Goal: Information Seeking & Learning: Learn about a topic

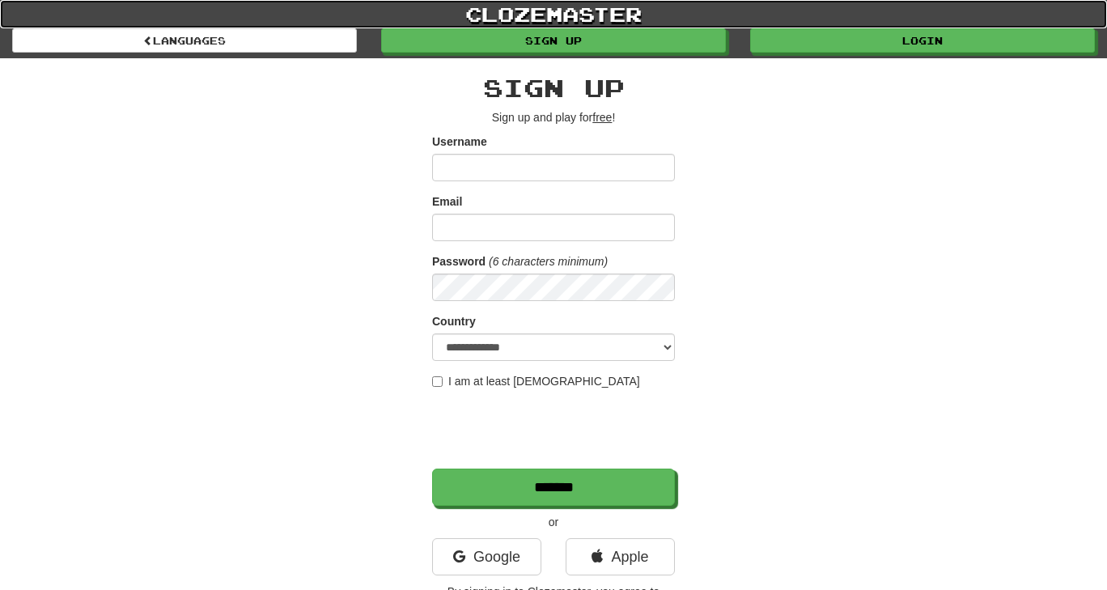
click at [817, 27] on link "clozemaster" at bounding box center [553, 14] width 1107 height 28
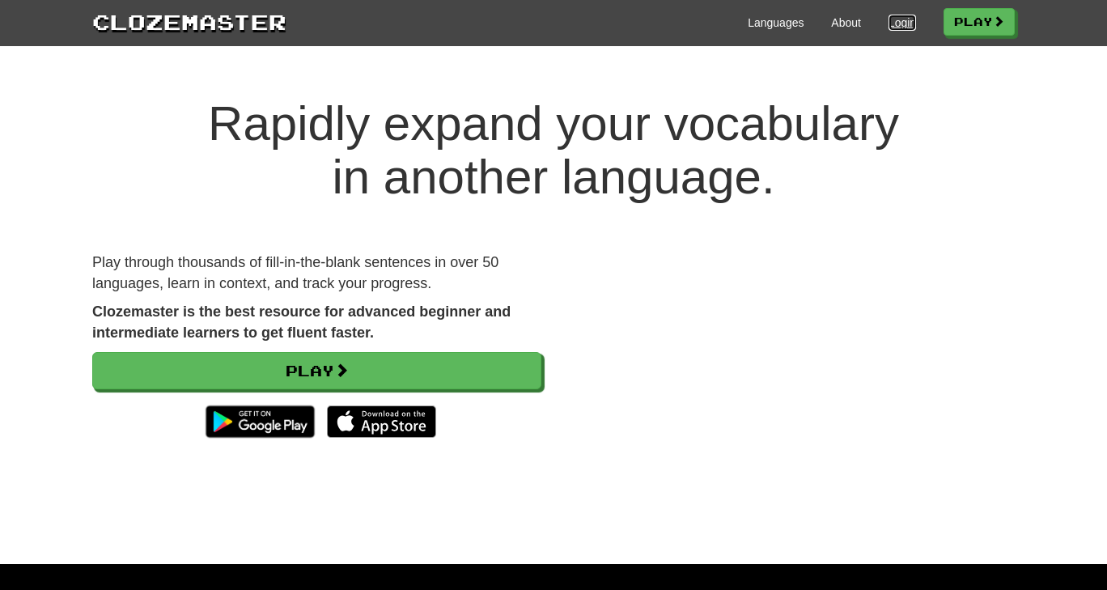
click at [892, 27] on link "Login" at bounding box center [903, 23] width 28 height 16
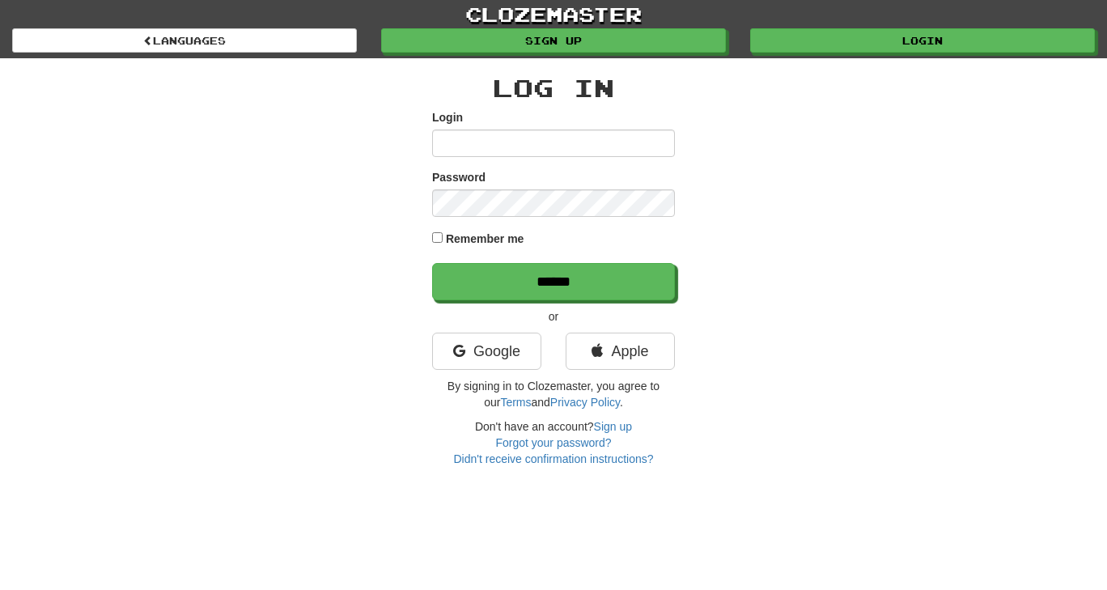
click at [478, 137] on input "Login" at bounding box center [553, 144] width 243 height 28
type input "**********"
click at [432, 263] on input "******" at bounding box center [553, 281] width 243 height 37
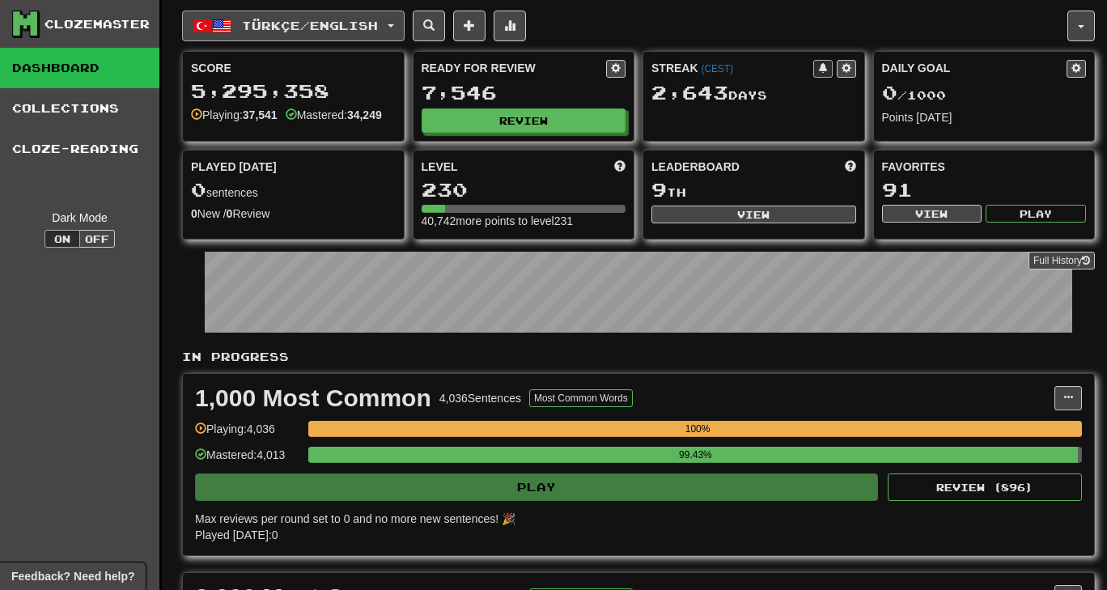
click at [350, 20] on span "Türkçe / English" at bounding box center [310, 26] width 136 height 14
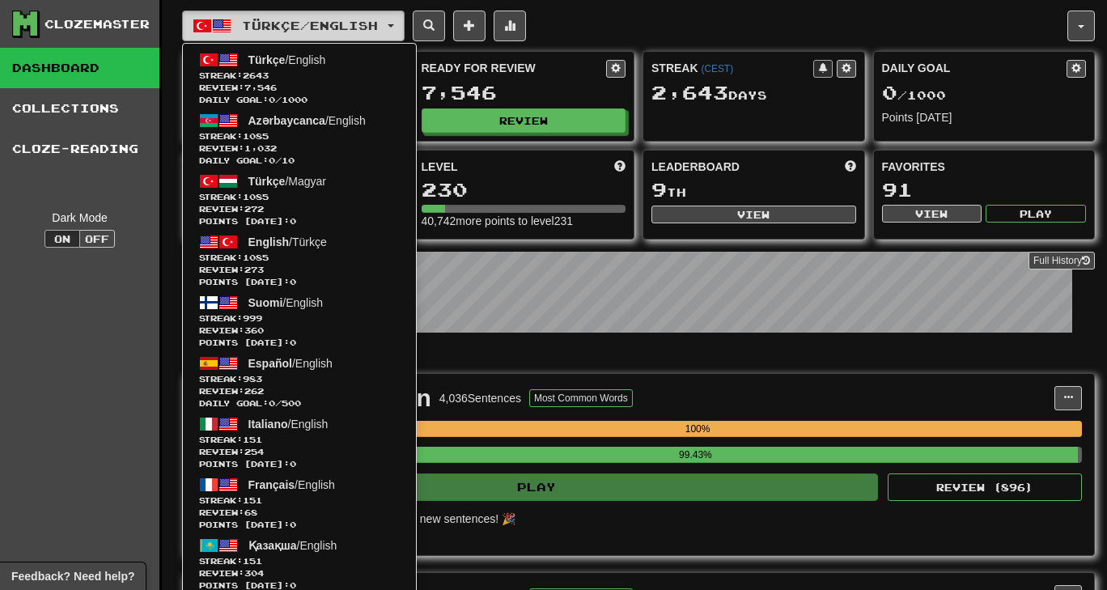
click at [350, 20] on span "Türkçe / English" at bounding box center [310, 26] width 136 height 14
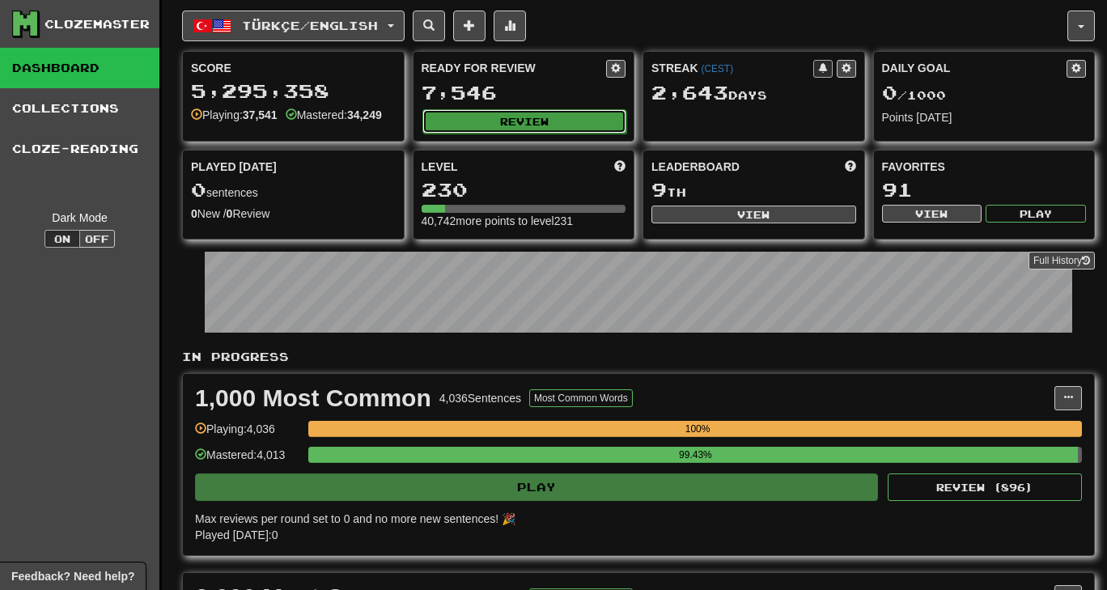
click at [469, 117] on button "Review" at bounding box center [525, 121] width 205 height 24
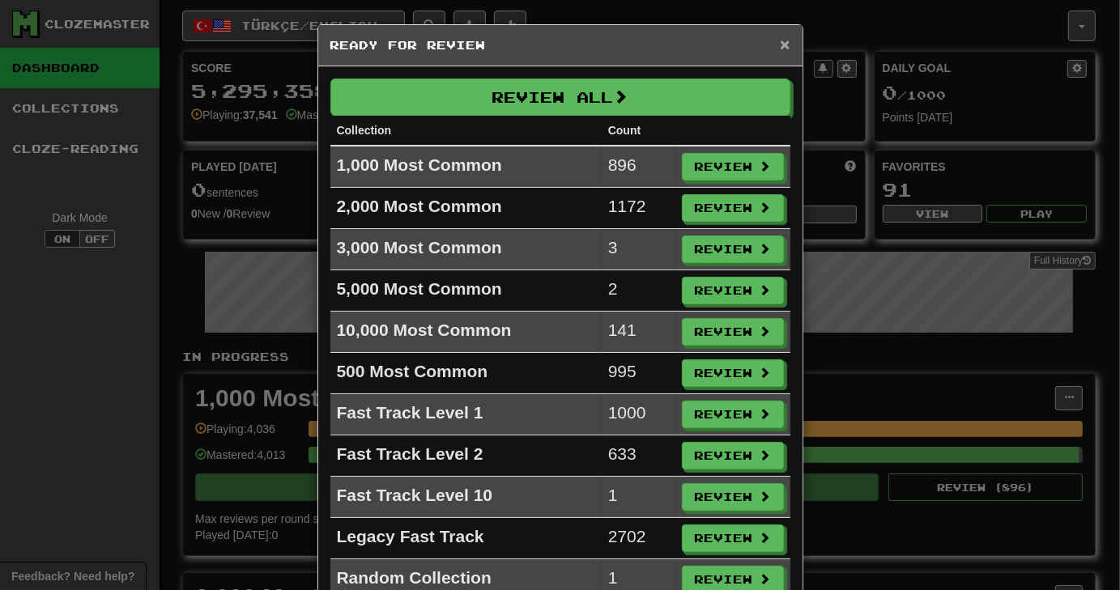
click at [782, 37] on span "×" at bounding box center [785, 44] width 10 height 19
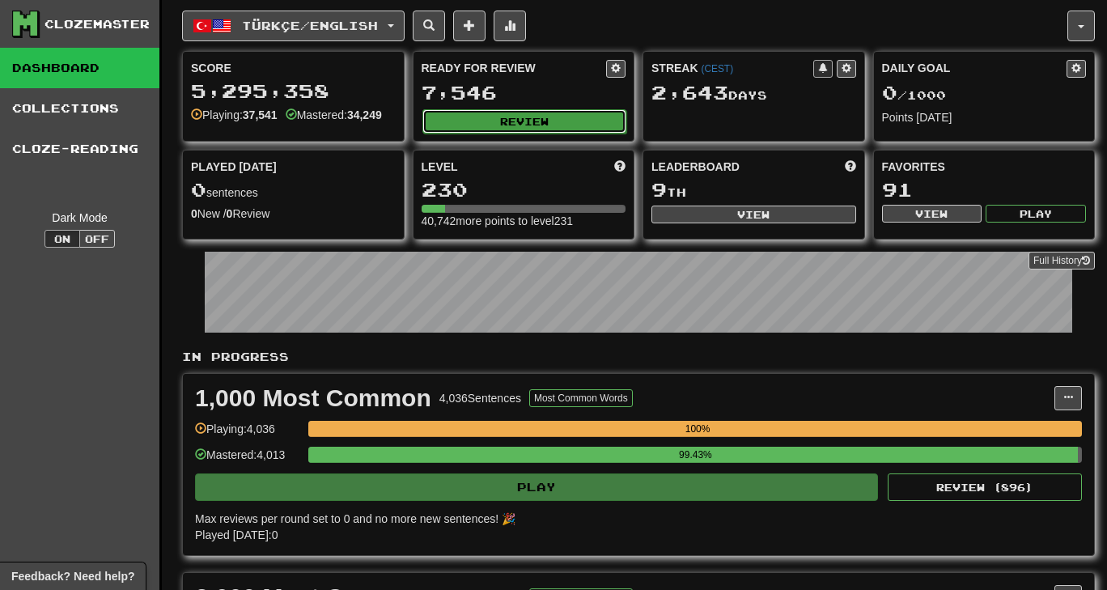
click at [471, 109] on button "Review" at bounding box center [525, 121] width 205 height 24
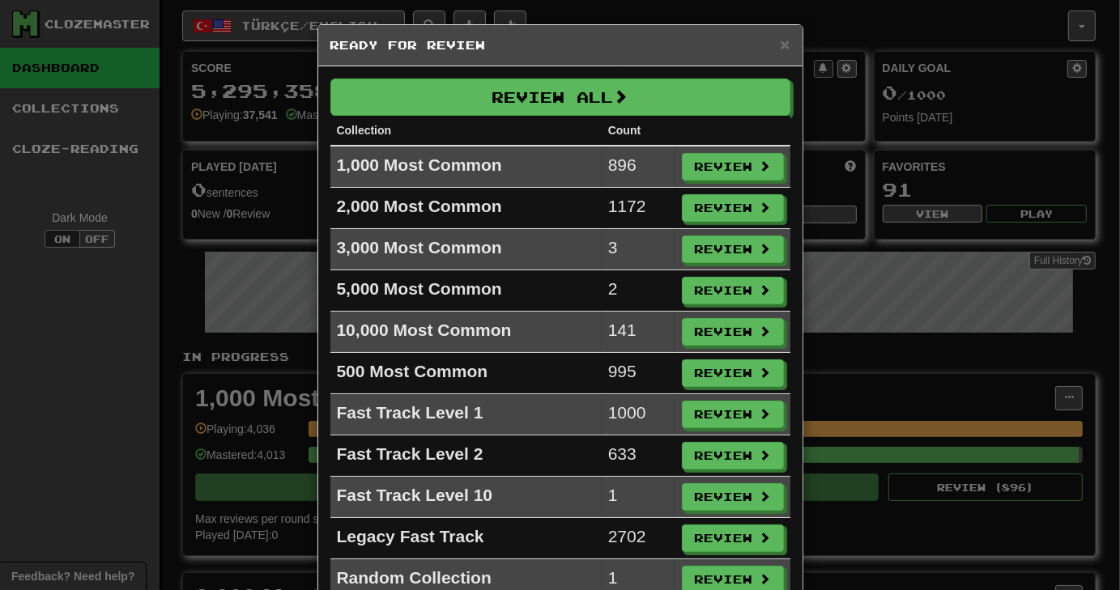
scroll to position [57, 0]
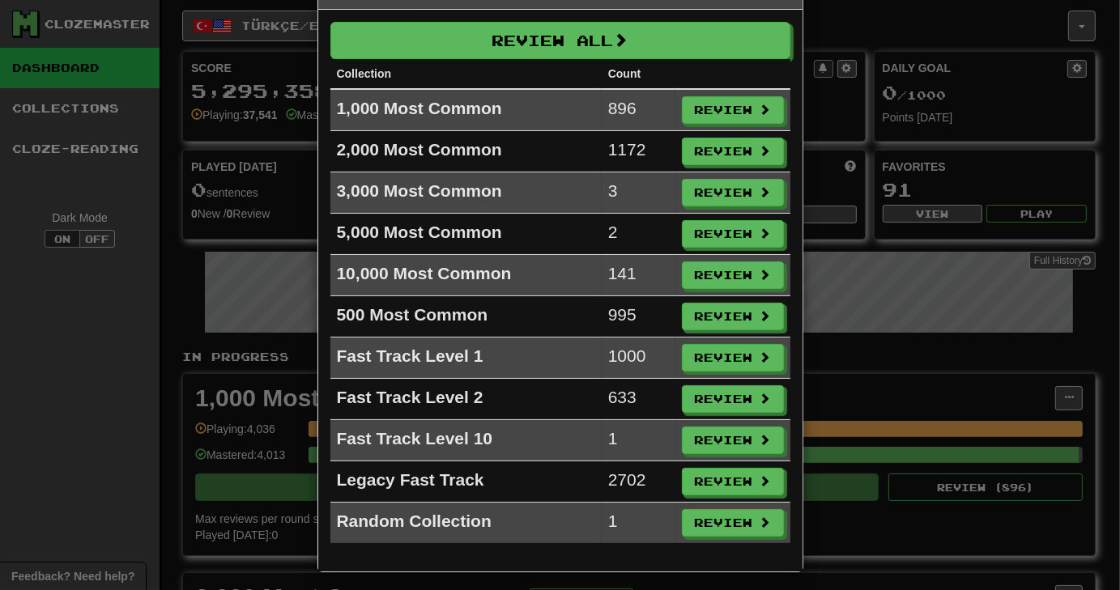
click at [121, 314] on div "× Ready for Review Review All Collection Count 1,000 Most Common 896 Review 2,0…" at bounding box center [560, 295] width 1120 height 590
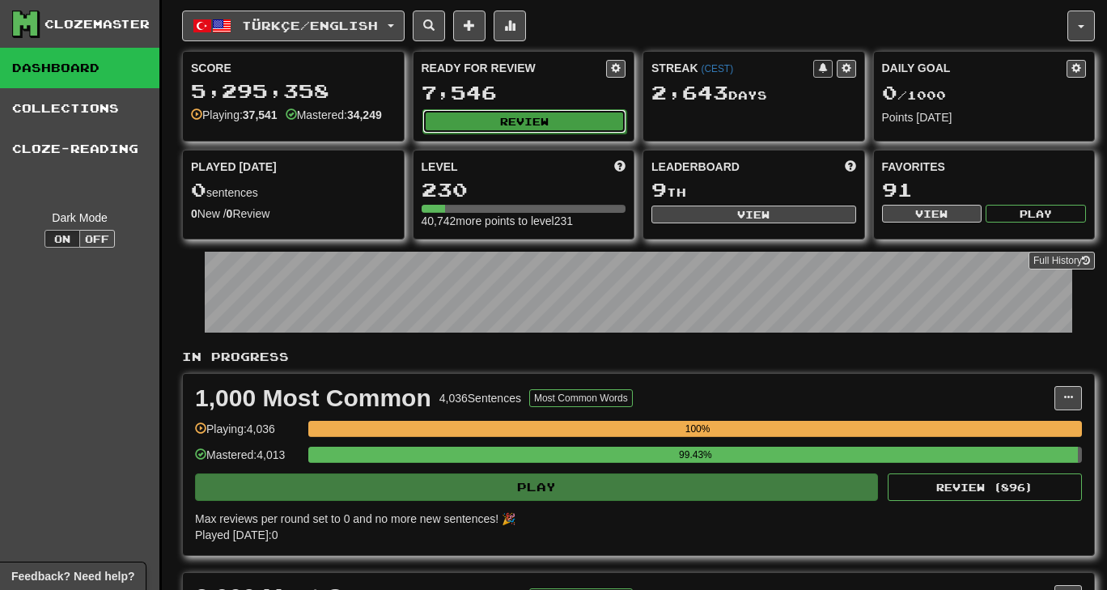
click at [545, 111] on button "Review" at bounding box center [525, 121] width 205 height 24
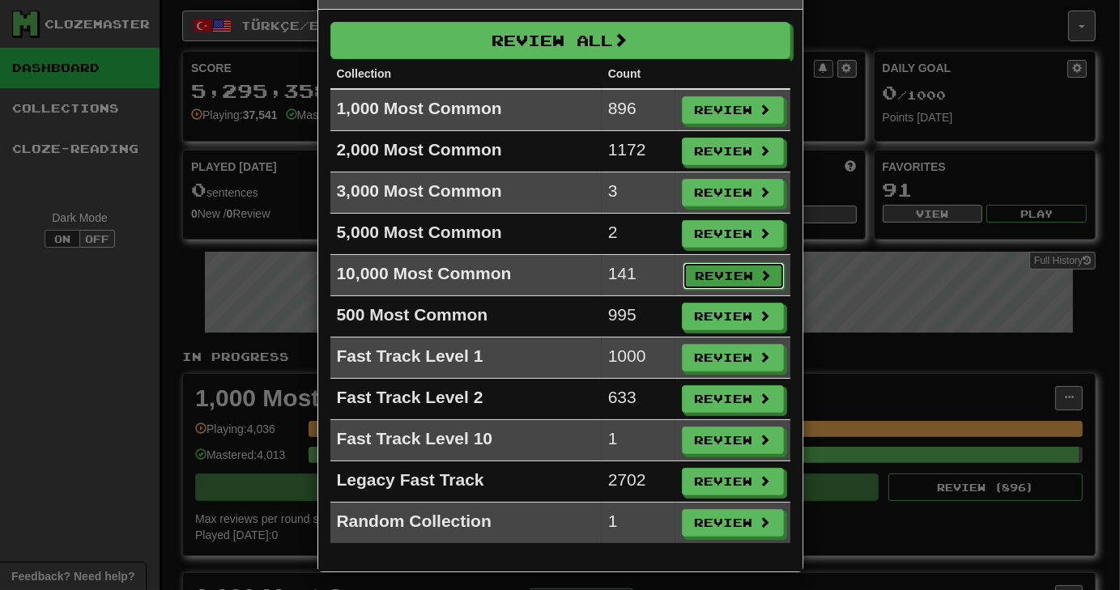
click at [701, 272] on button "Review" at bounding box center [733, 276] width 102 height 28
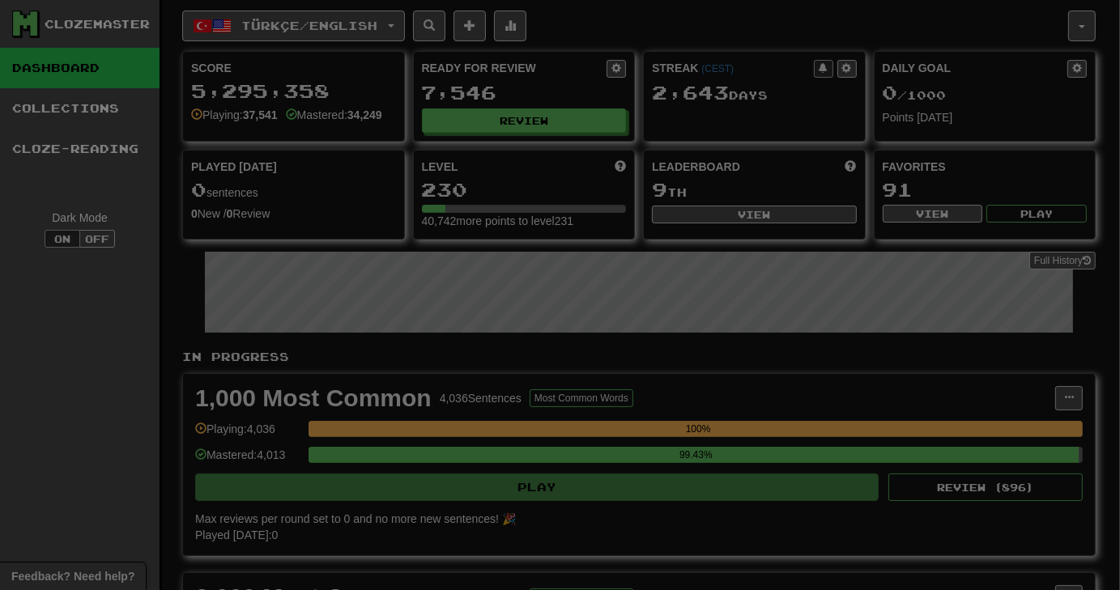
select select "********"
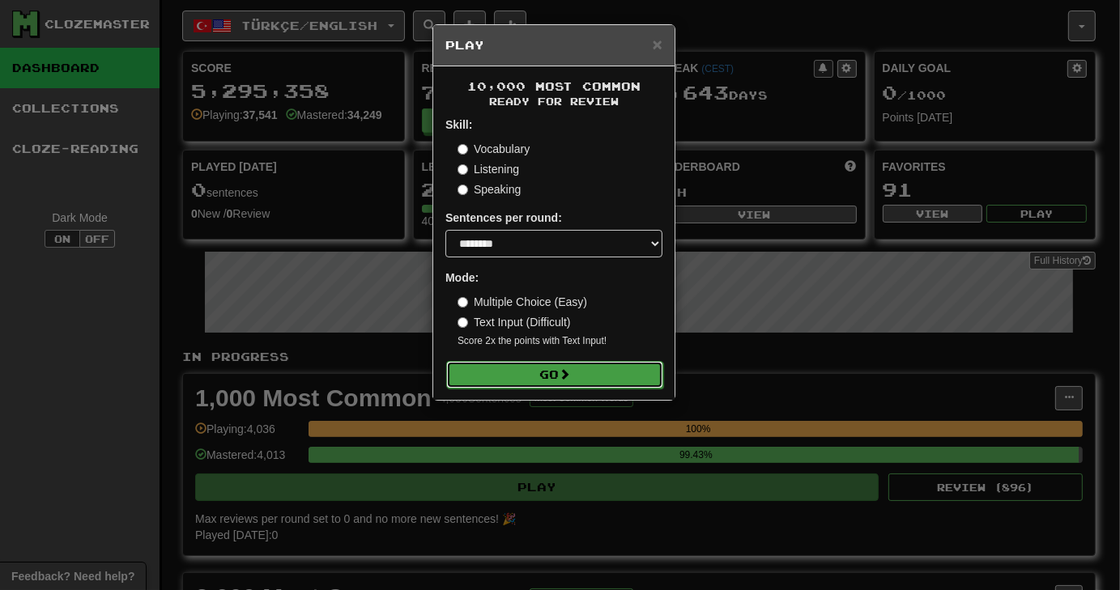
click at [539, 366] on button "Go" at bounding box center [554, 375] width 217 height 28
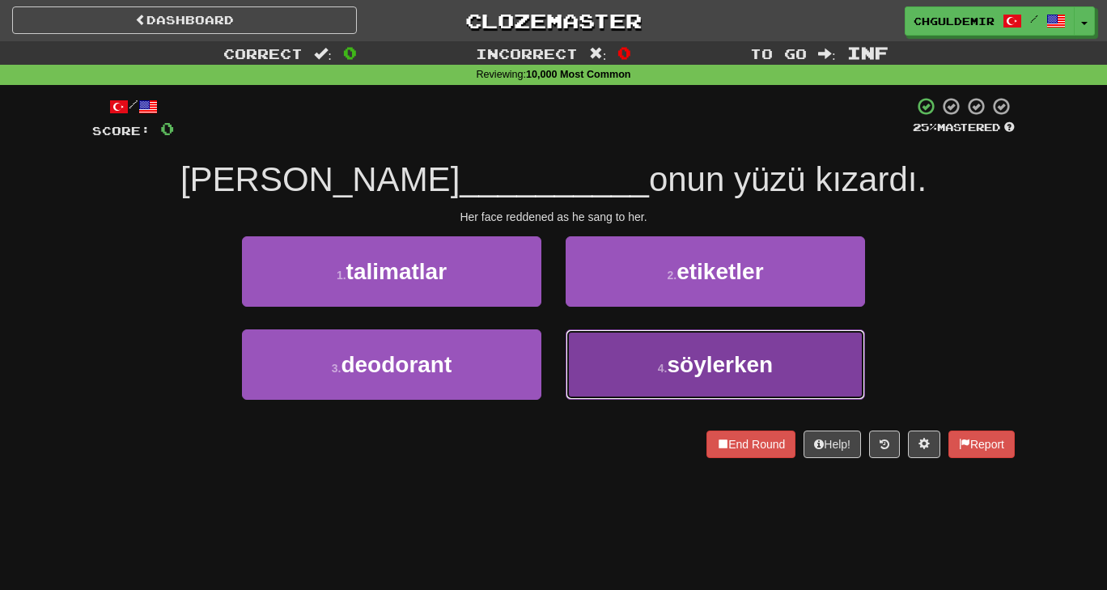
click at [618, 351] on button "4 . söylerken" at bounding box center [716, 364] width 300 height 70
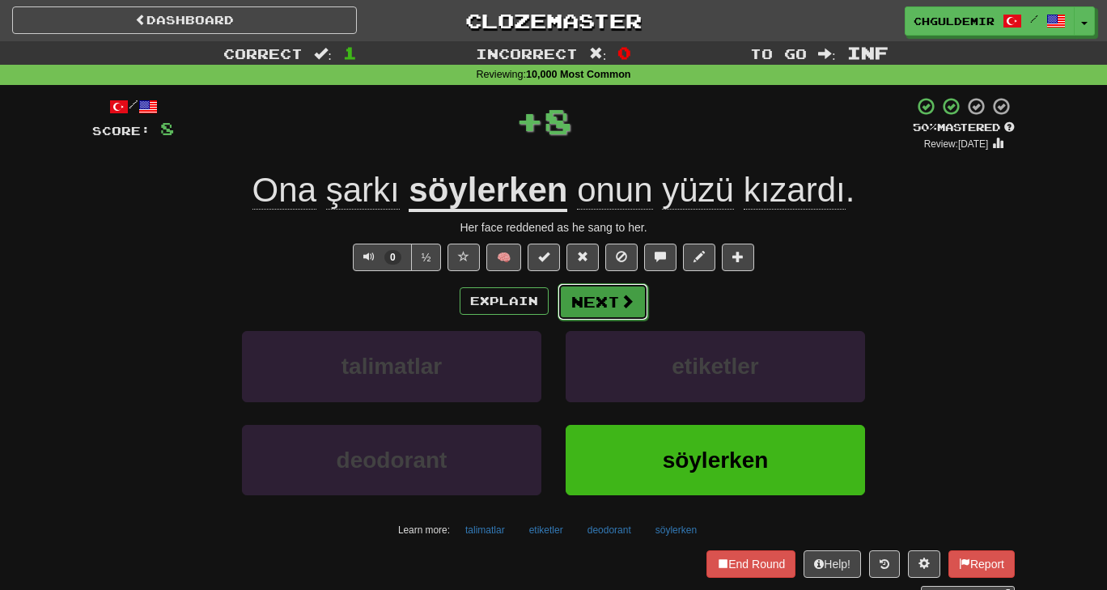
click at [601, 283] on button "Next" at bounding box center [603, 301] width 91 height 37
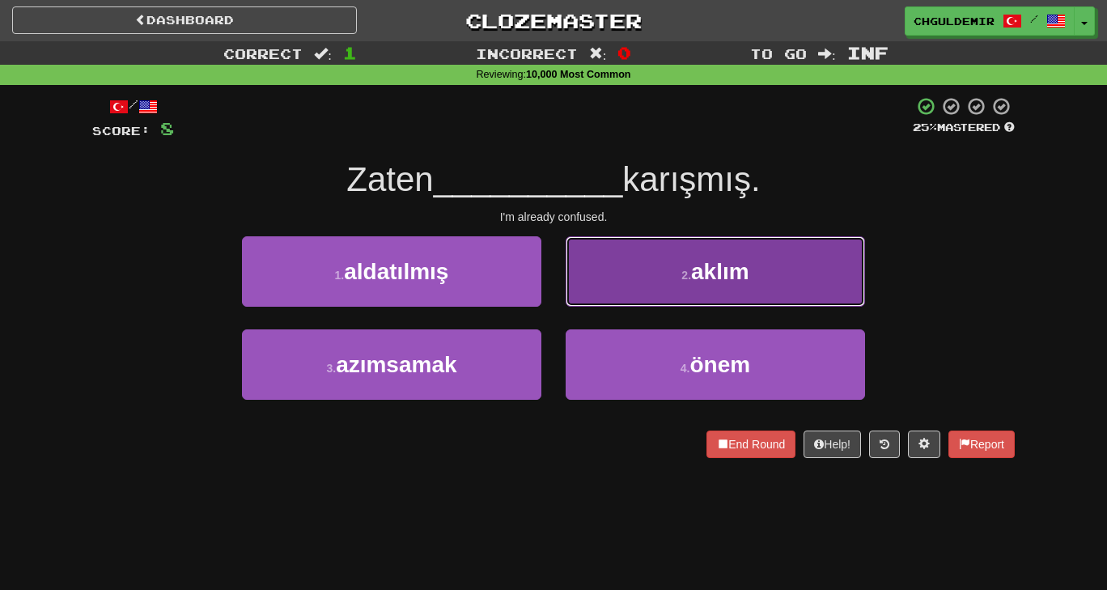
click at [612, 278] on button "2 . [GEOGRAPHIC_DATA]" at bounding box center [716, 271] width 300 height 70
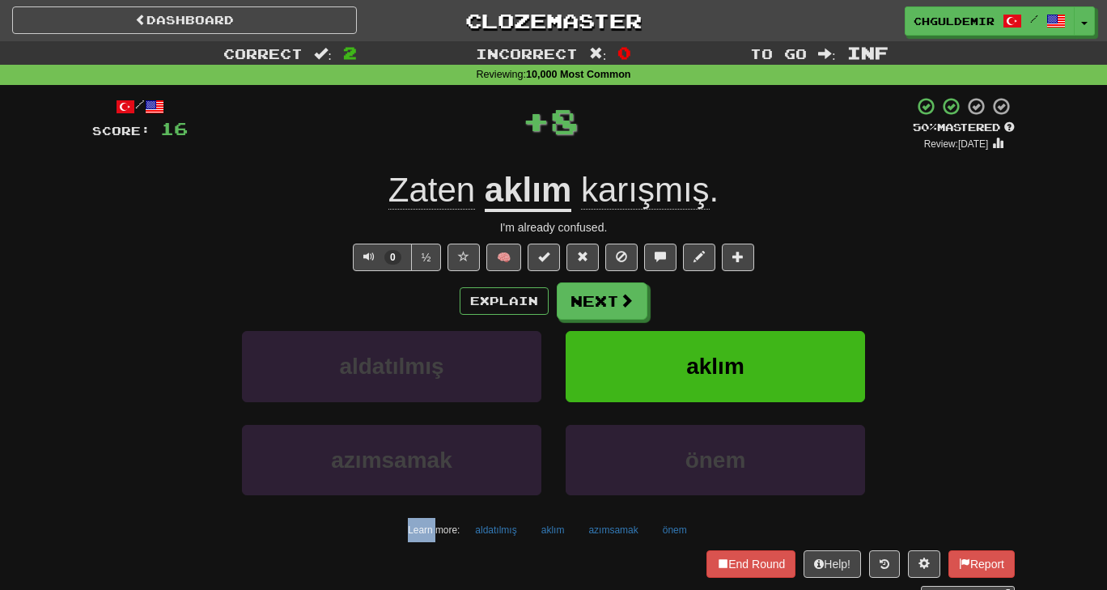
click at [612, 278] on div "/ Score: 16 + 8 50 % Mastered Review: [DATE] Zaten aklım karışmış . I'm already…" at bounding box center [553, 350] width 923 height 508
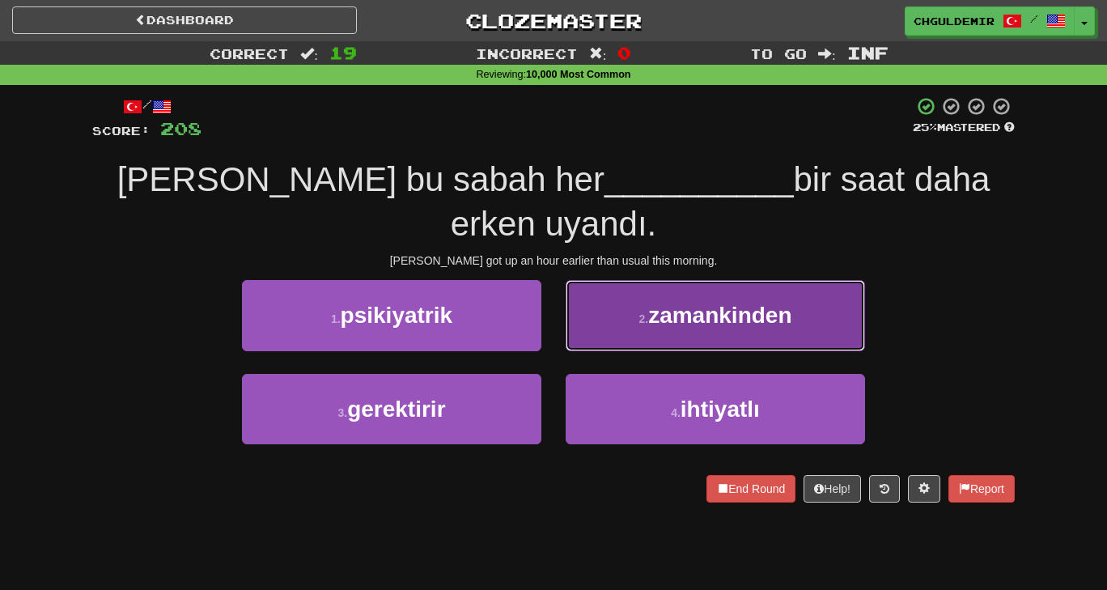
click at [629, 282] on button "2 . zamankinden" at bounding box center [716, 315] width 300 height 70
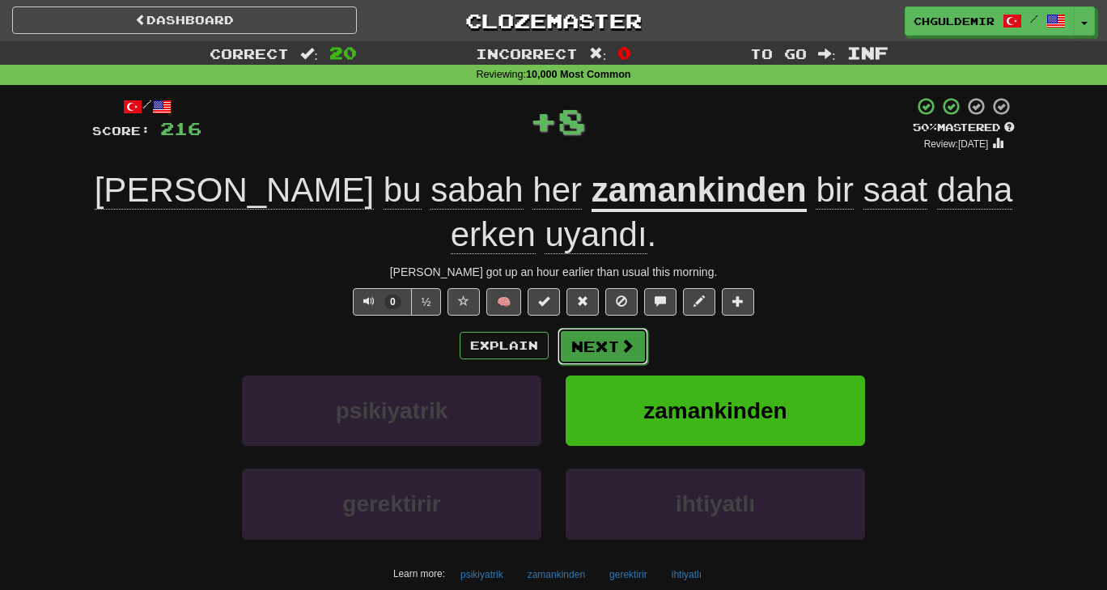
click at [610, 328] on button "Next" at bounding box center [603, 346] width 91 height 37
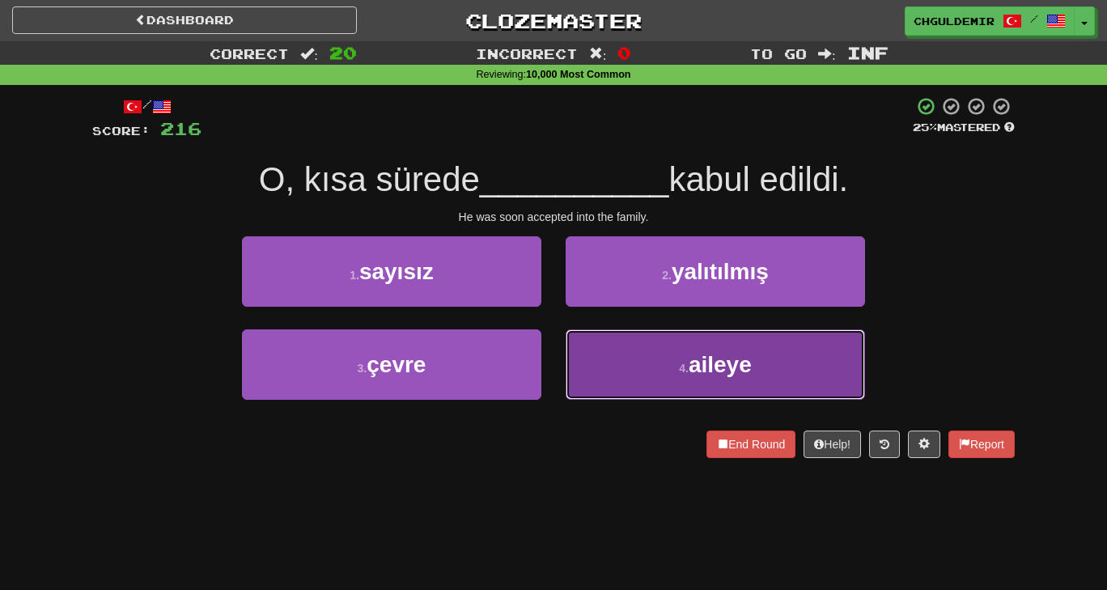
click at [623, 359] on button "4 . [GEOGRAPHIC_DATA]" at bounding box center [716, 364] width 300 height 70
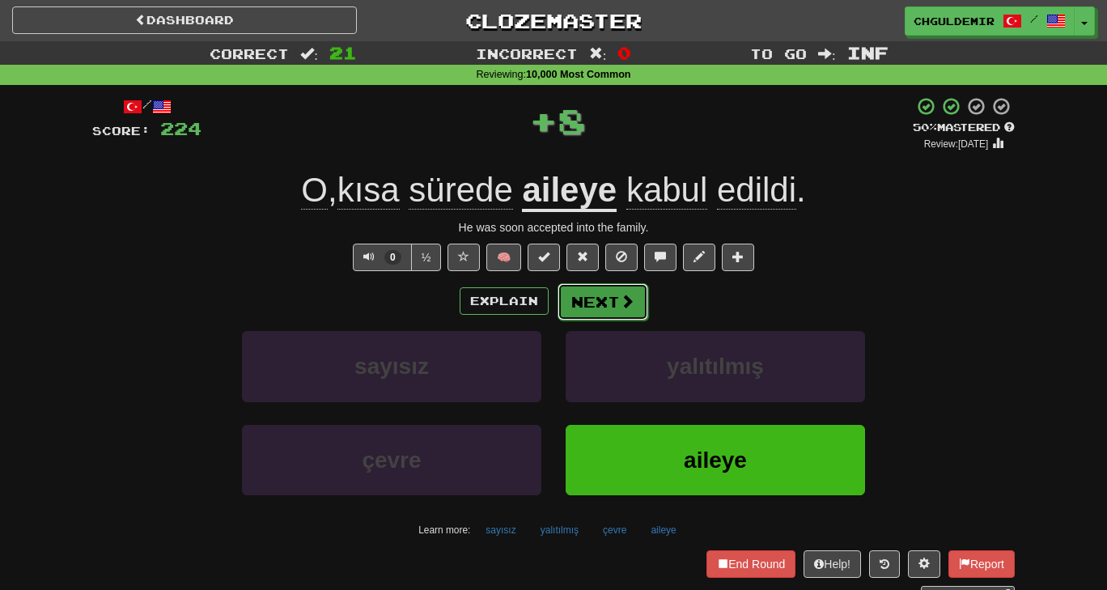
click at [605, 304] on button "Next" at bounding box center [603, 301] width 91 height 37
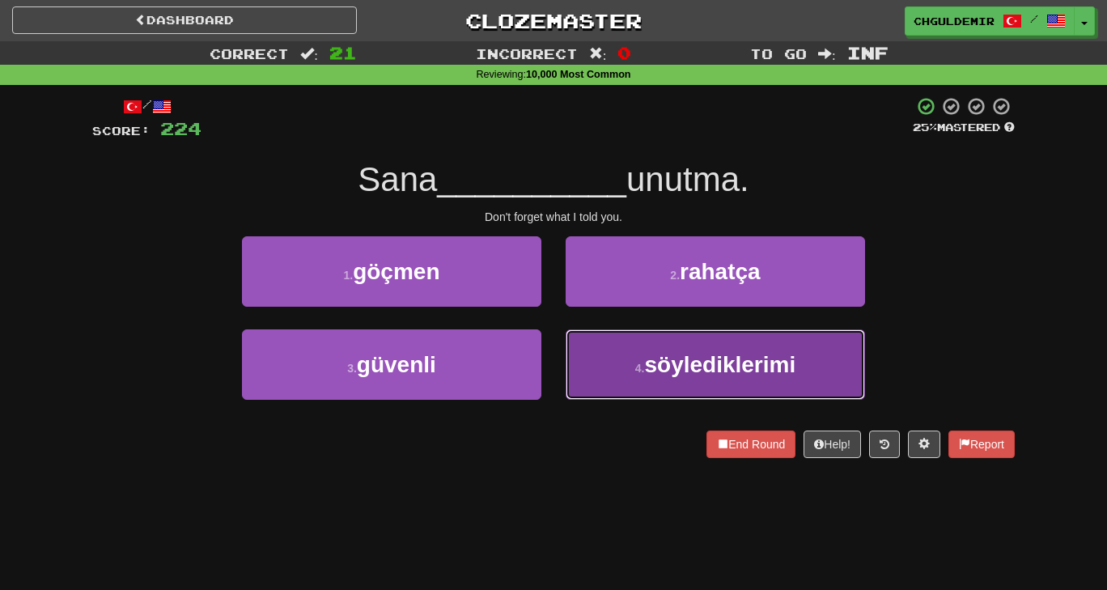
click at [646, 349] on button "4 . söylediklerimi" at bounding box center [716, 364] width 300 height 70
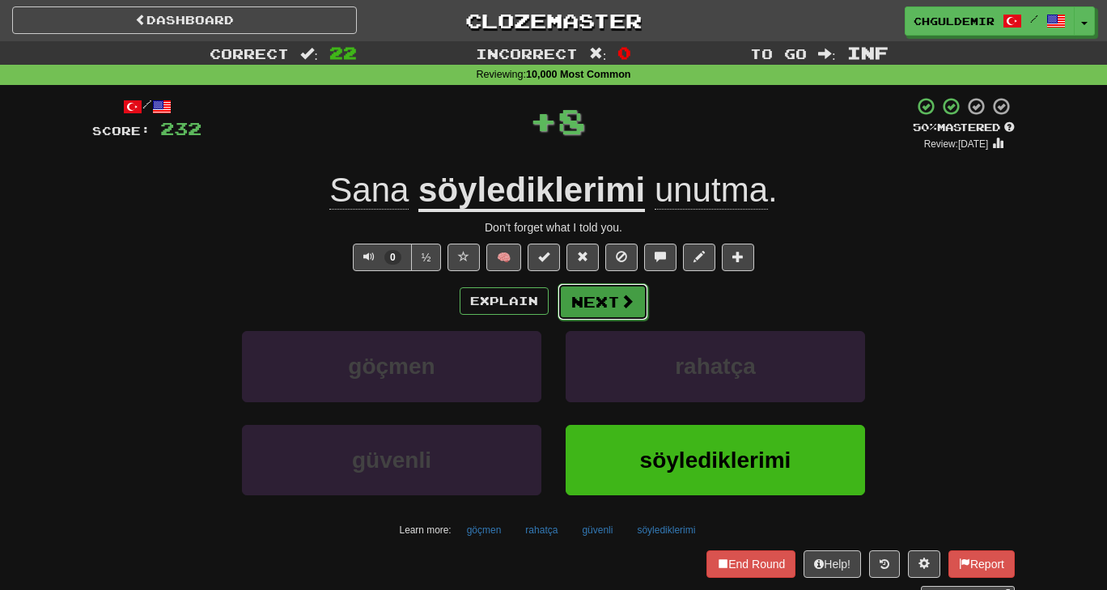
click at [614, 317] on button "Next" at bounding box center [603, 301] width 91 height 37
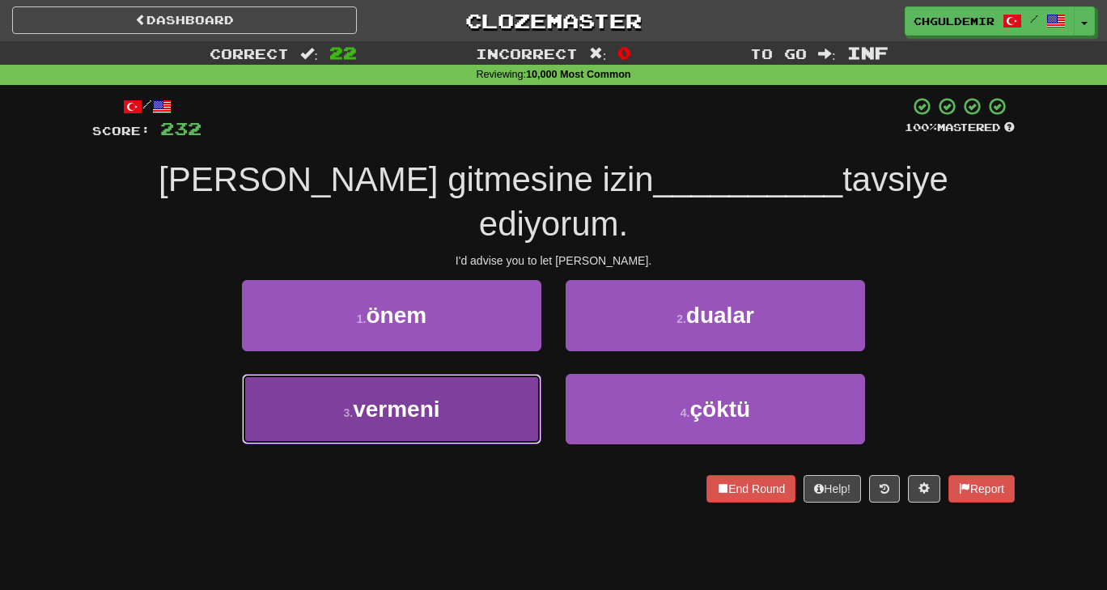
click at [481, 374] on button "3 . vermeni" at bounding box center [392, 409] width 300 height 70
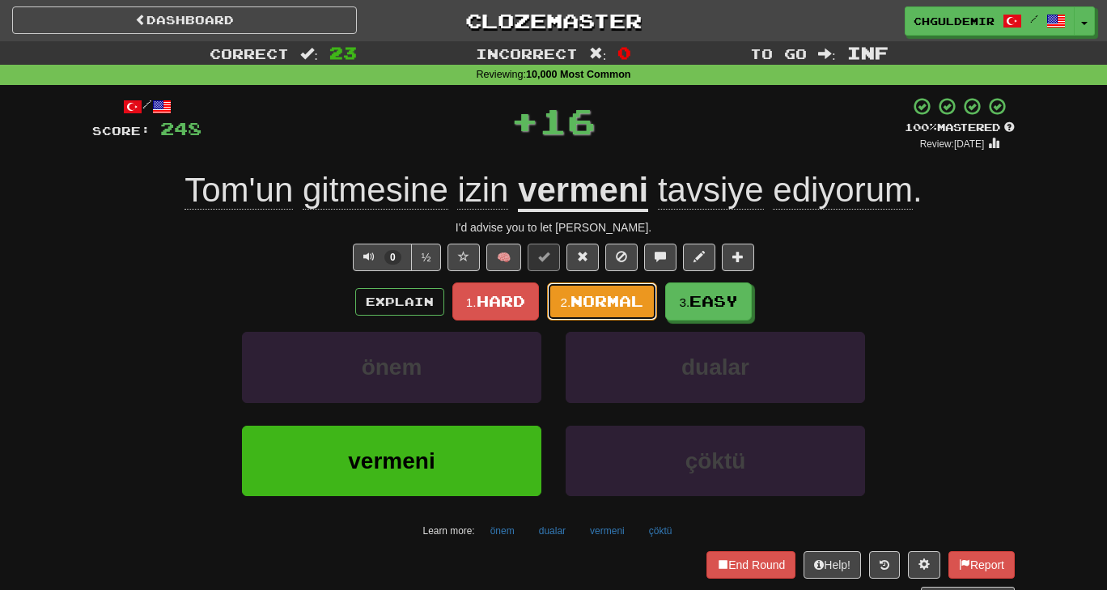
click at [623, 305] on span "Normal" at bounding box center [607, 301] width 73 height 18
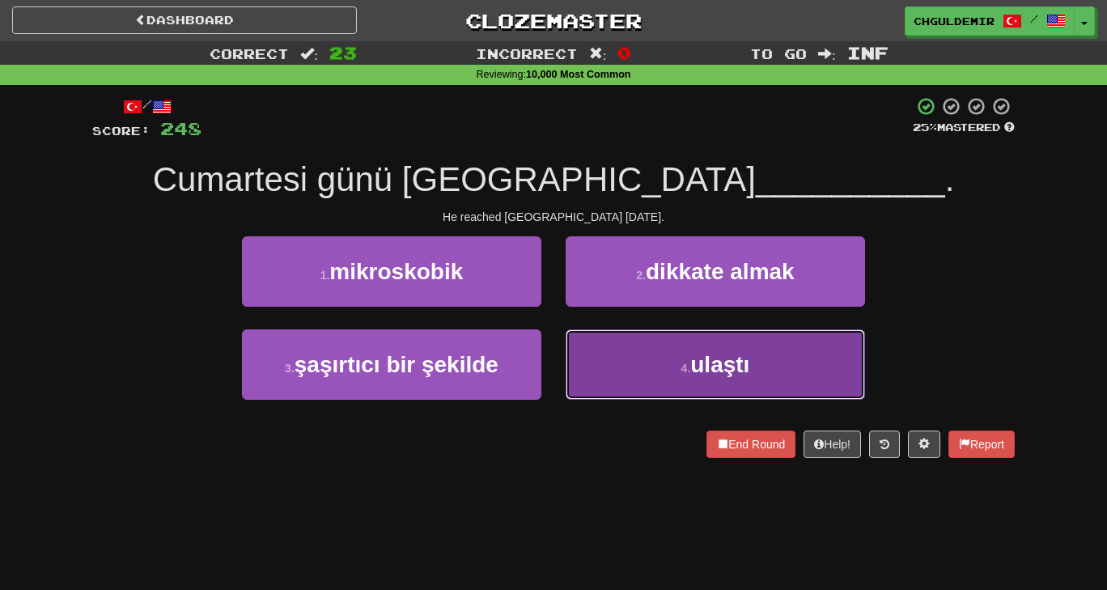
click at [617, 375] on button "4 . ulaştı" at bounding box center [716, 364] width 300 height 70
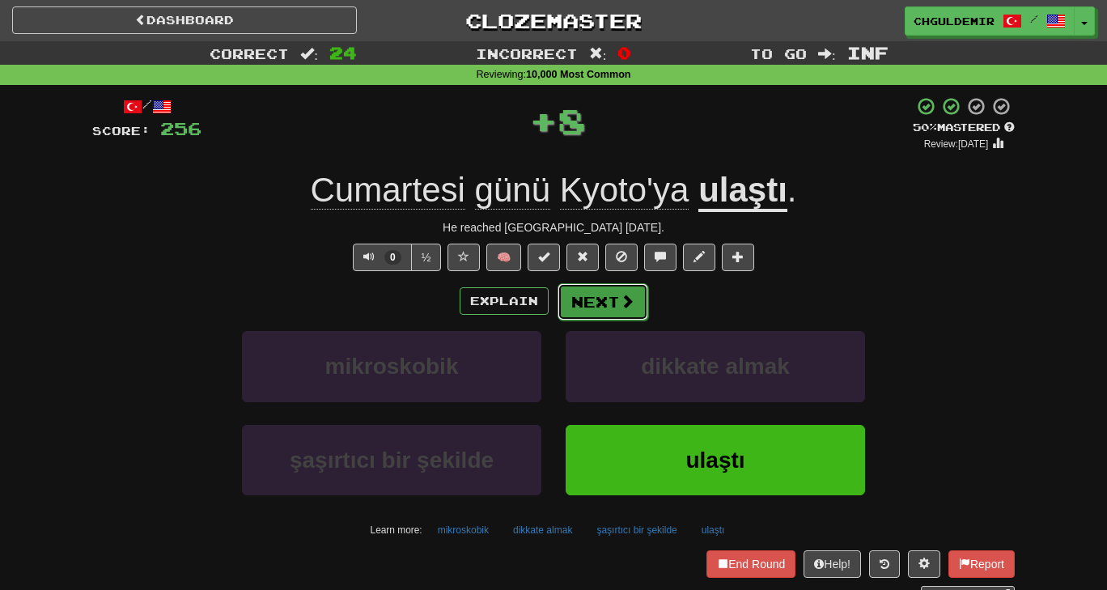
click at [607, 309] on button "Next" at bounding box center [603, 301] width 91 height 37
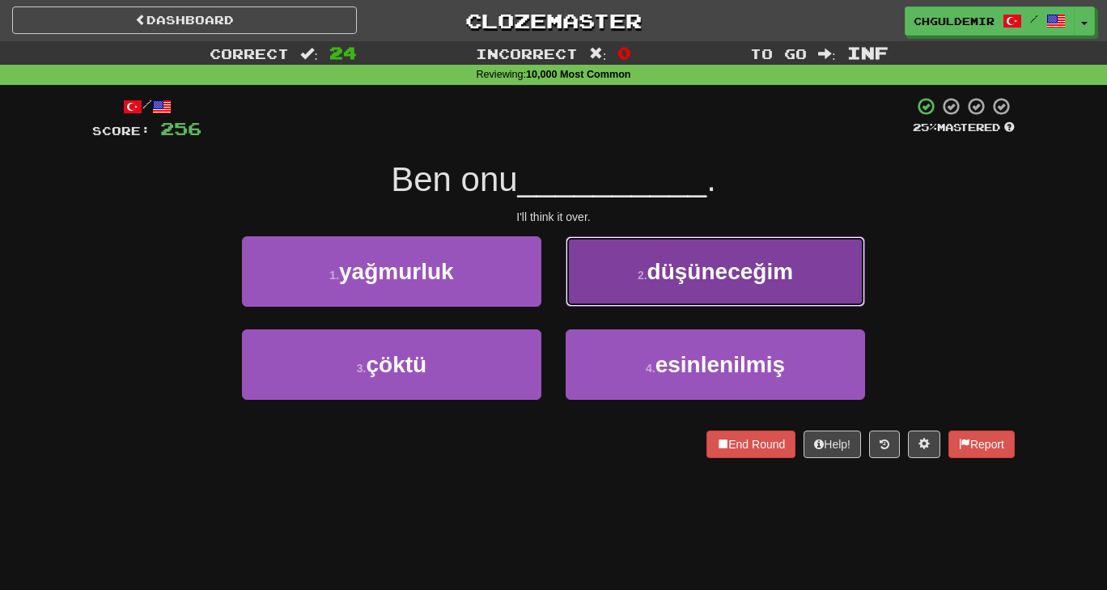
drag, startPoint x: 612, startPoint y: 287, endPoint x: 591, endPoint y: 298, distance: 23.5
click at [591, 298] on button "2 . düşüneceğim" at bounding box center [716, 271] width 300 height 70
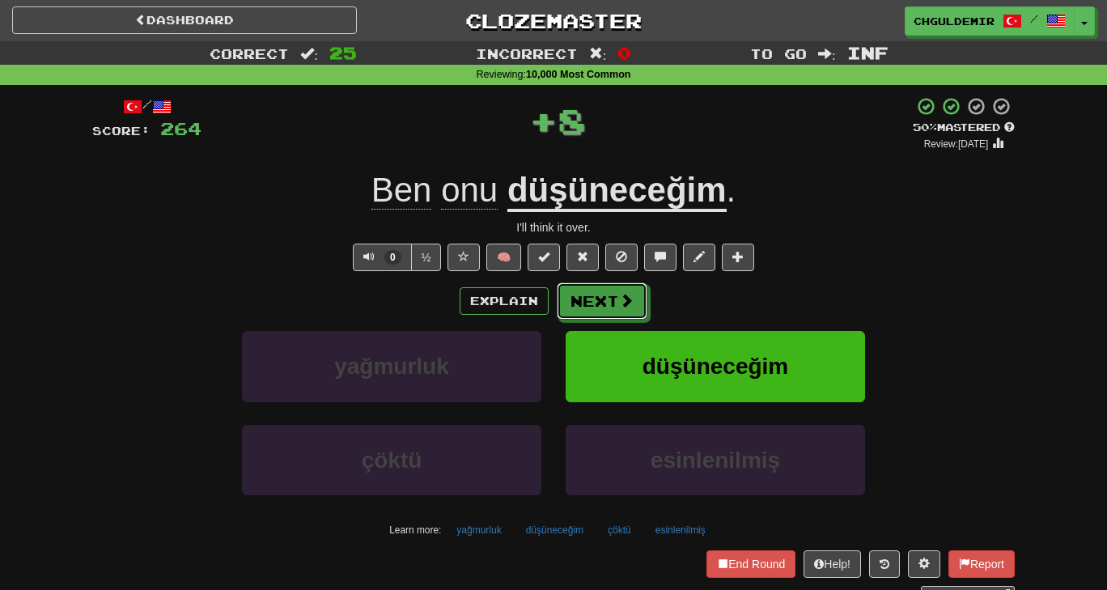
click at [591, 298] on button "Next" at bounding box center [602, 301] width 91 height 37
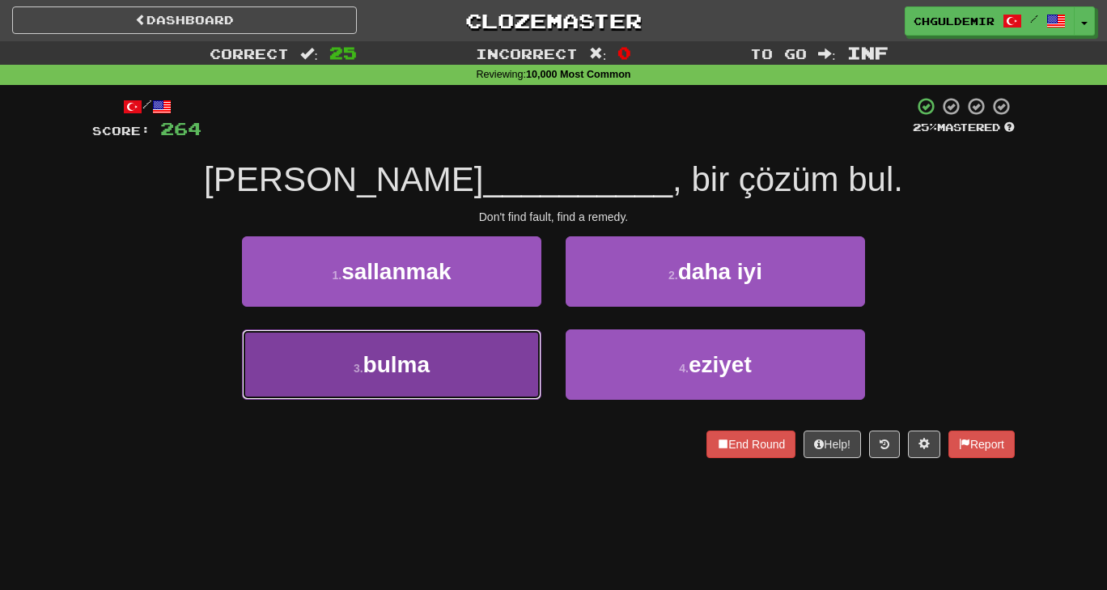
click at [423, 357] on span "bulma" at bounding box center [396, 364] width 66 height 25
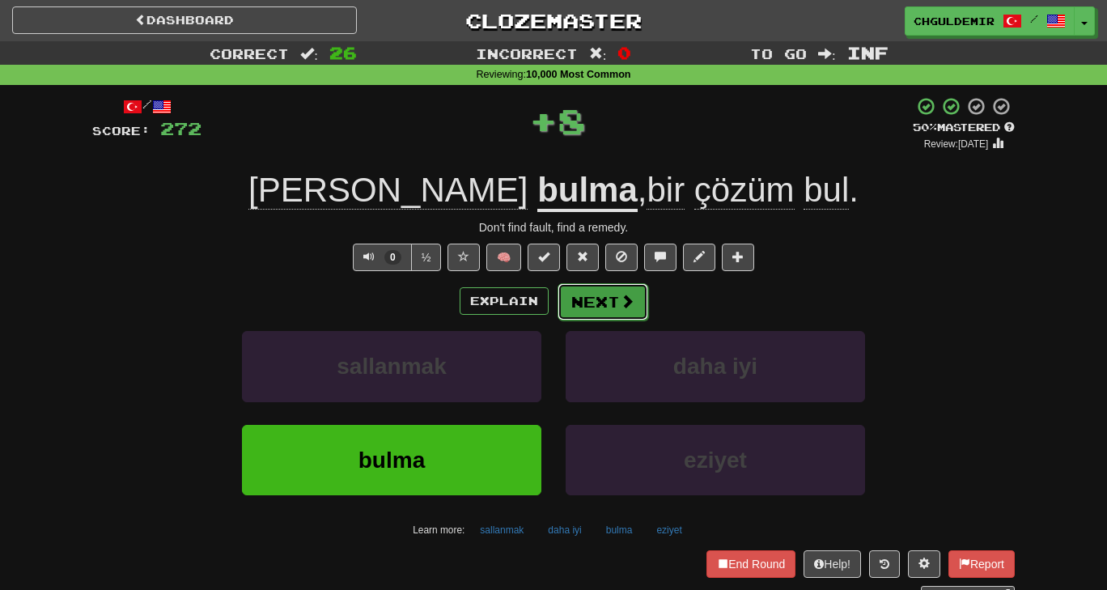
click at [593, 294] on button "Next" at bounding box center [603, 301] width 91 height 37
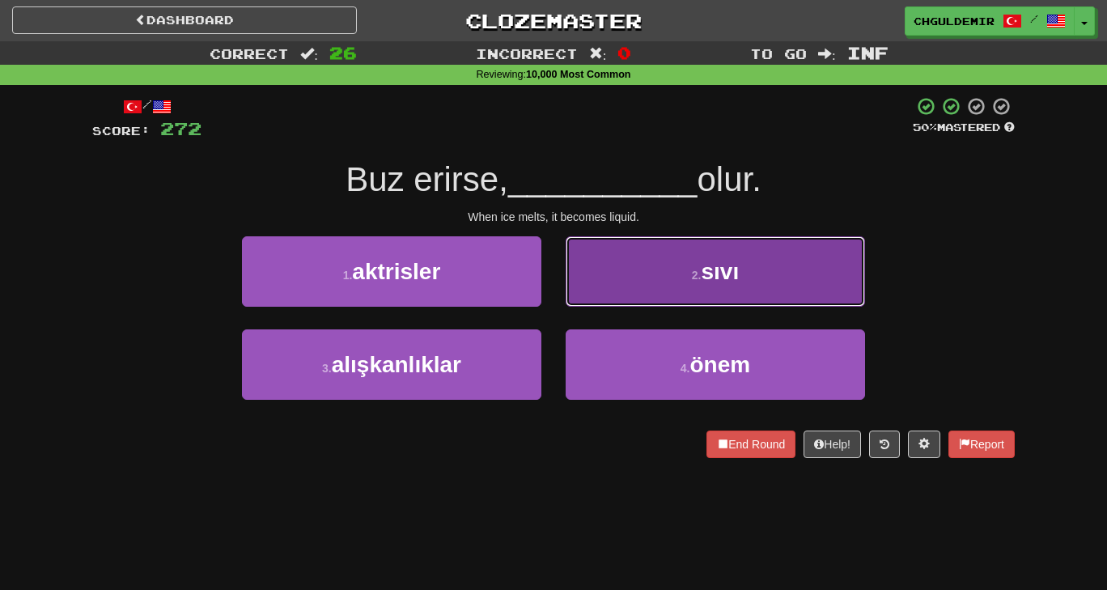
click at [640, 284] on button "2 . sıvı" at bounding box center [716, 271] width 300 height 70
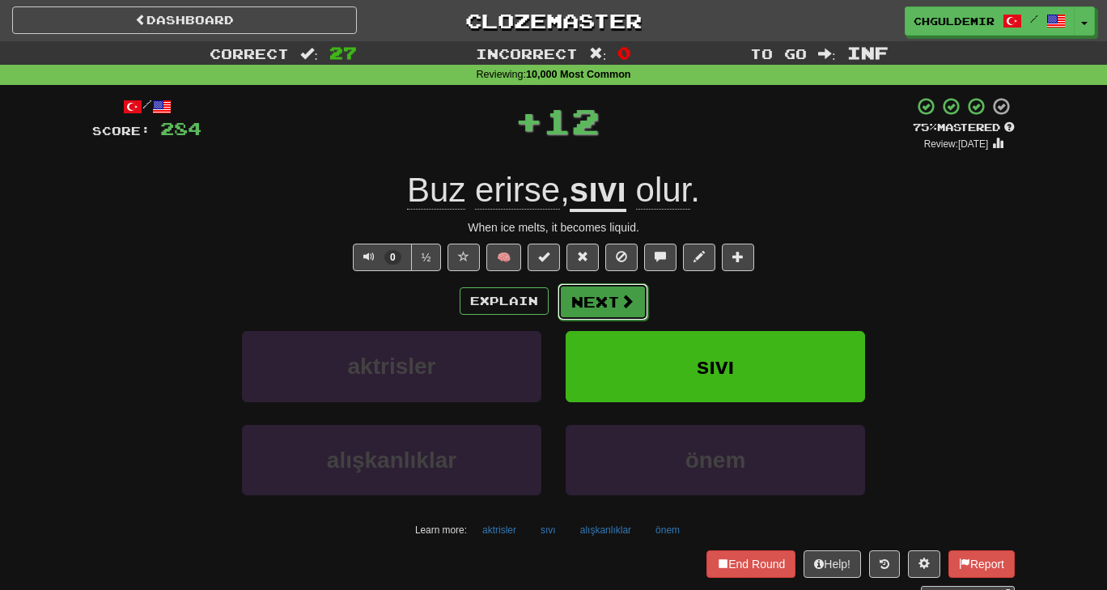
click at [611, 301] on button "Next" at bounding box center [603, 301] width 91 height 37
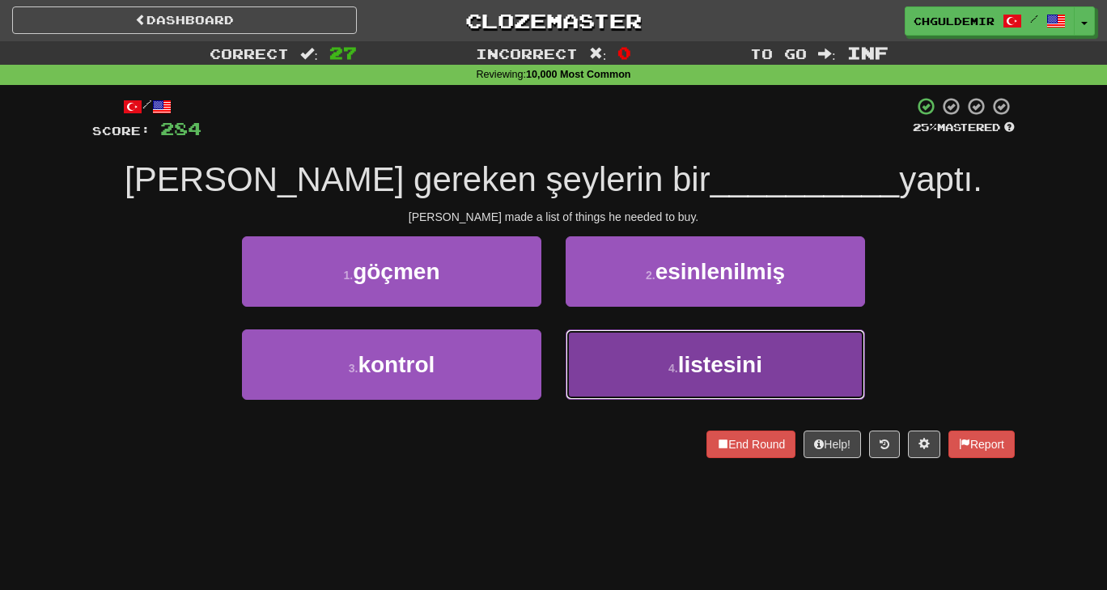
click at [628, 372] on button "4 . listesini" at bounding box center [716, 364] width 300 height 70
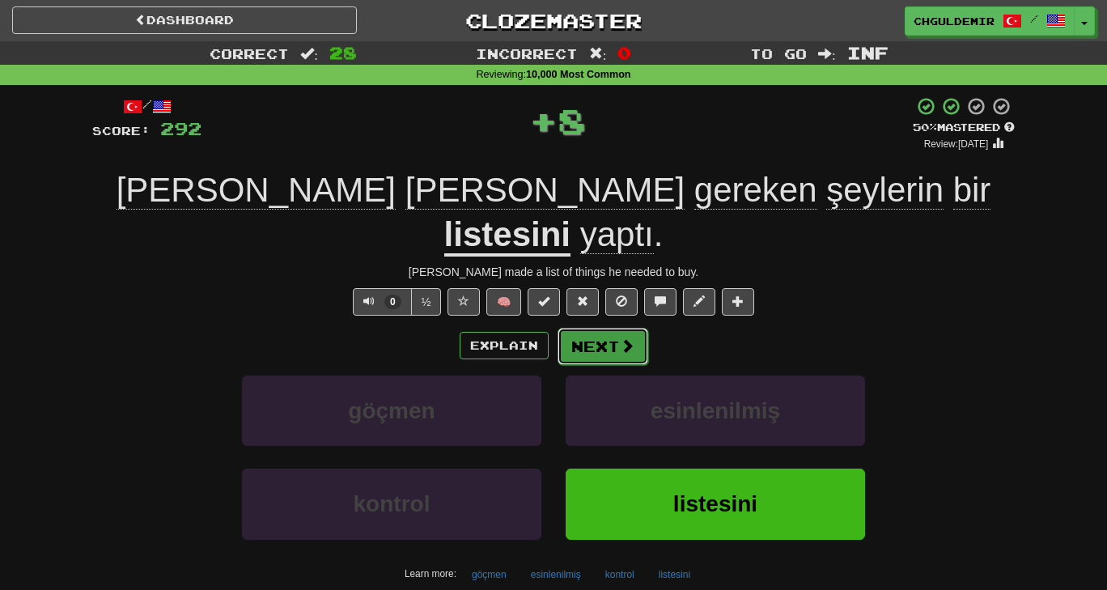
click at [610, 328] on button "Next" at bounding box center [603, 346] width 91 height 37
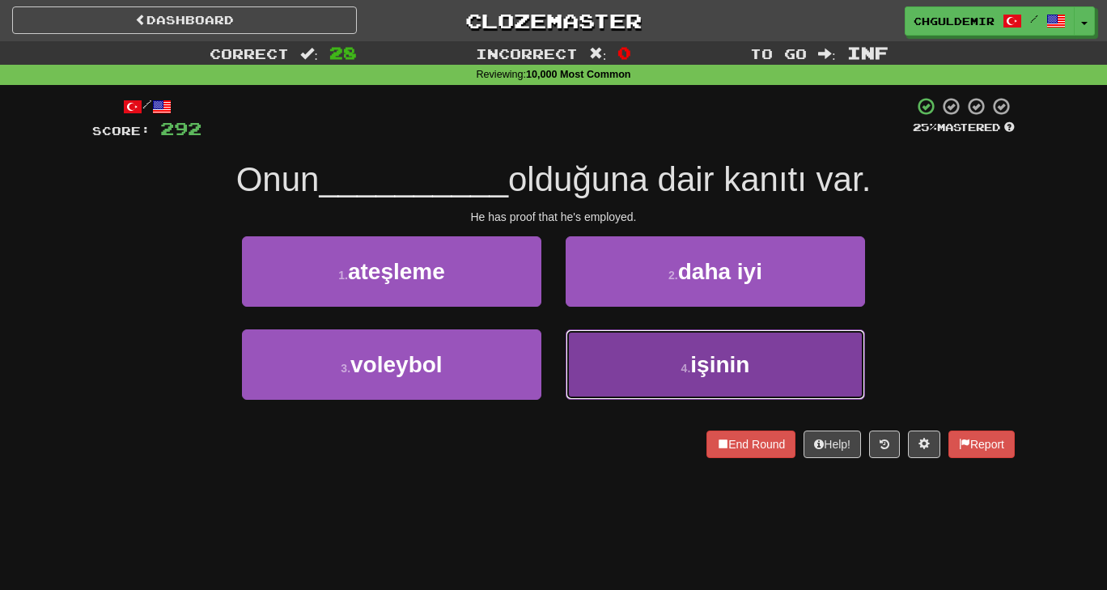
click at [598, 346] on button "4 . işinin" at bounding box center [716, 364] width 300 height 70
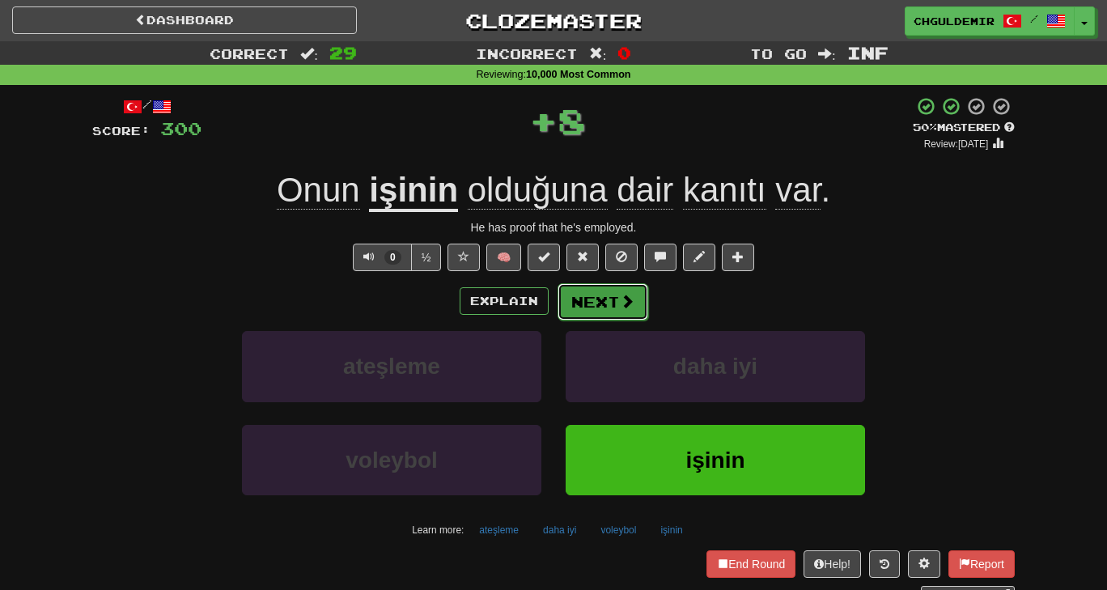
click at [607, 313] on button "Next" at bounding box center [603, 301] width 91 height 37
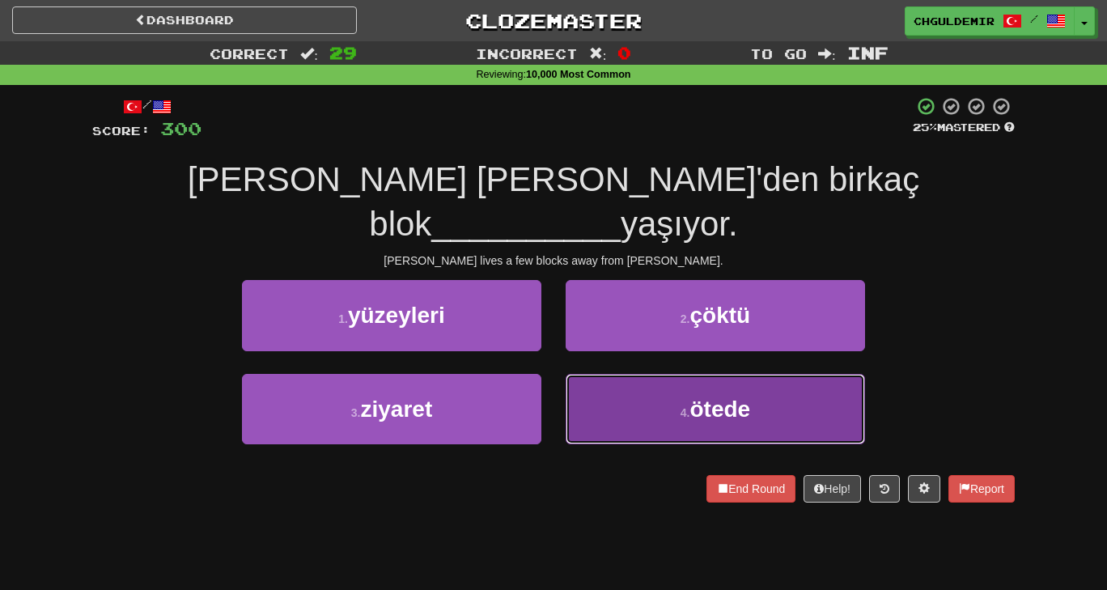
click at [627, 374] on button "4 . ötede" at bounding box center [716, 409] width 300 height 70
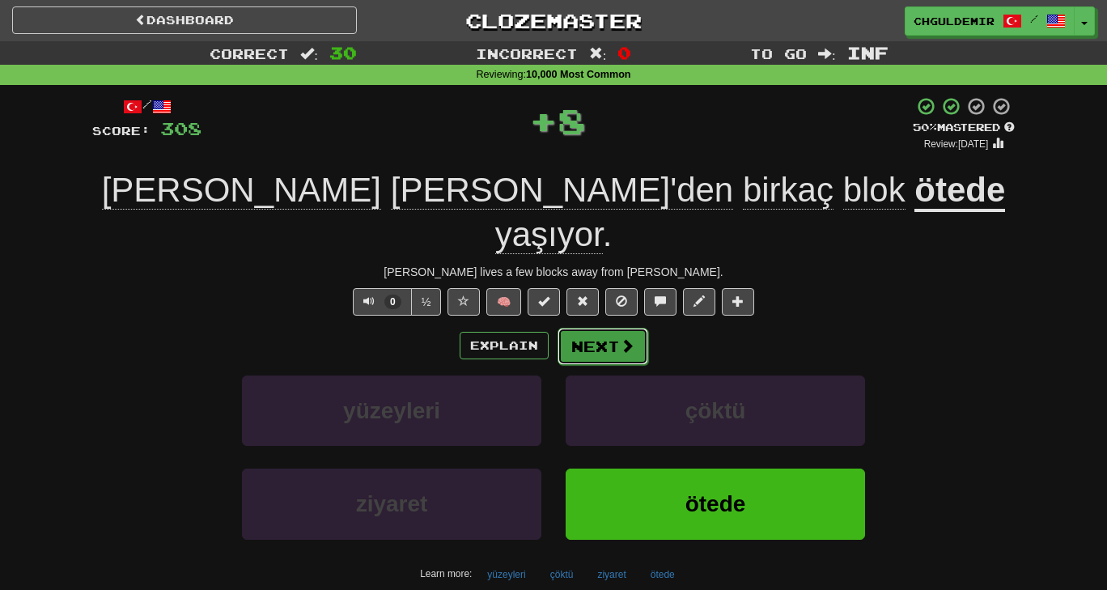
click at [629, 328] on button "Next" at bounding box center [603, 346] width 91 height 37
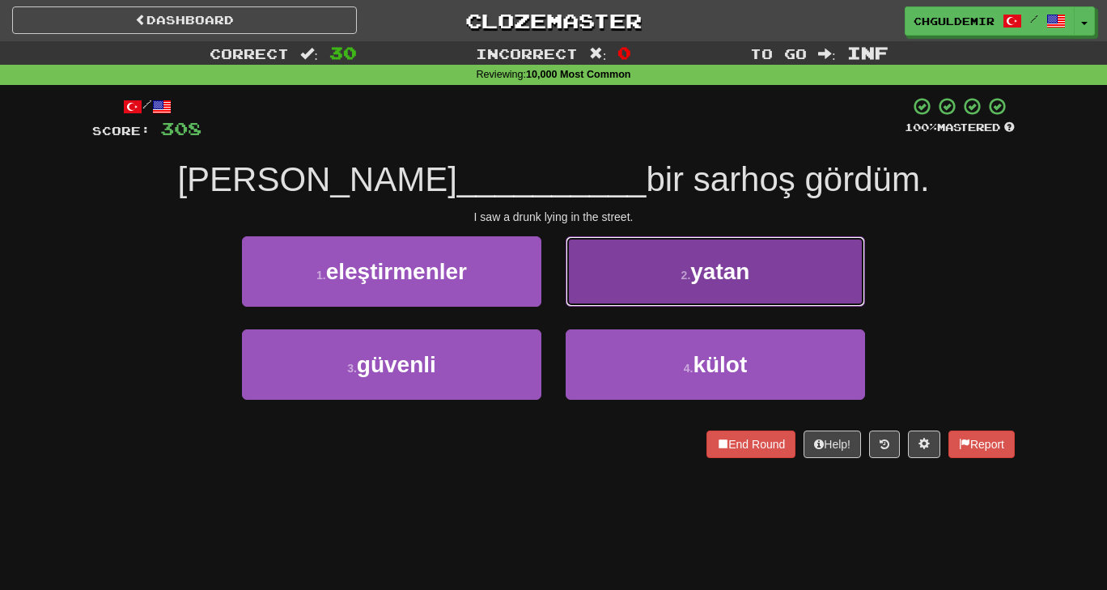
click at [607, 274] on button "2 . [GEOGRAPHIC_DATA]" at bounding box center [716, 271] width 300 height 70
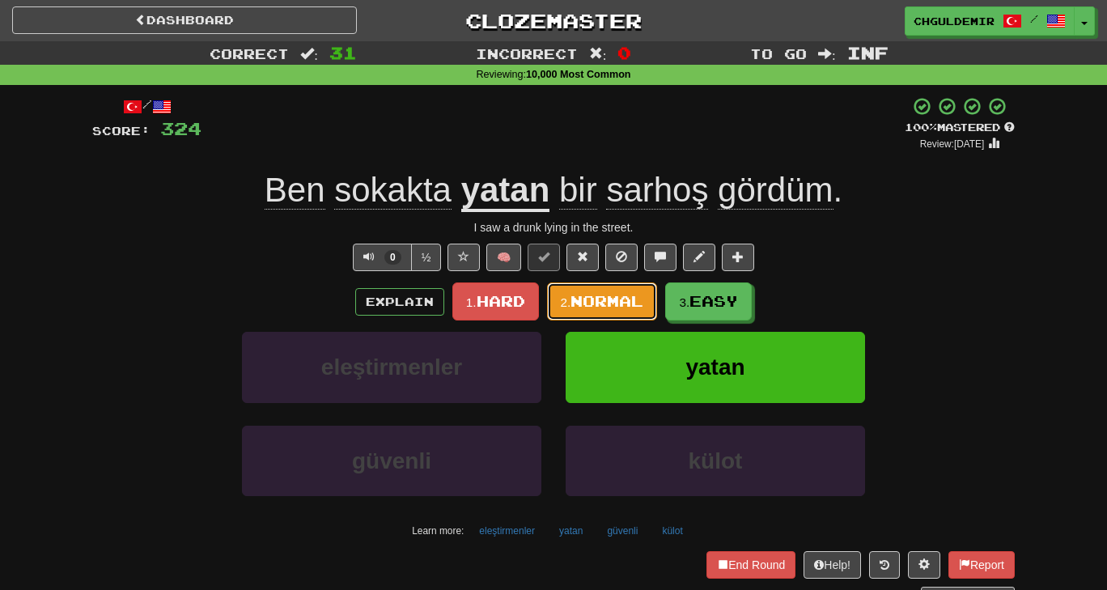
click at [609, 299] on span "Normal" at bounding box center [607, 301] width 73 height 18
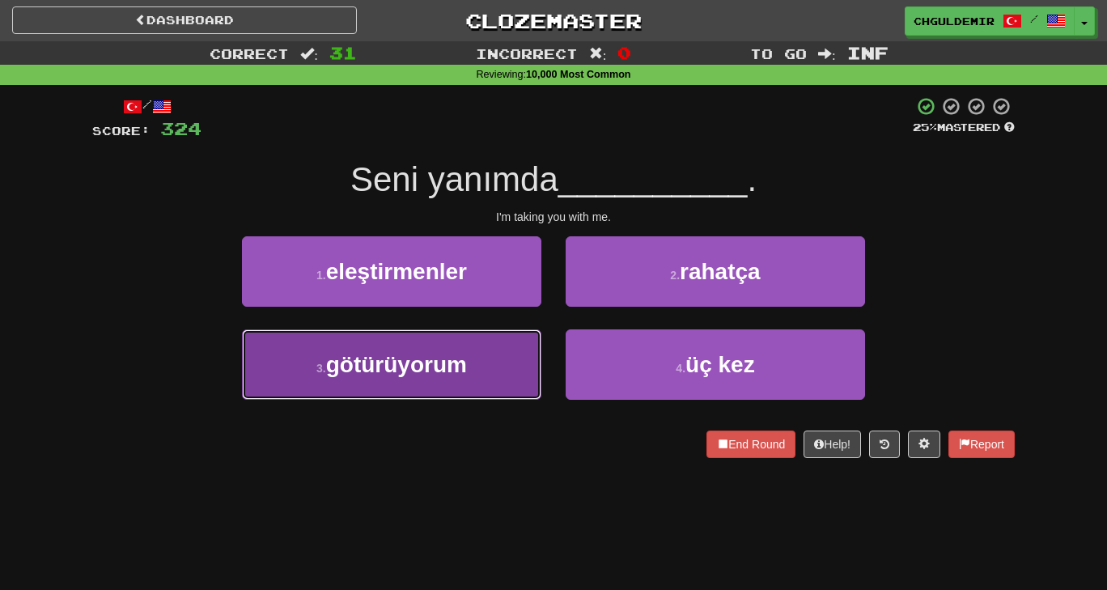
click at [470, 372] on button "3 . götürüyorum" at bounding box center [392, 364] width 300 height 70
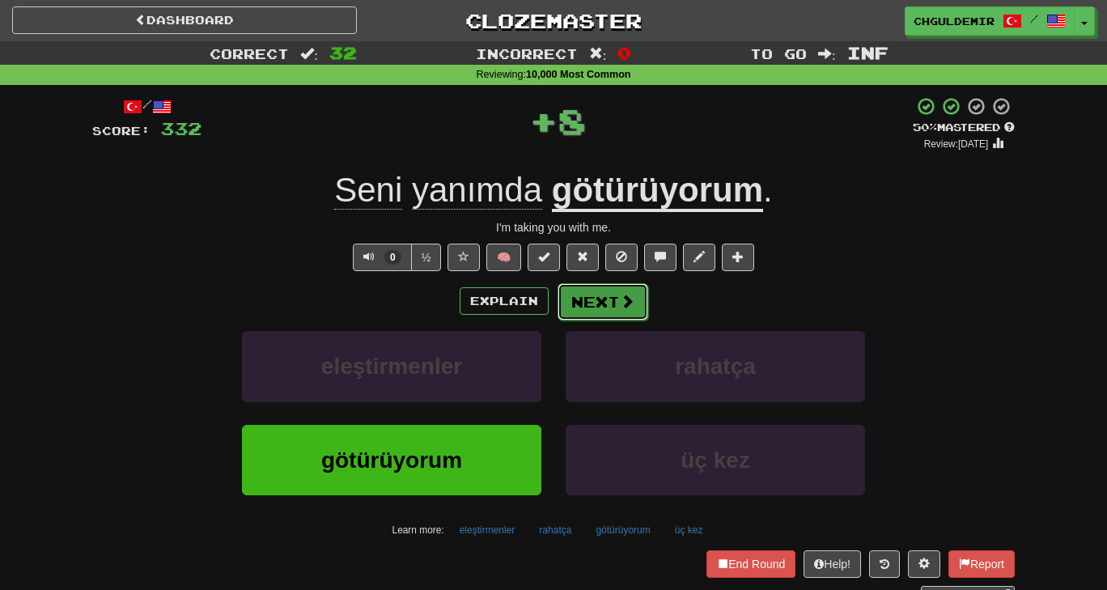
click at [601, 304] on button "Next" at bounding box center [603, 301] width 91 height 37
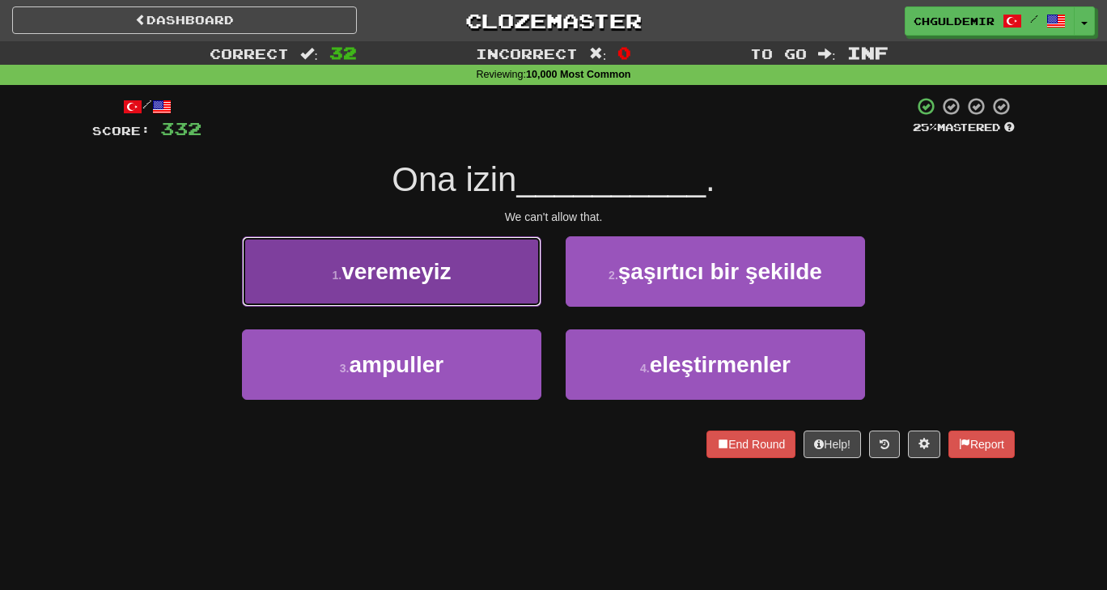
drag, startPoint x: 470, startPoint y: 279, endPoint x: 427, endPoint y: 273, distance: 43.4
click at [427, 273] on span "veremeyiz" at bounding box center [396, 271] width 109 height 25
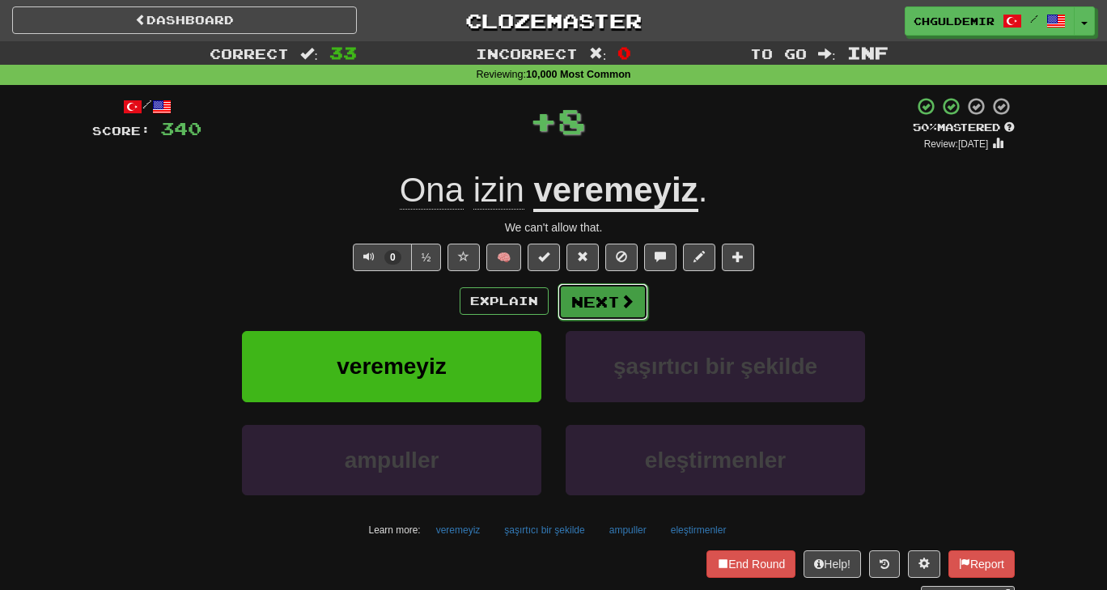
click at [591, 307] on button "Next" at bounding box center [603, 301] width 91 height 37
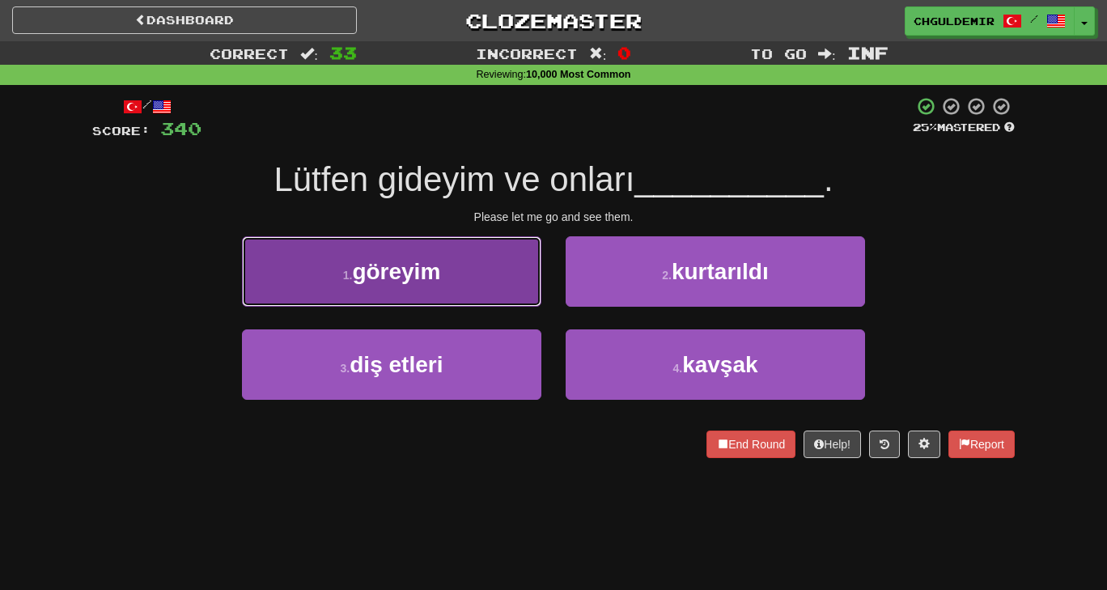
click at [484, 261] on button "1 . [GEOGRAPHIC_DATA]" at bounding box center [392, 271] width 300 height 70
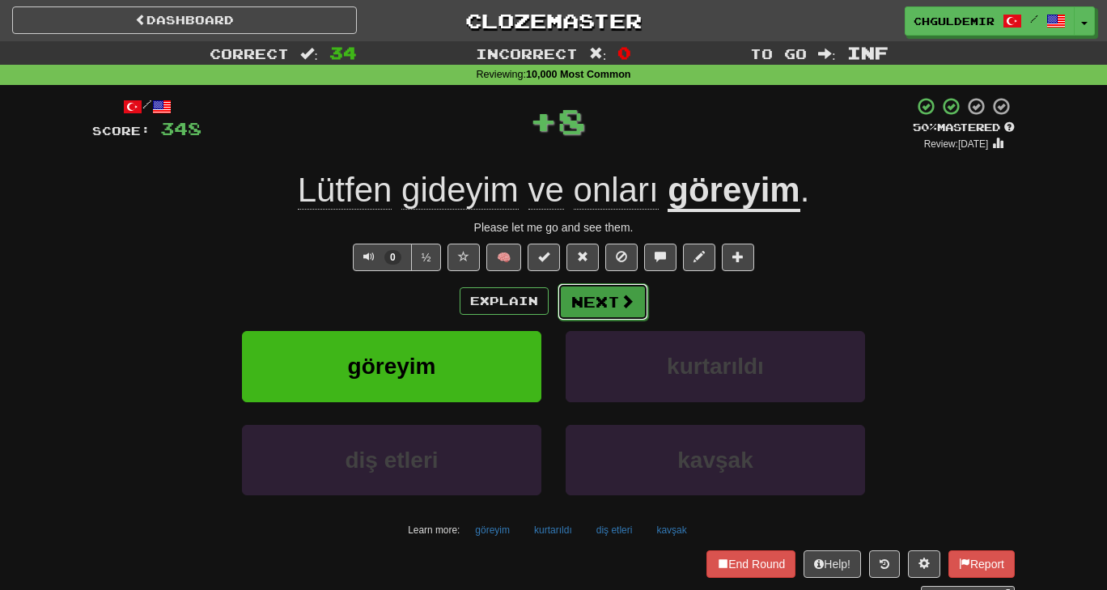
click at [570, 300] on button "Next" at bounding box center [603, 301] width 91 height 37
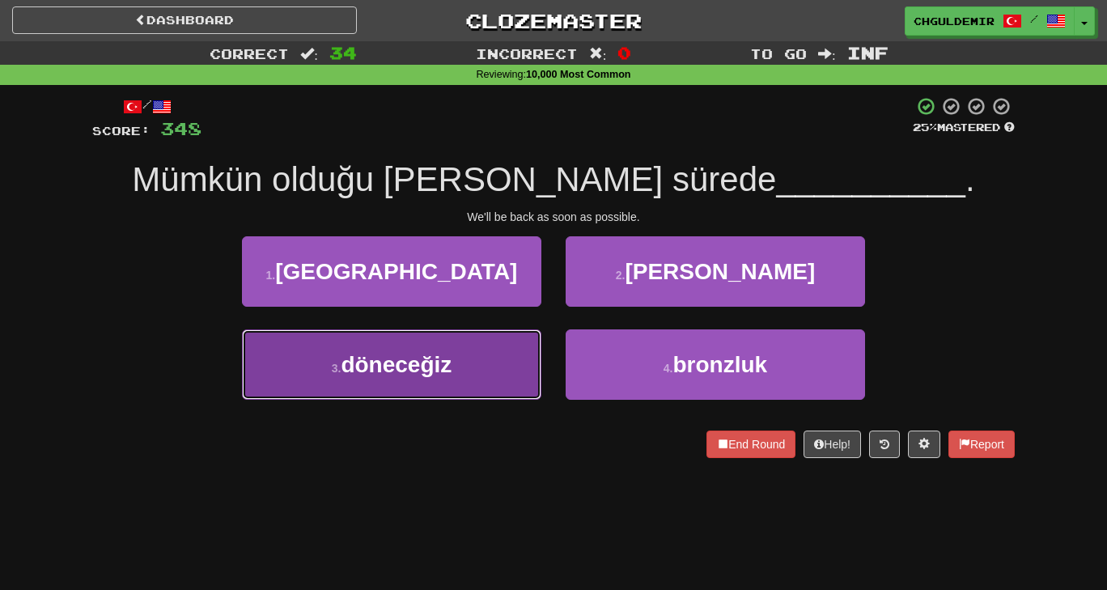
click at [461, 355] on button "3 . döneceğiz" at bounding box center [392, 364] width 300 height 70
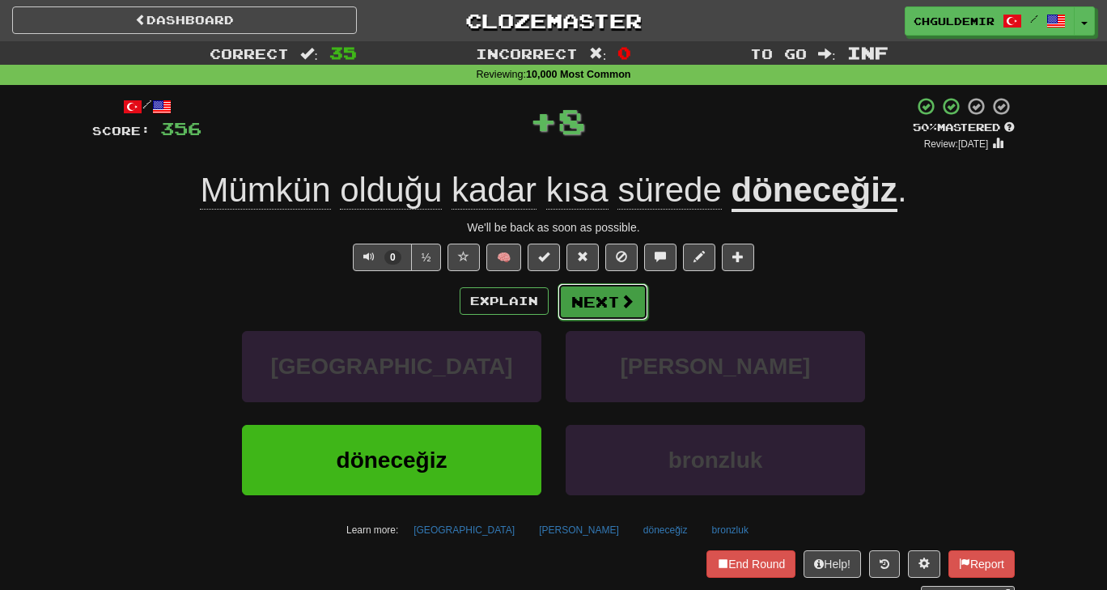
click at [573, 291] on button "Next" at bounding box center [603, 301] width 91 height 37
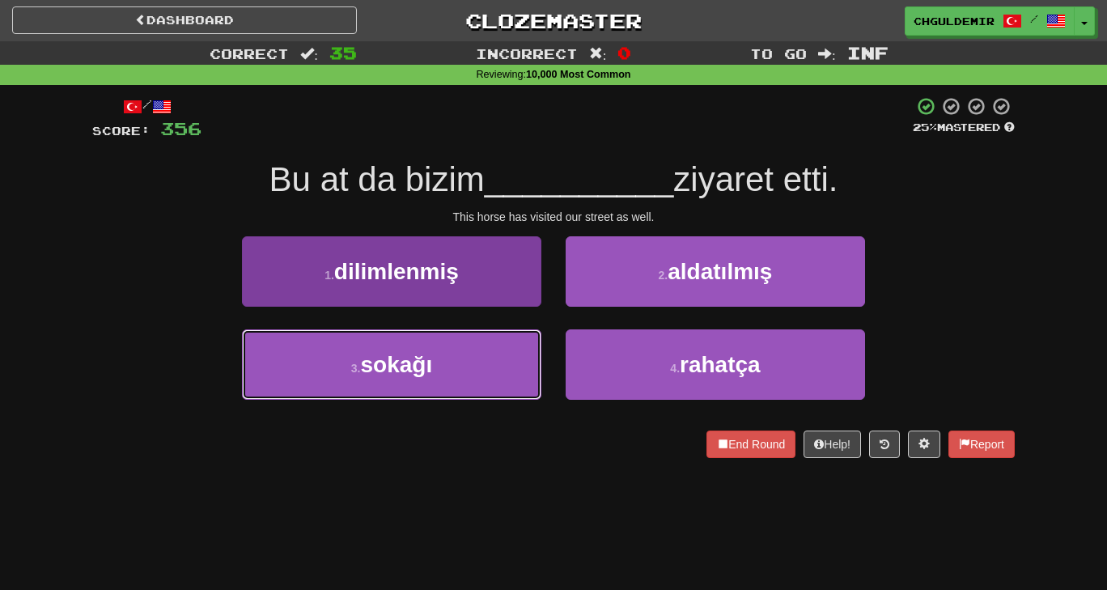
drag, startPoint x: 505, startPoint y: 365, endPoint x: 474, endPoint y: 354, distance: 32.8
click at [474, 354] on button "3 . [GEOGRAPHIC_DATA]" at bounding box center [392, 364] width 300 height 70
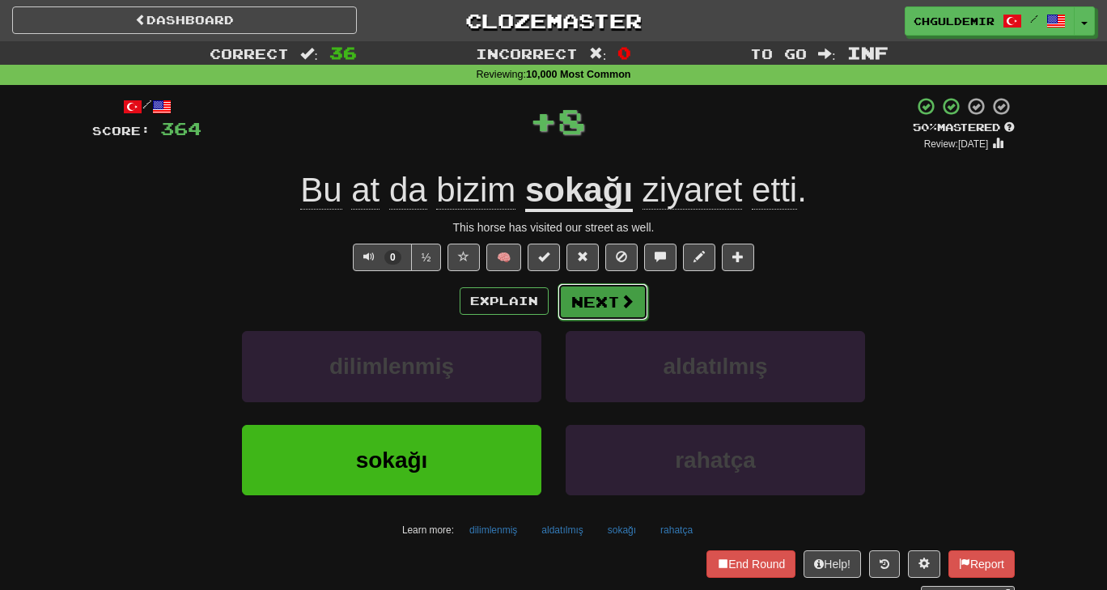
click at [614, 308] on button "Next" at bounding box center [603, 301] width 91 height 37
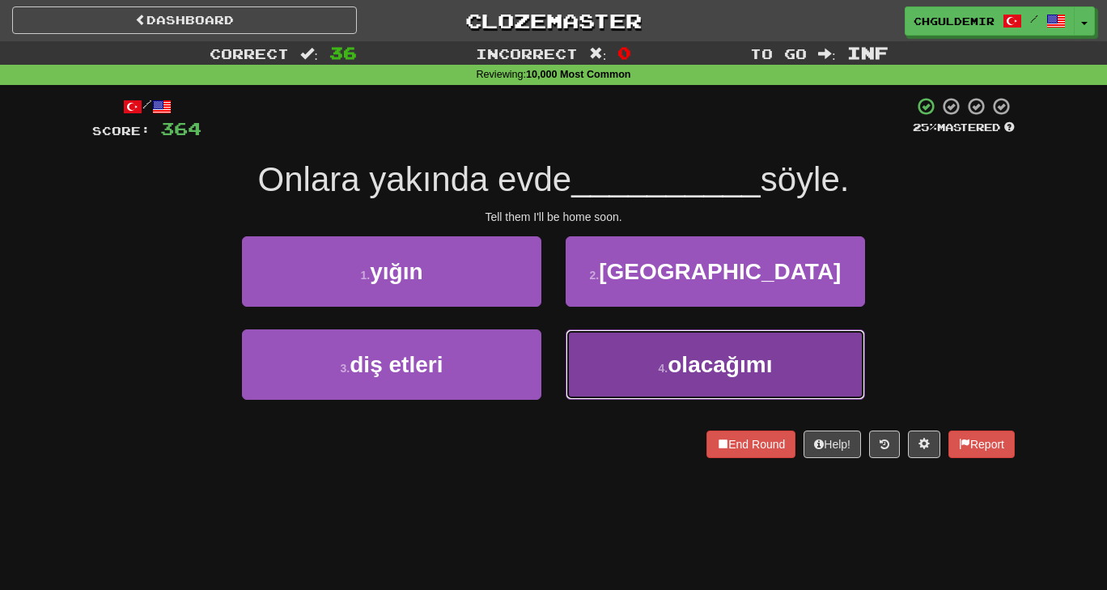
click at [627, 359] on button "4 . olacağımı" at bounding box center [716, 364] width 300 height 70
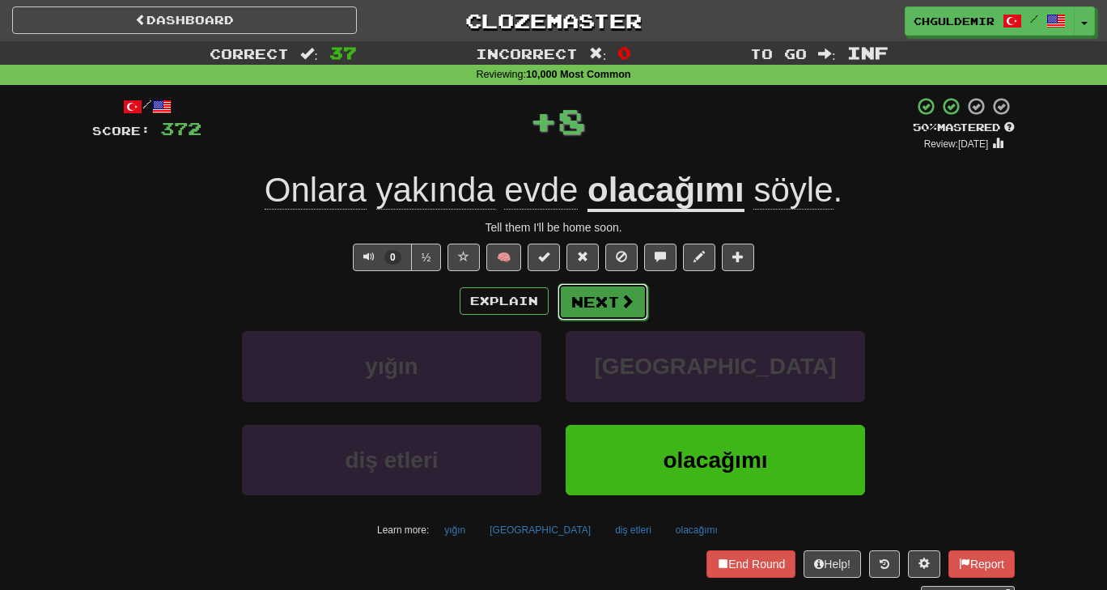
click at [608, 288] on button "Next" at bounding box center [603, 301] width 91 height 37
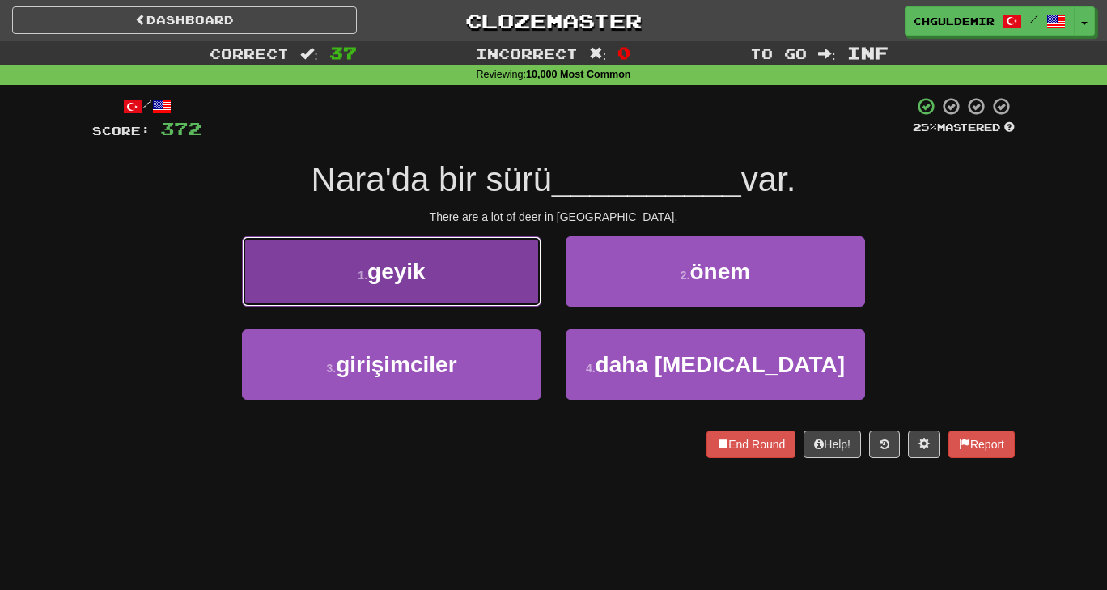
click at [491, 260] on button "1 . geyik" at bounding box center [392, 271] width 300 height 70
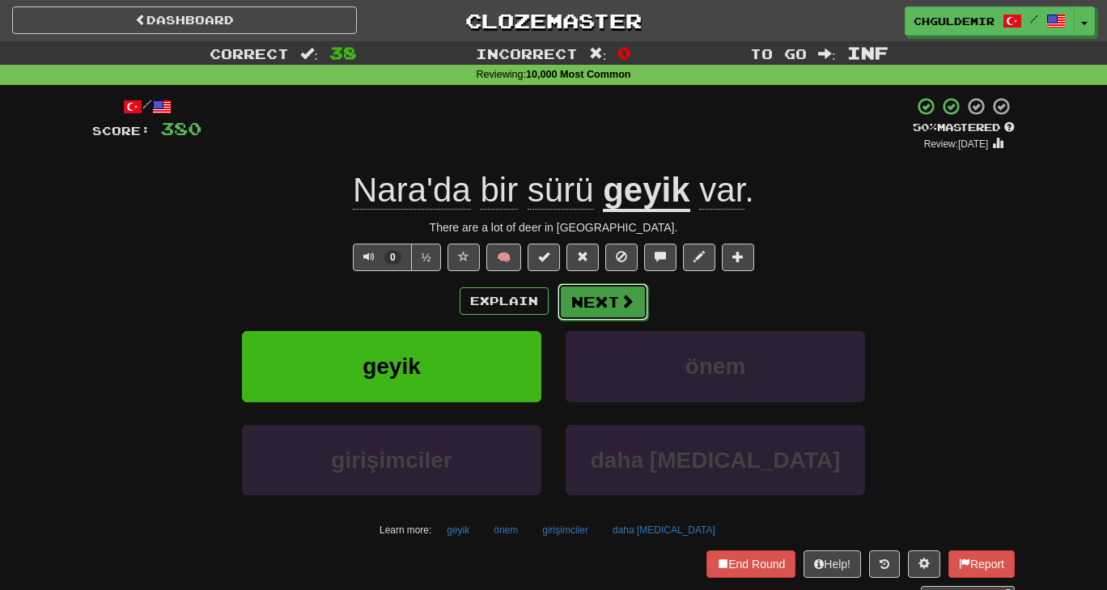
click at [581, 290] on button "Next" at bounding box center [603, 301] width 91 height 37
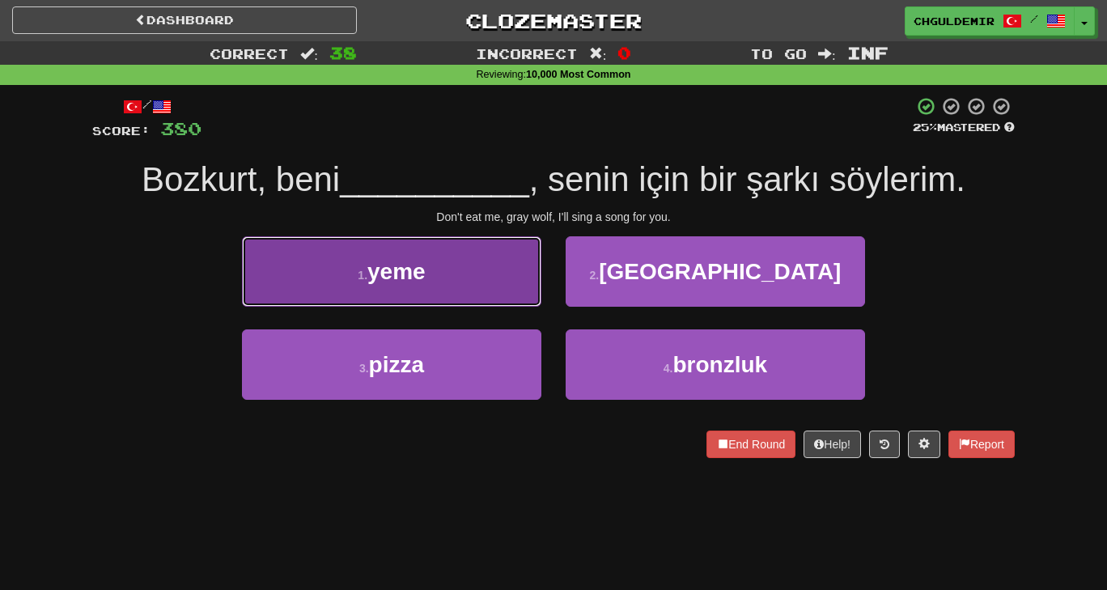
click at [474, 302] on button "1 . yeme" at bounding box center [392, 271] width 300 height 70
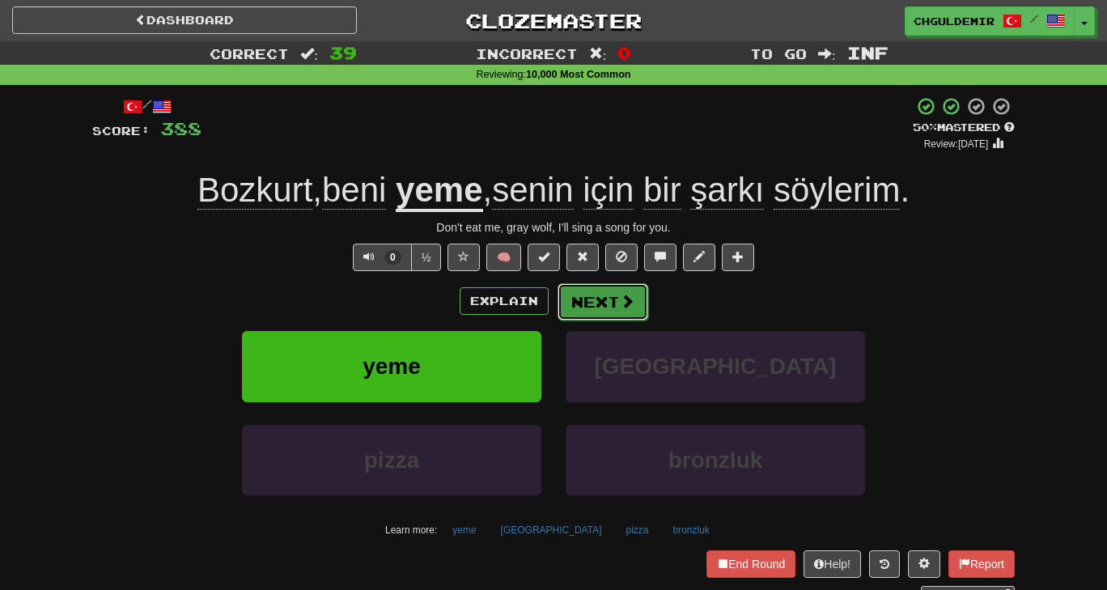
click at [620, 304] on span at bounding box center [627, 301] width 15 height 15
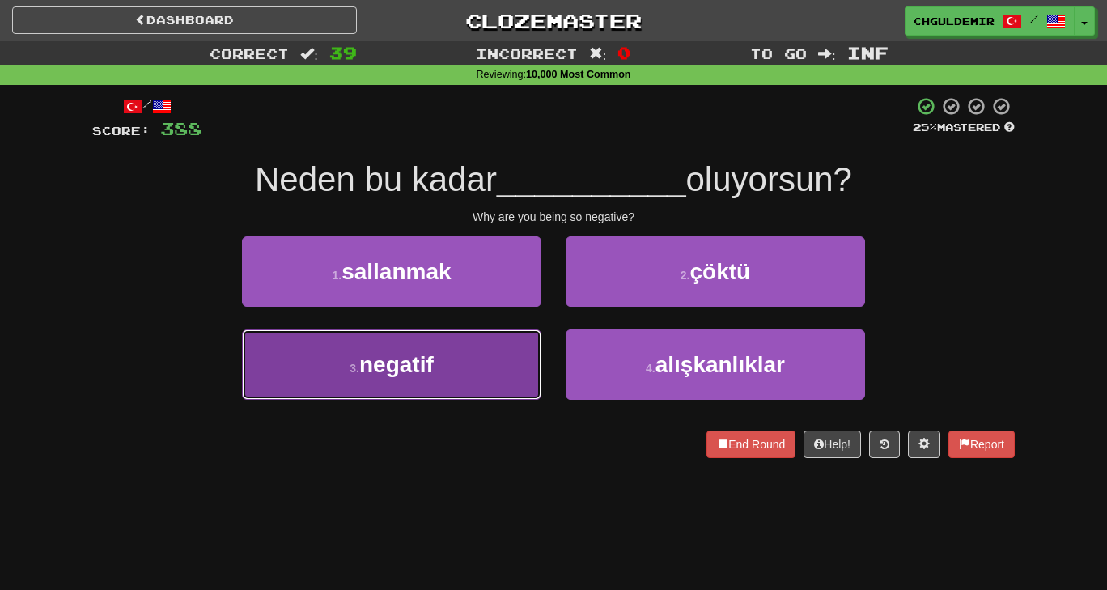
click at [495, 347] on button "3 . negatif" at bounding box center [392, 364] width 300 height 70
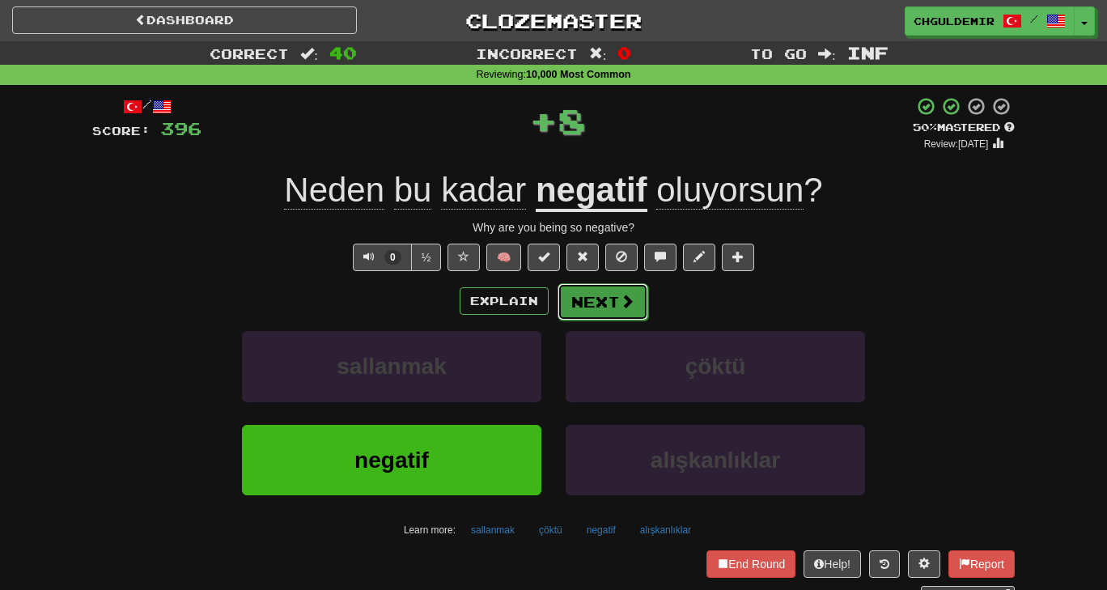
click at [597, 293] on button "Next" at bounding box center [603, 301] width 91 height 37
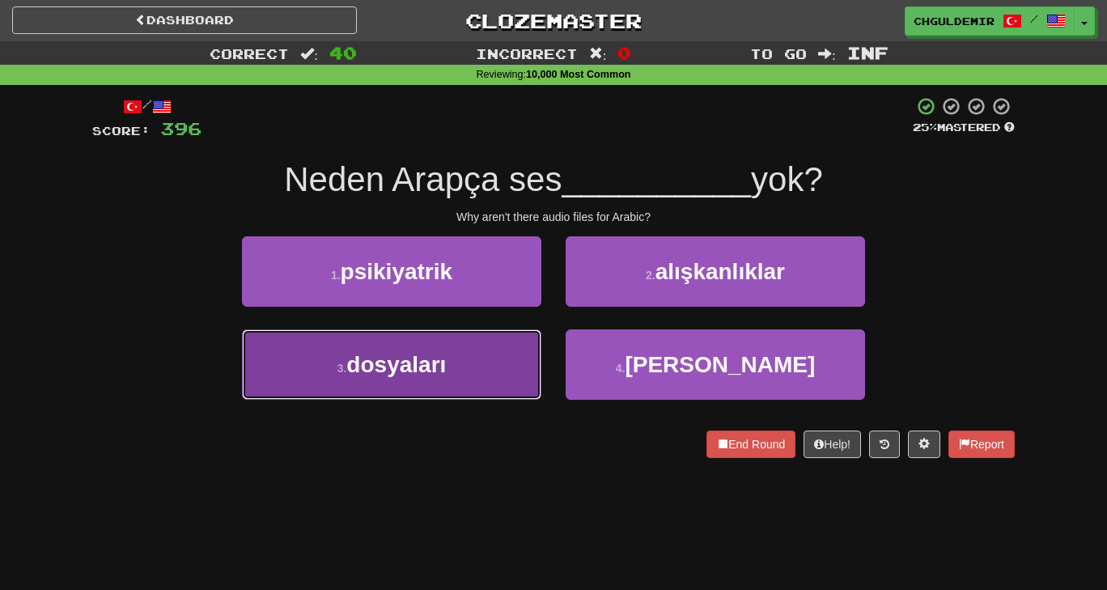
click at [458, 372] on button "3 . dosyaları" at bounding box center [392, 364] width 300 height 70
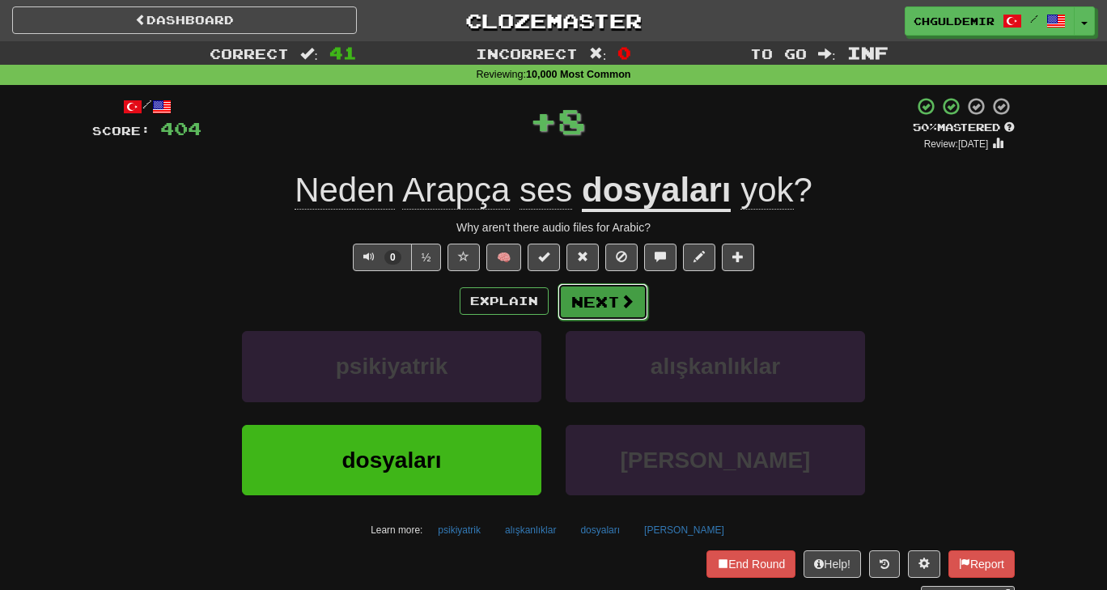
click at [591, 291] on button "Next" at bounding box center [603, 301] width 91 height 37
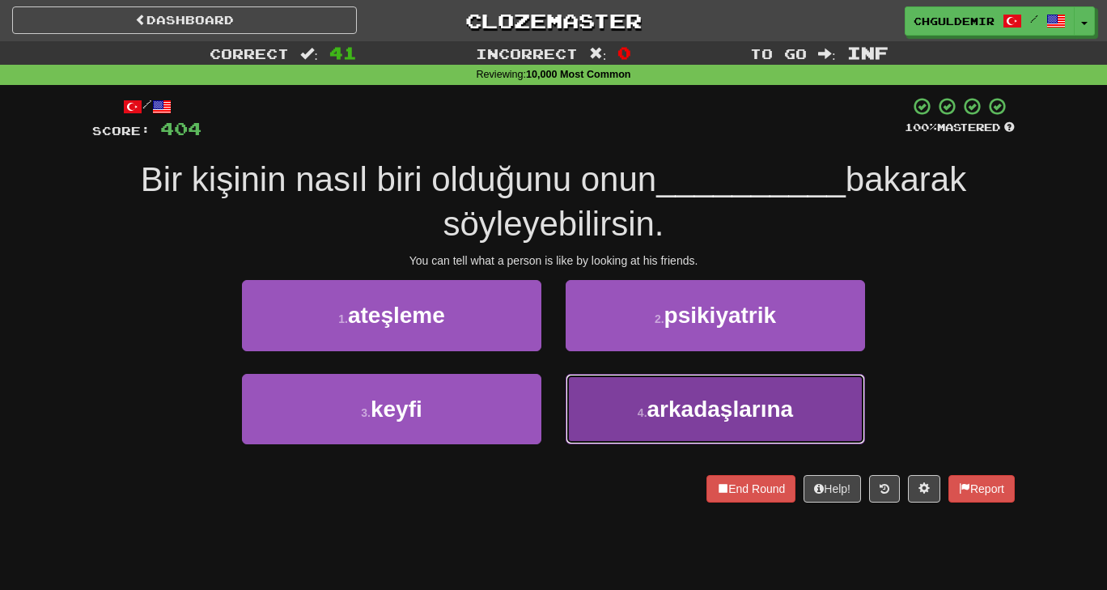
click at [628, 380] on button "4 . arkadaşlarına" at bounding box center [716, 409] width 300 height 70
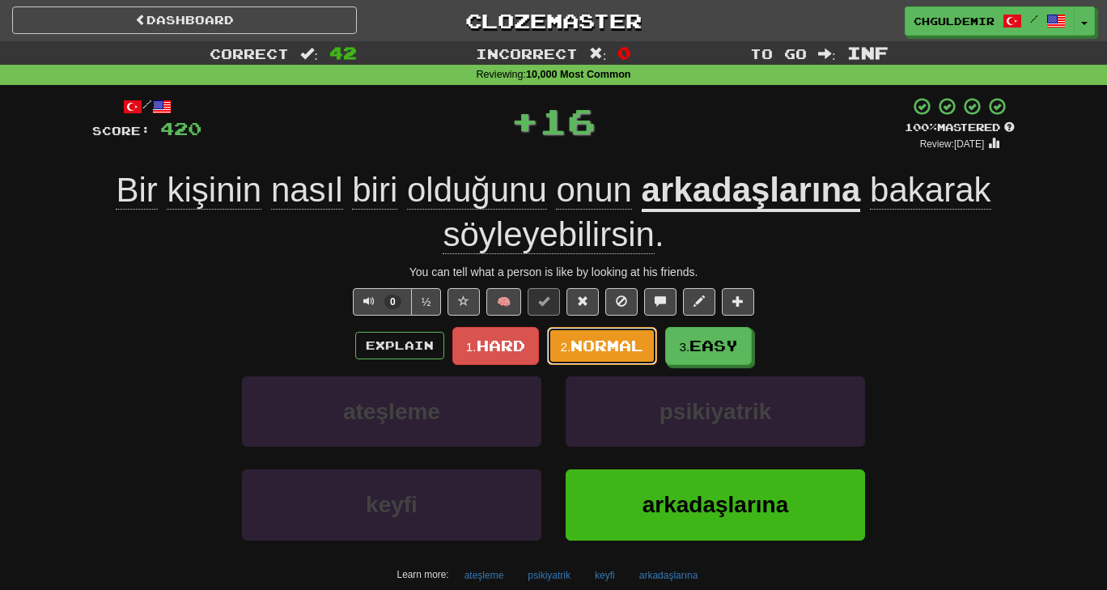
click at [599, 334] on button "2. Normal" at bounding box center [602, 346] width 111 height 38
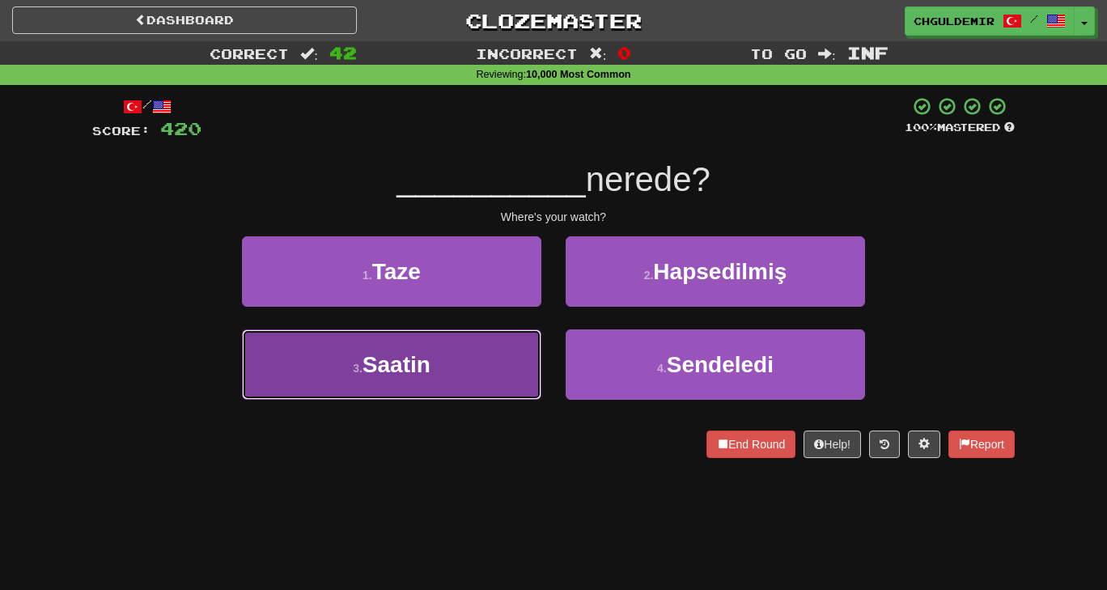
click at [504, 362] on button "3 . Saatin" at bounding box center [392, 364] width 300 height 70
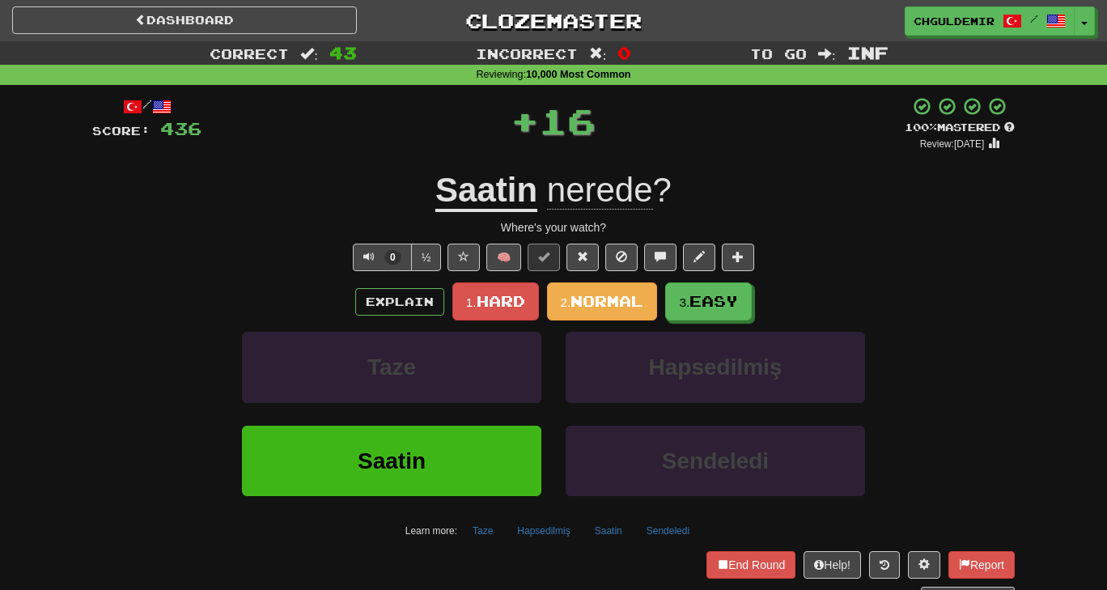
click at [592, 320] on div "Explain 1. Hard 2. Normal 3. Easy Taze Hapsedilmiş Saatin Sendeledi Learn more:…" at bounding box center [553, 413] width 923 height 261
click at [583, 305] on span "Normal" at bounding box center [607, 301] width 73 height 18
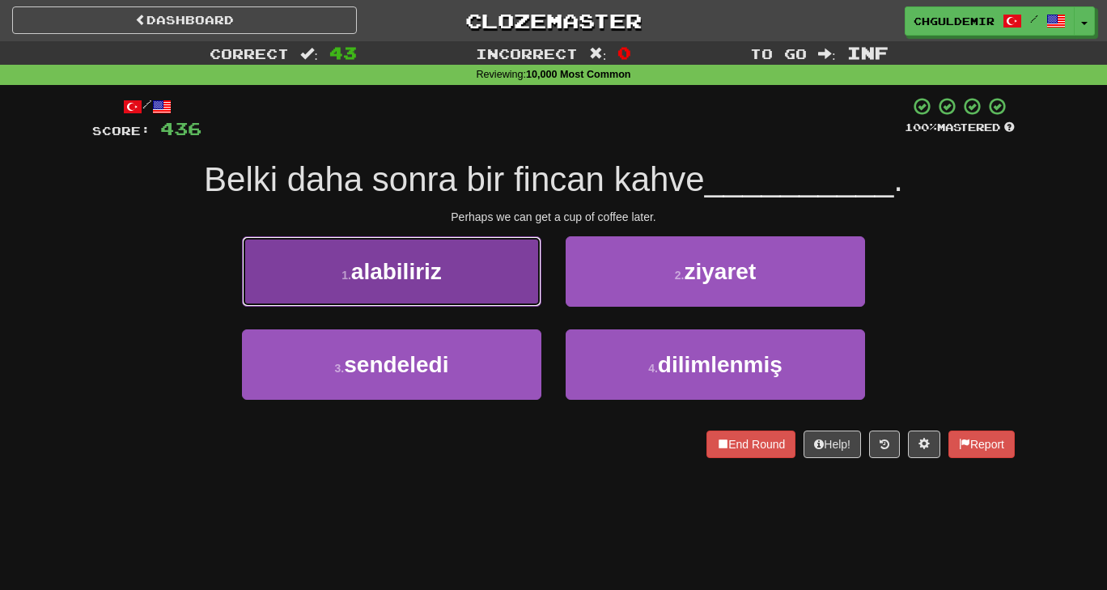
click at [495, 304] on button "1 . alabiliriz" at bounding box center [392, 271] width 300 height 70
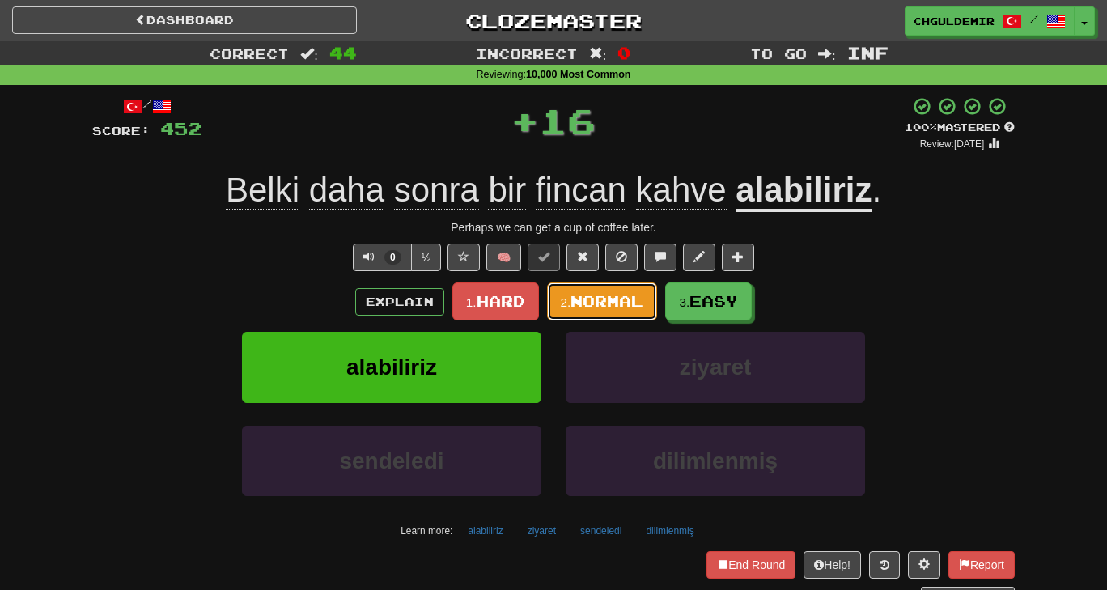
click at [575, 291] on button "2. Normal" at bounding box center [602, 302] width 111 height 38
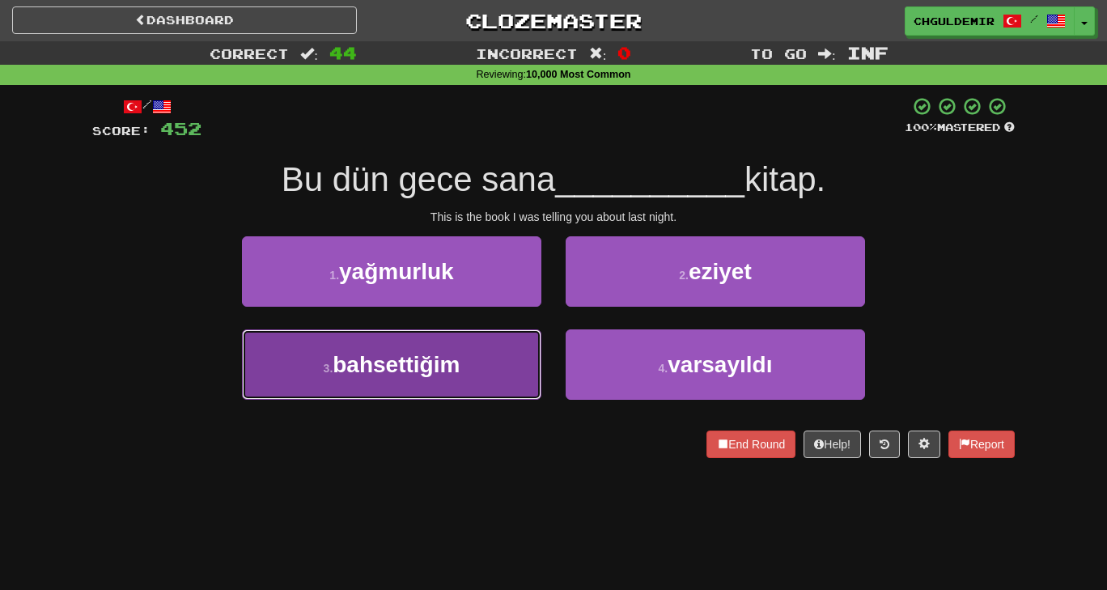
click at [451, 382] on button "3 . bahsettiğim" at bounding box center [392, 364] width 300 height 70
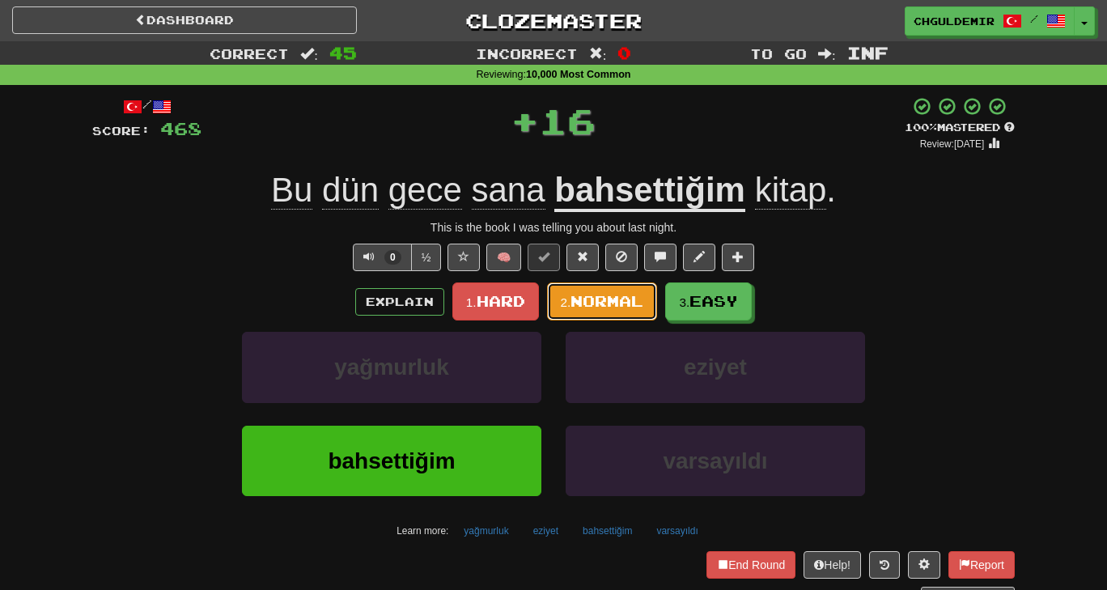
click at [598, 299] on span "Normal" at bounding box center [607, 301] width 73 height 18
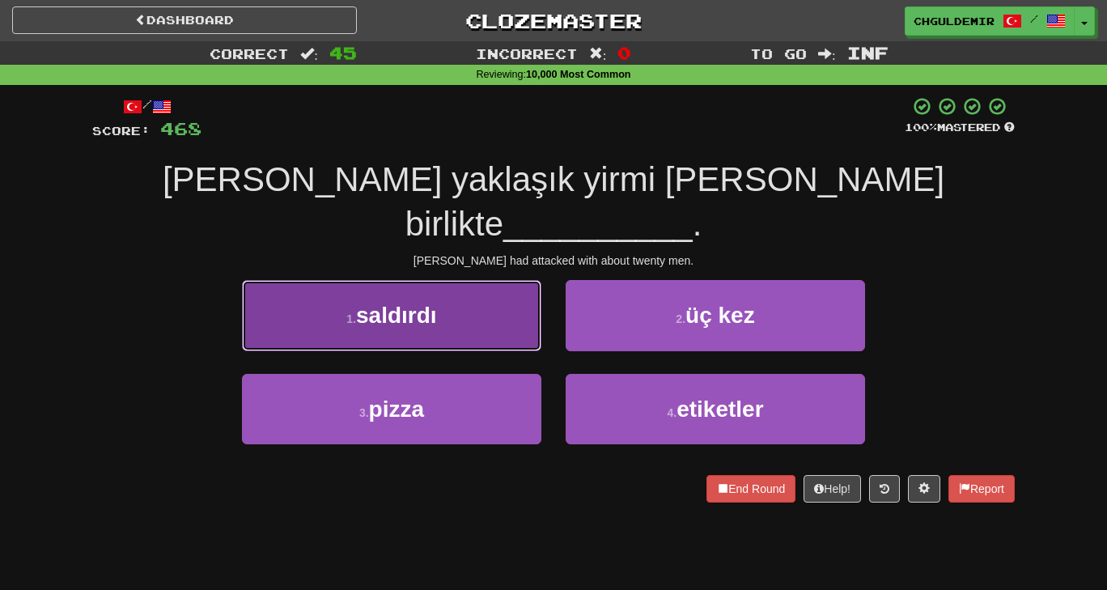
click at [490, 280] on button "1 . saldırdı" at bounding box center [392, 315] width 300 height 70
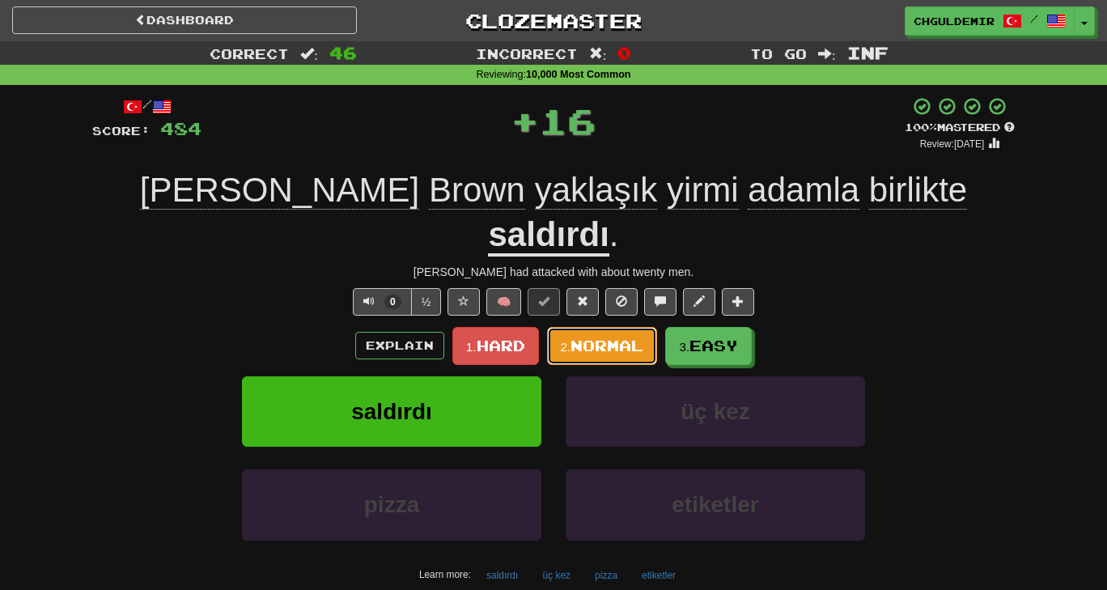
click at [583, 337] on span "Normal" at bounding box center [607, 346] width 73 height 18
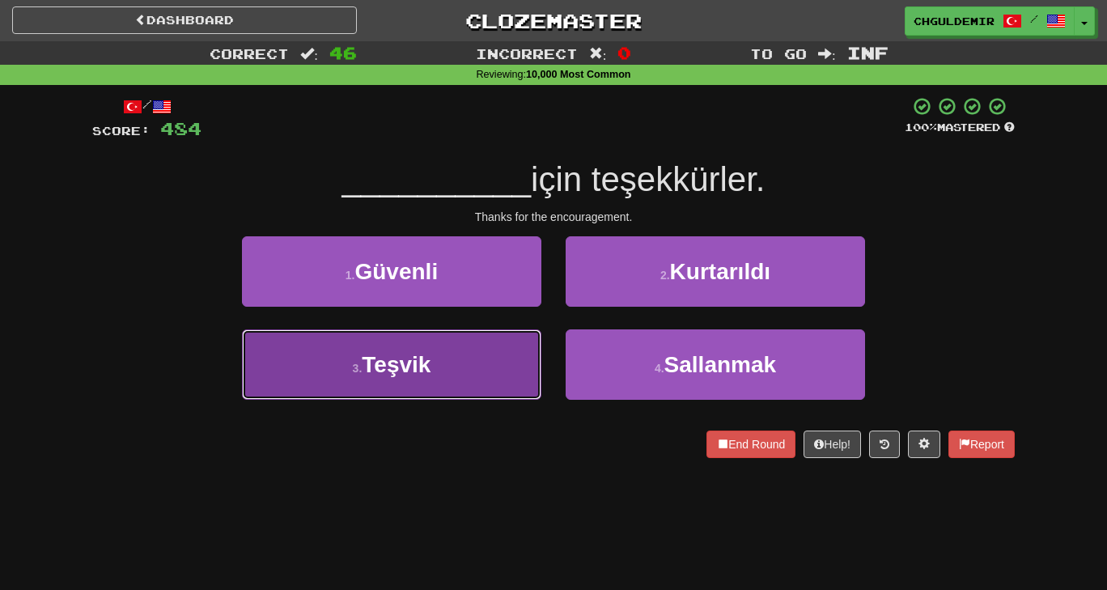
click at [516, 338] on button "3 . [GEOGRAPHIC_DATA]" at bounding box center [392, 364] width 300 height 70
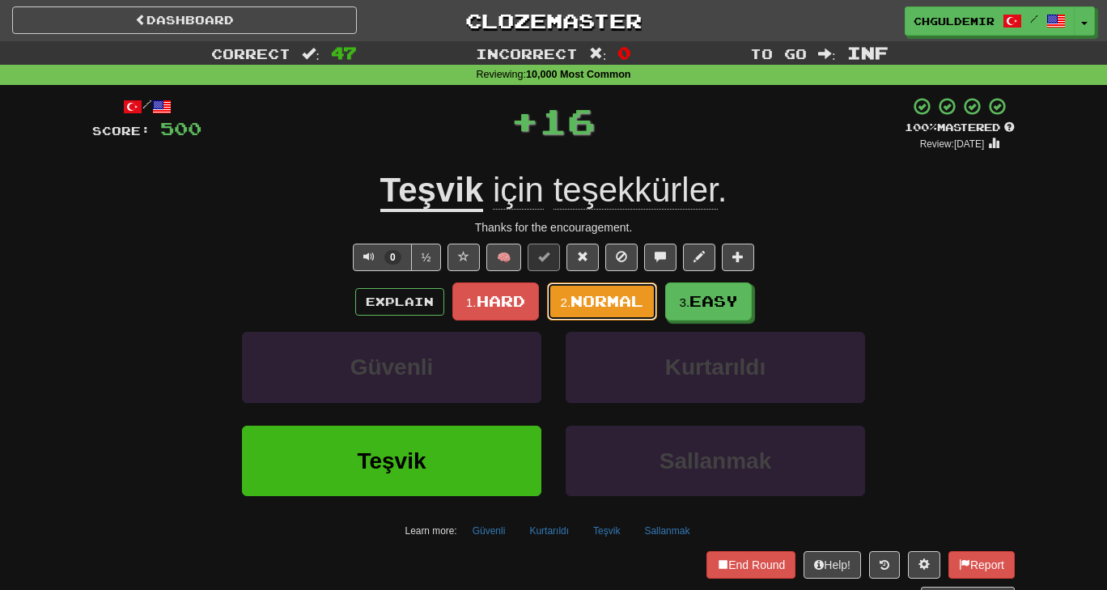
click at [577, 300] on span "Normal" at bounding box center [607, 301] width 73 height 18
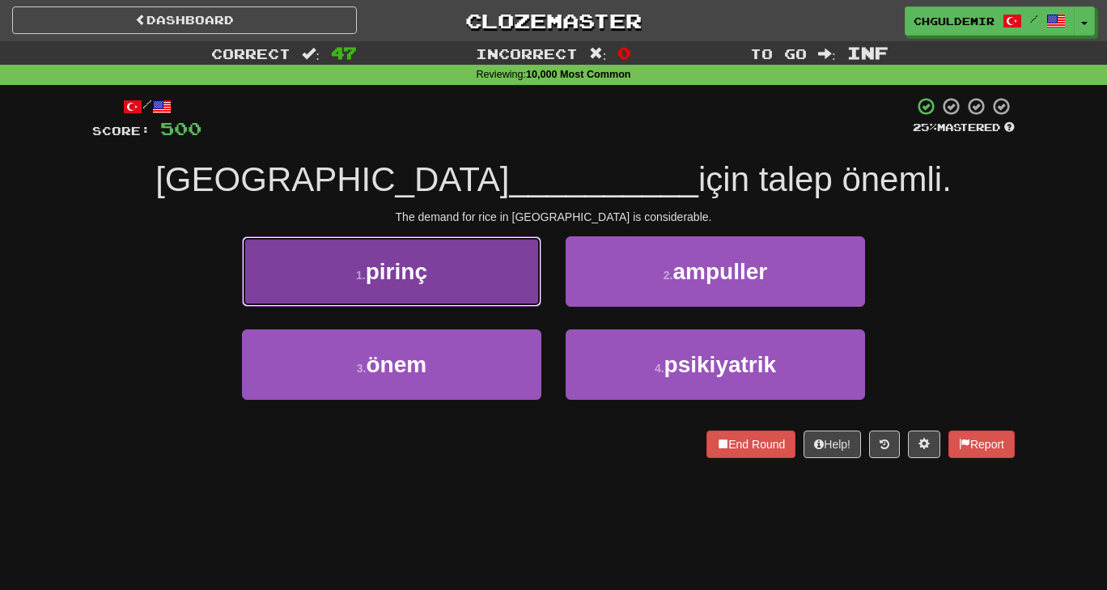
click at [499, 270] on button "1 . [GEOGRAPHIC_DATA]" at bounding box center [392, 271] width 300 height 70
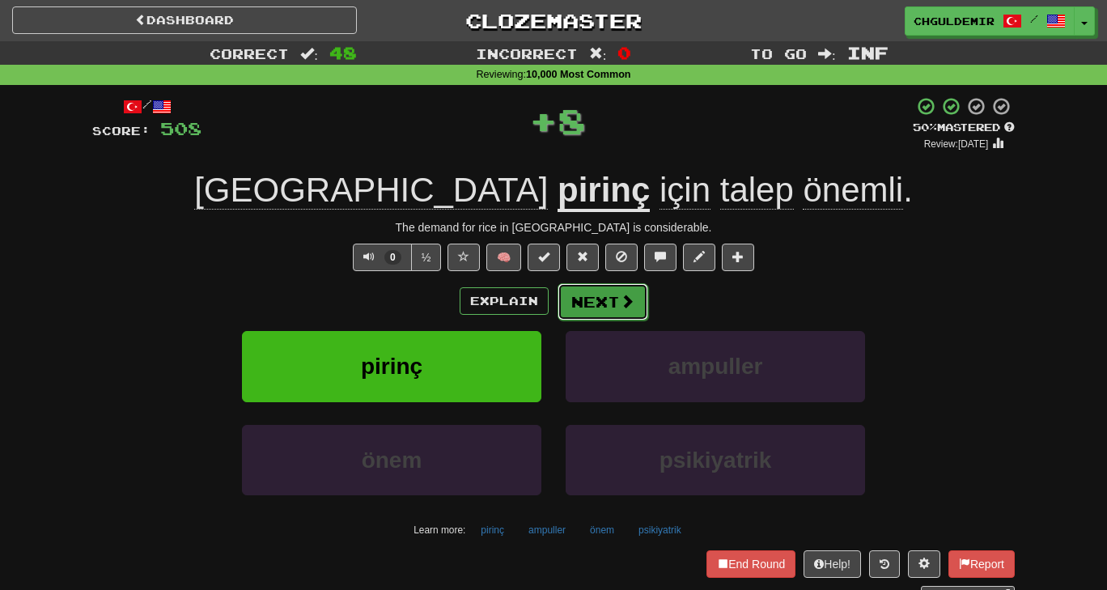
click at [576, 287] on button "Next" at bounding box center [603, 301] width 91 height 37
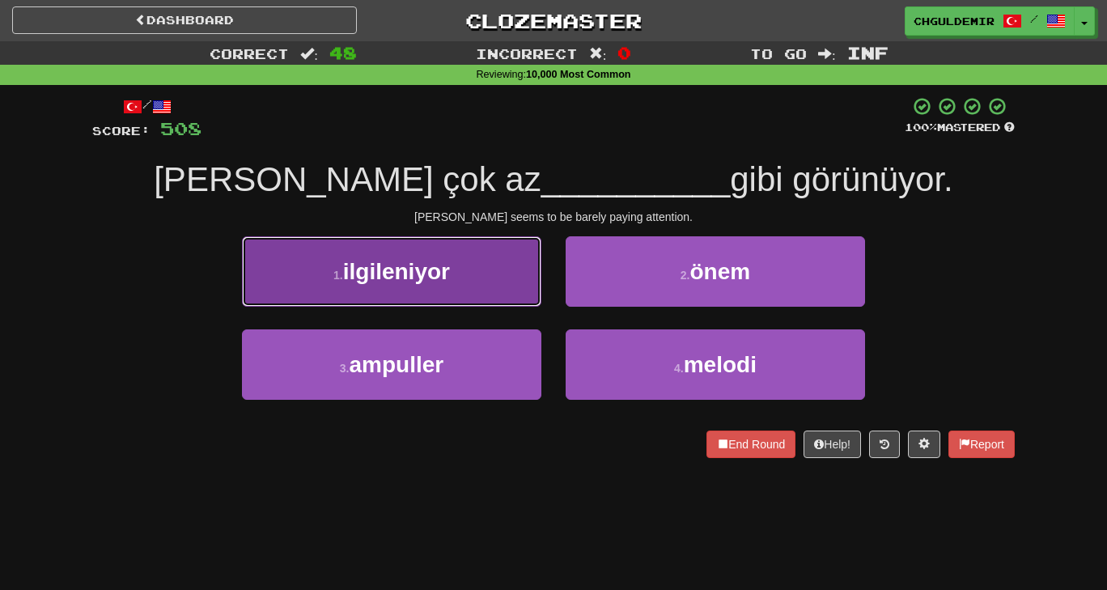
click at [484, 302] on button "1 . ilgileniyor" at bounding box center [392, 271] width 300 height 70
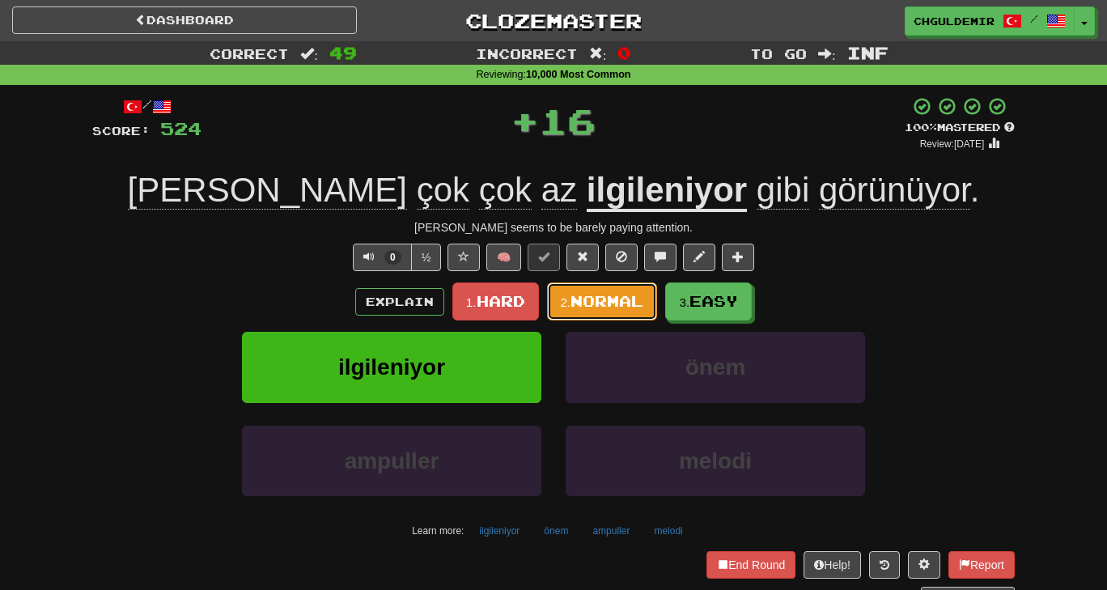
click at [581, 303] on span "Normal" at bounding box center [607, 301] width 73 height 18
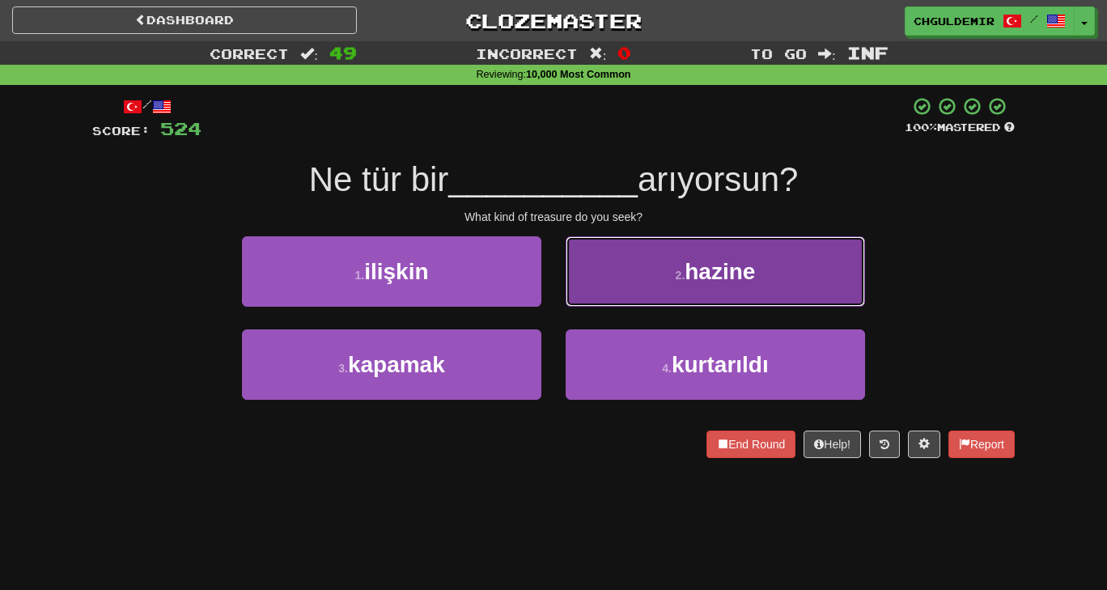
click at [623, 295] on button "2 . [GEOGRAPHIC_DATA]" at bounding box center [716, 271] width 300 height 70
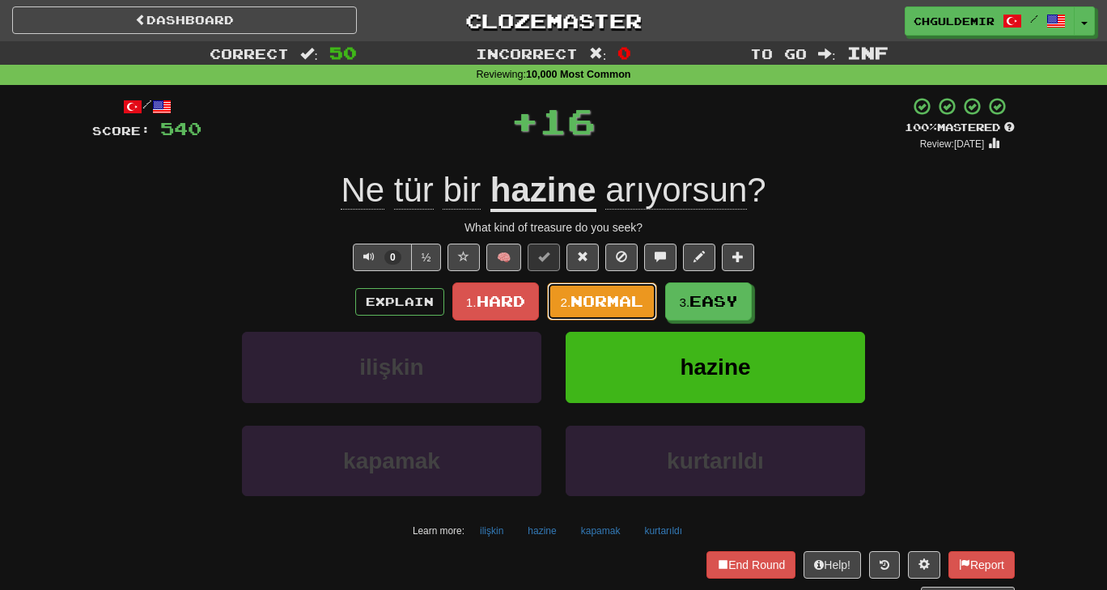
click at [623, 295] on span "Normal" at bounding box center [607, 301] width 73 height 18
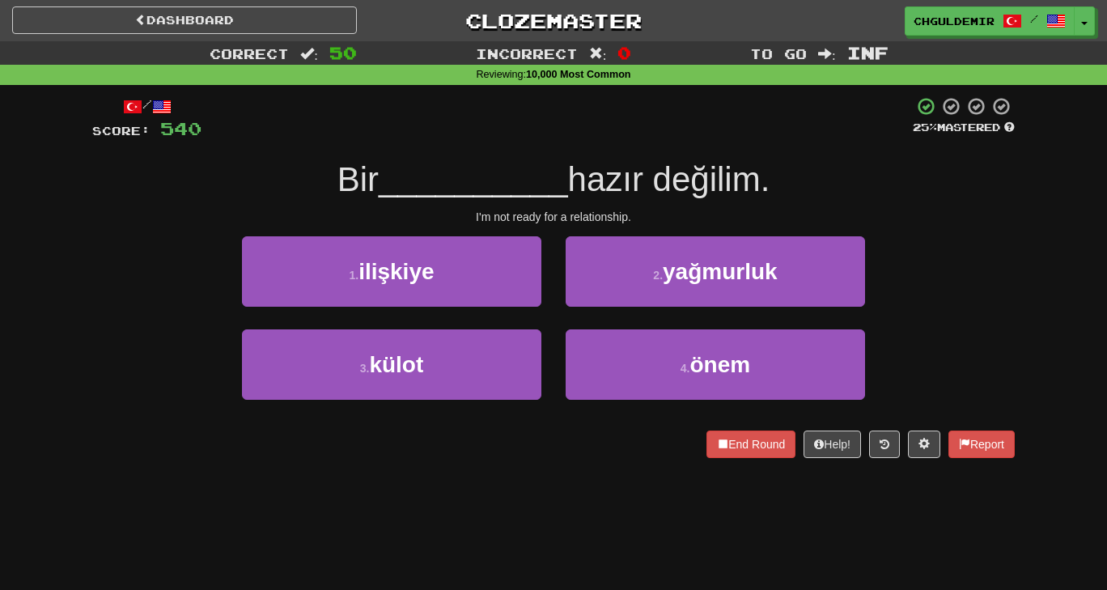
click at [475, 317] on div "1 . [GEOGRAPHIC_DATA]" at bounding box center [392, 282] width 324 height 93
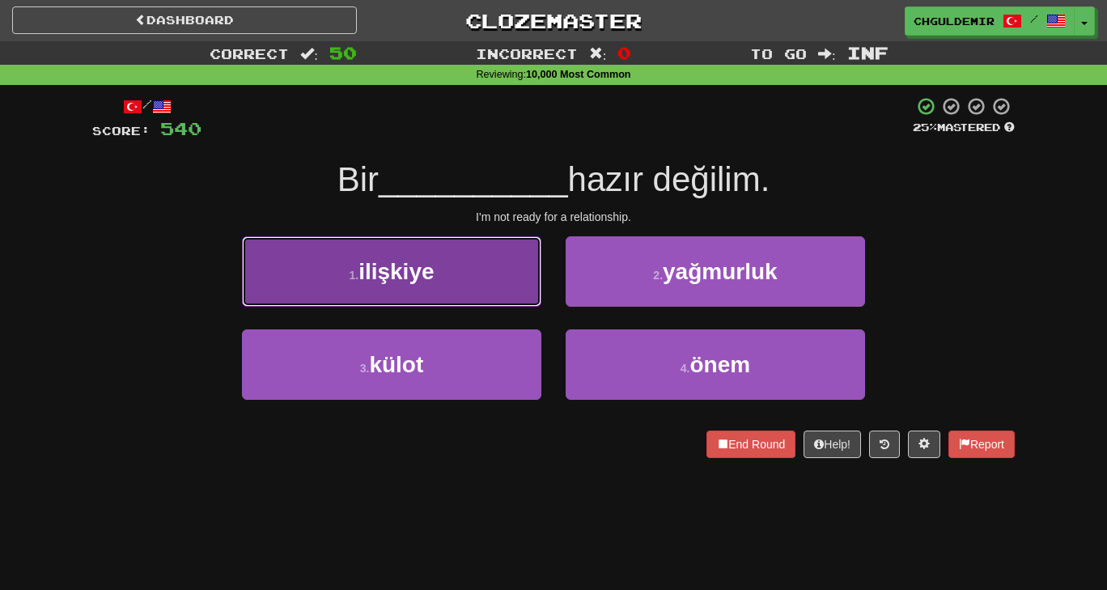
click at [461, 299] on button "1 . [GEOGRAPHIC_DATA]" at bounding box center [392, 271] width 300 height 70
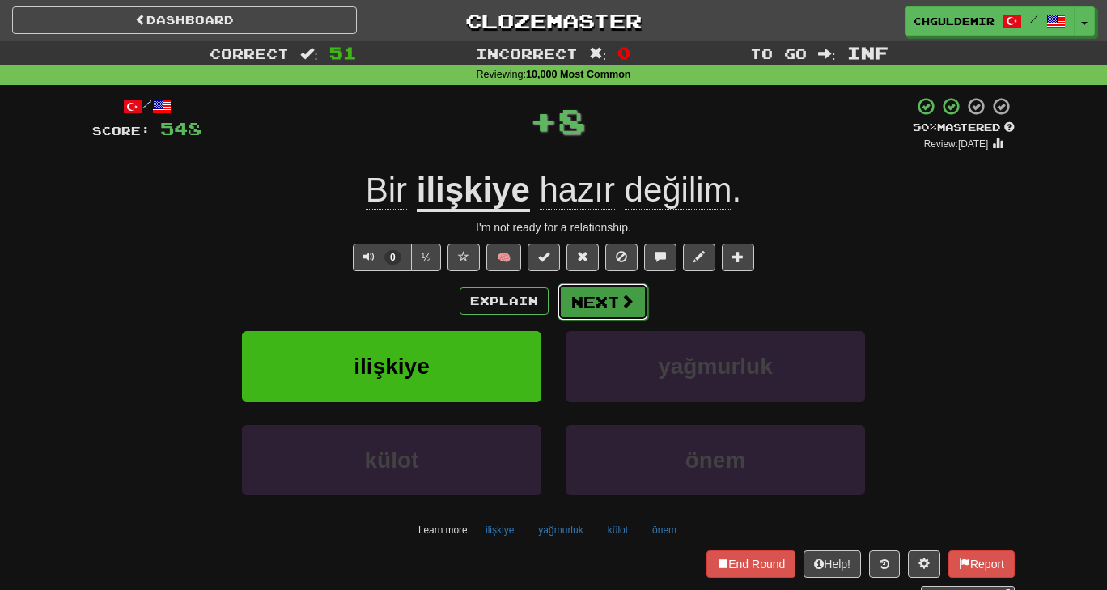
click at [583, 294] on button "Next" at bounding box center [603, 301] width 91 height 37
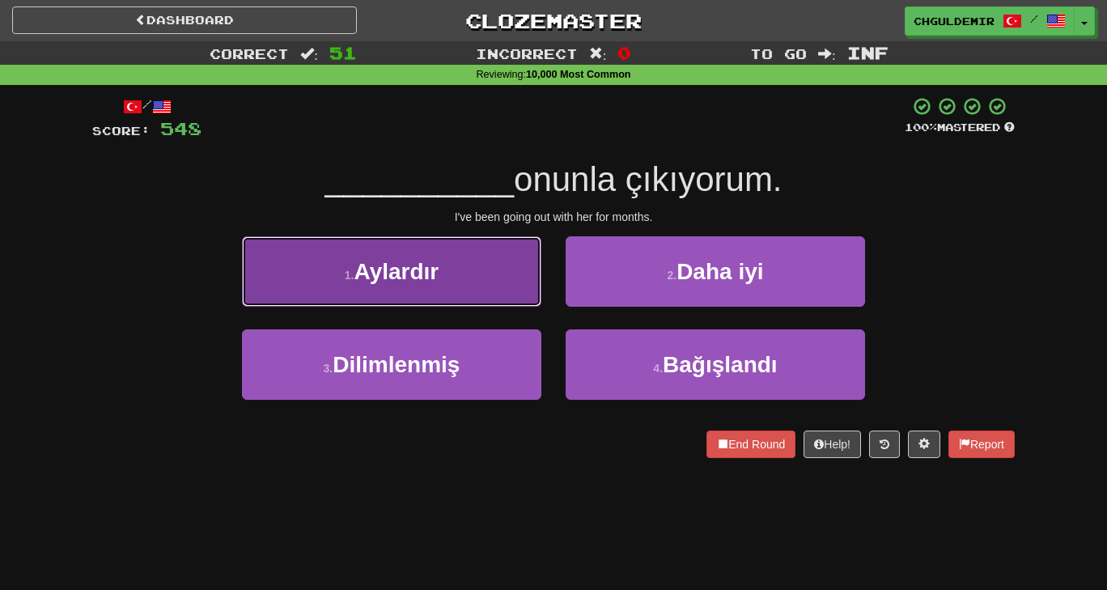
click at [470, 287] on button "1 . Aylardır" at bounding box center [392, 271] width 300 height 70
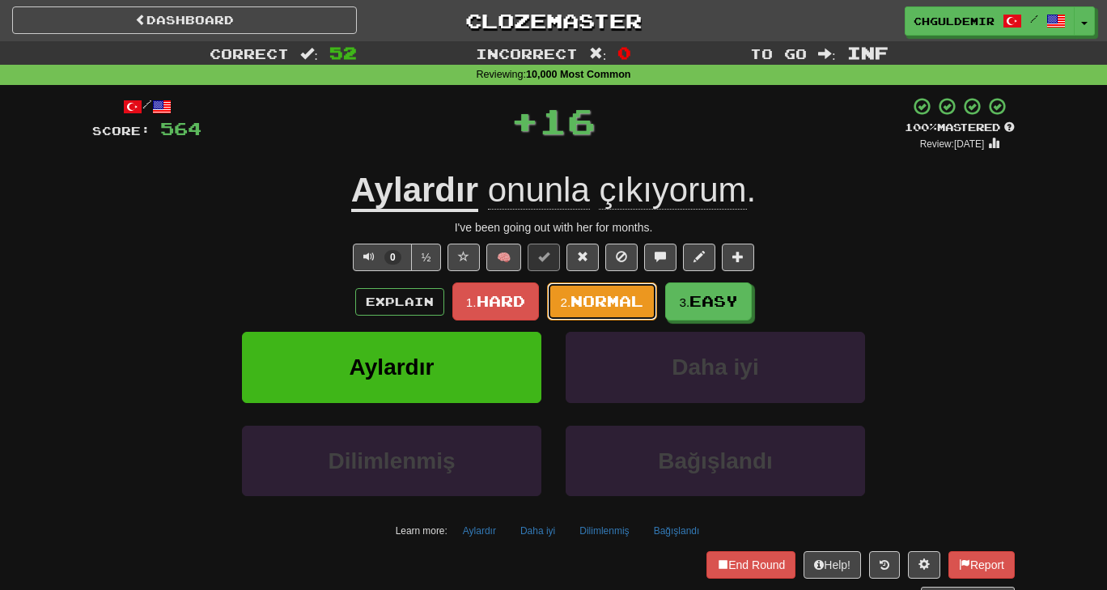
click at [596, 292] on span "Normal" at bounding box center [607, 301] width 73 height 18
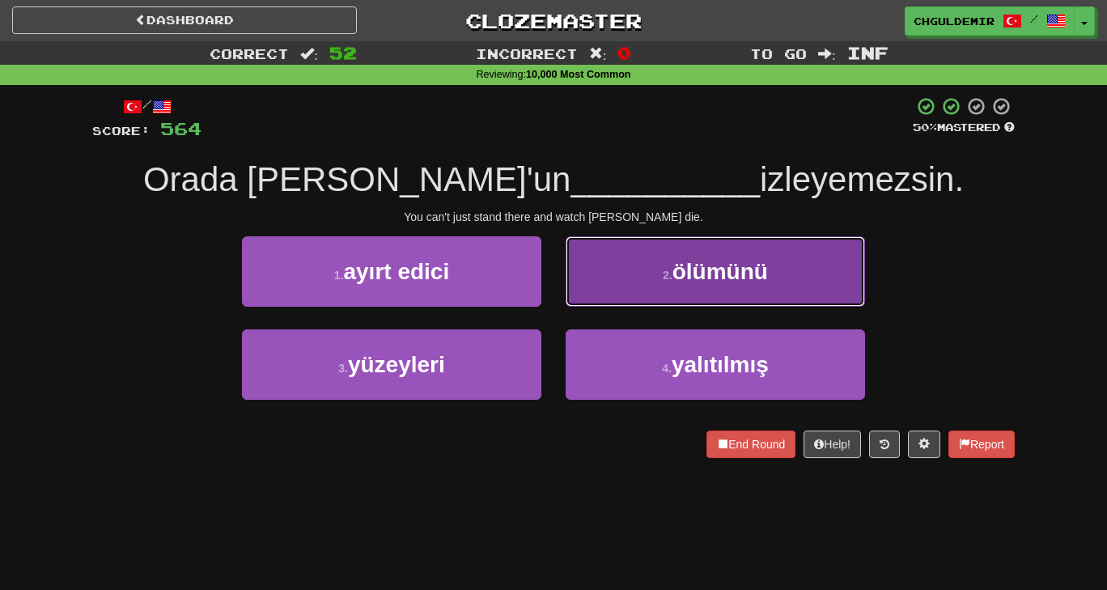
click at [601, 265] on button "2 . ölümünü" at bounding box center [716, 271] width 300 height 70
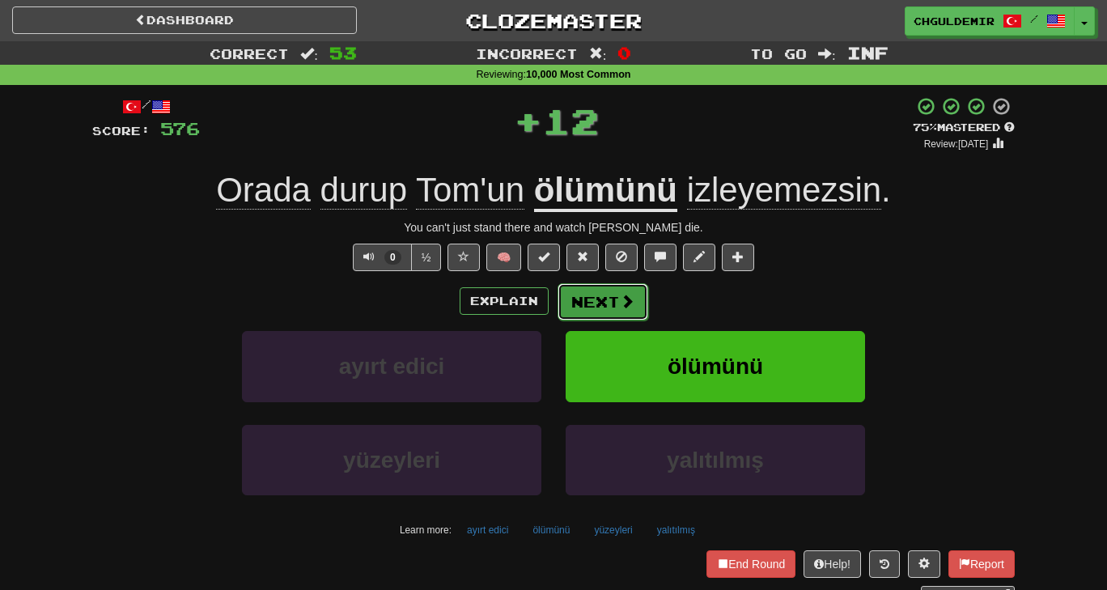
click at [605, 298] on button "Next" at bounding box center [603, 301] width 91 height 37
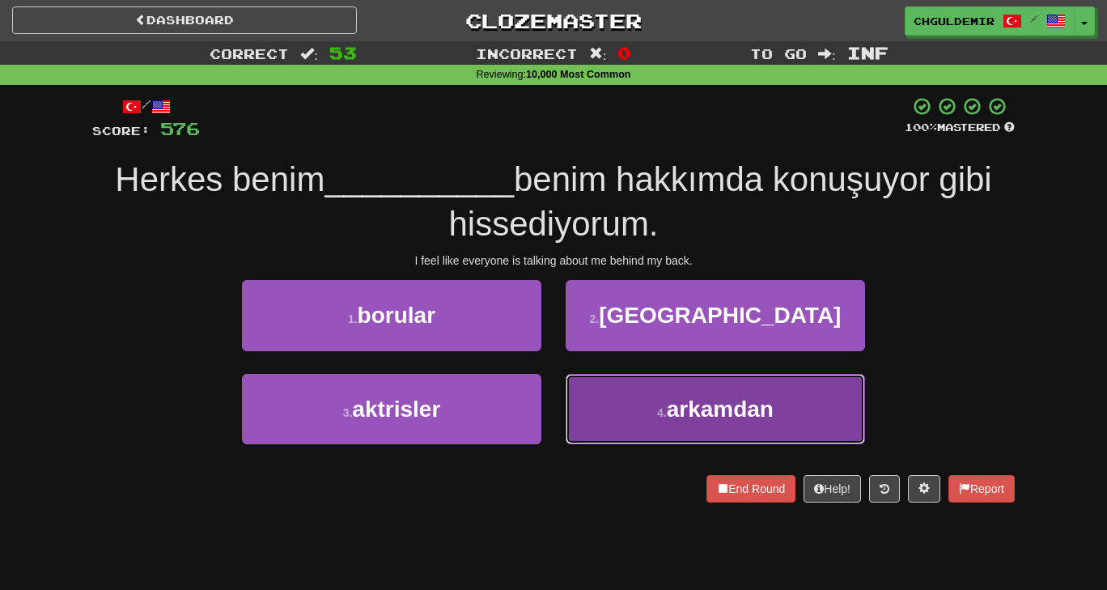
click at [633, 381] on button "4 . arkamdan" at bounding box center [716, 409] width 300 height 70
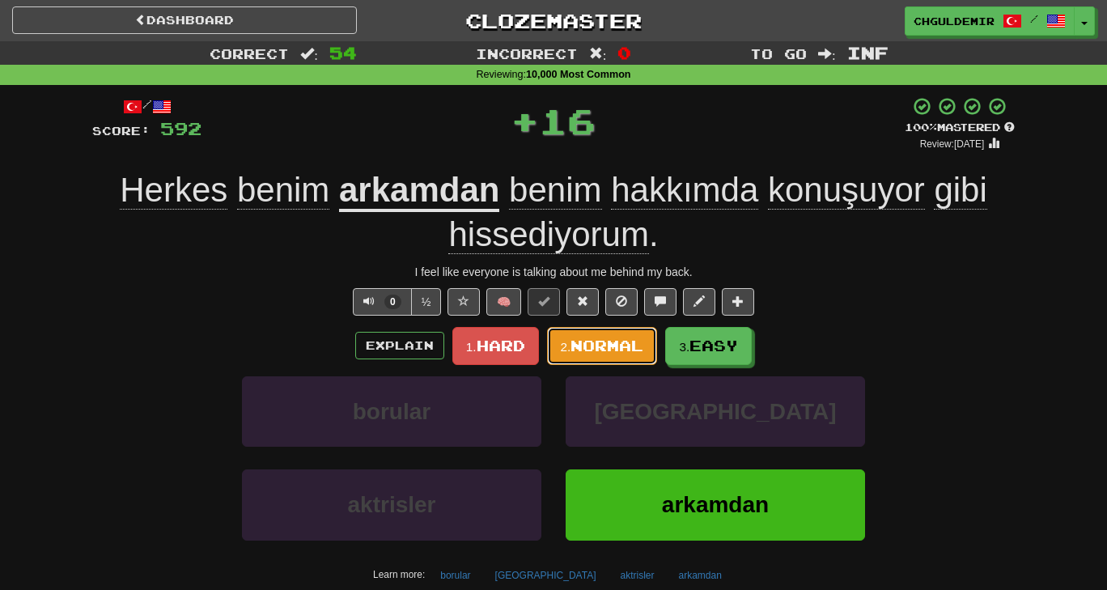
click at [610, 349] on span "Normal" at bounding box center [607, 346] width 73 height 18
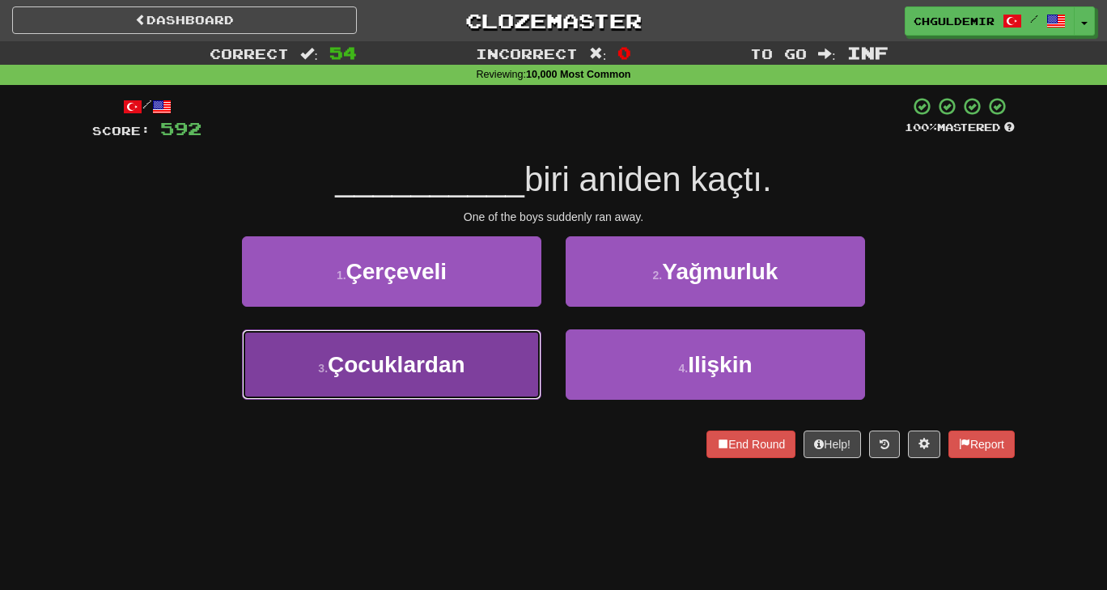
click at [476, 348] on button "3 . Çocuklardan" at bounding box center [392, 364] width 300 height 70
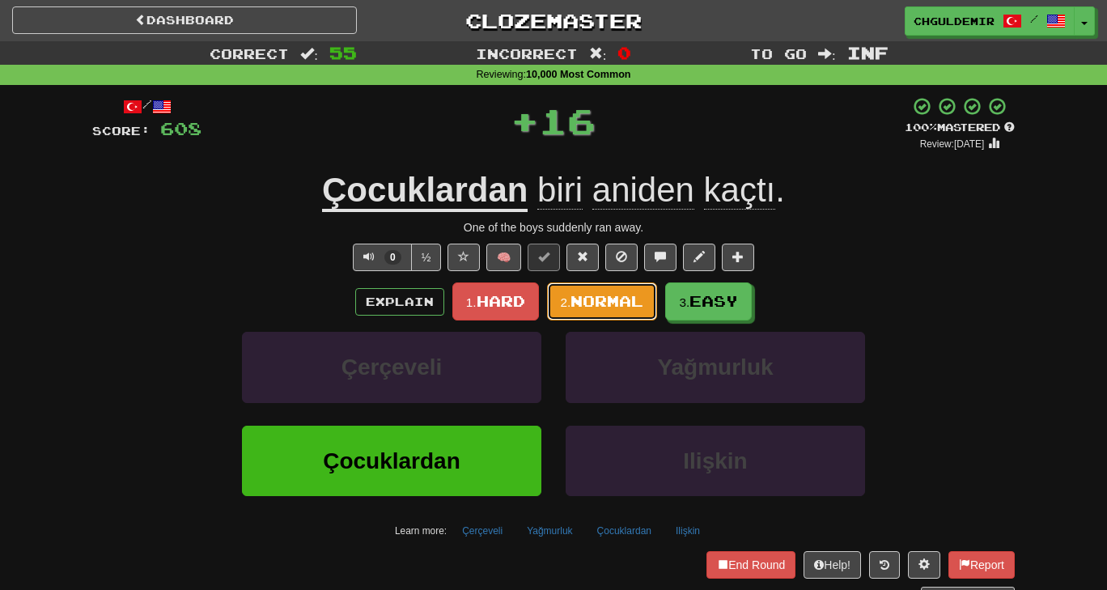
click at [589, 316] on button "2. Normal" at bounding box center [602, 302] width 111 height 38
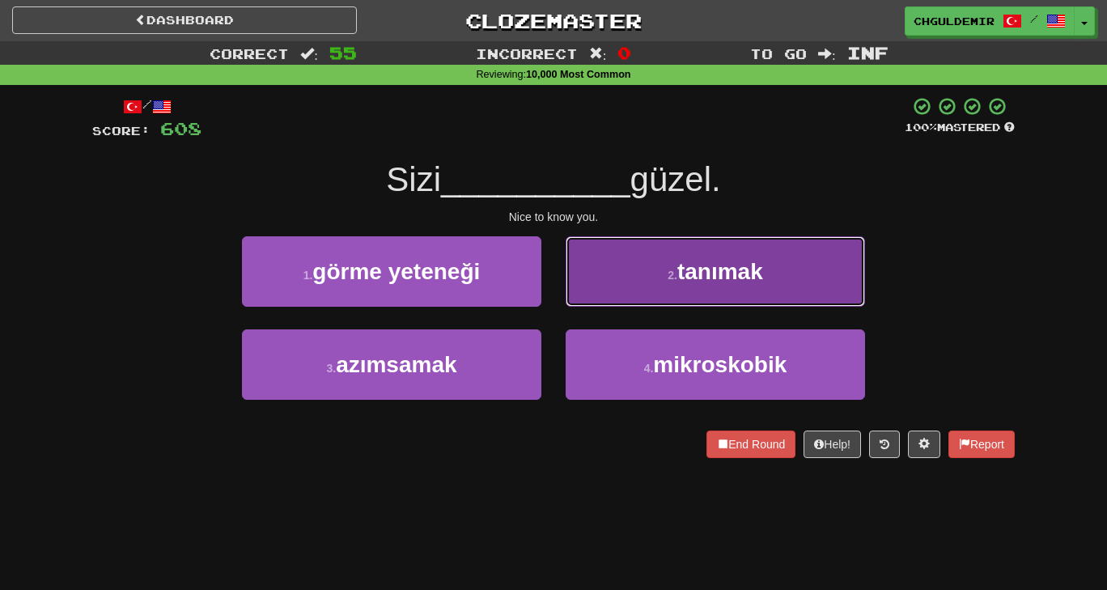
click at [638, 295] on button "2 . tanımak" at bounding box center [716, 271] width 300 height 70
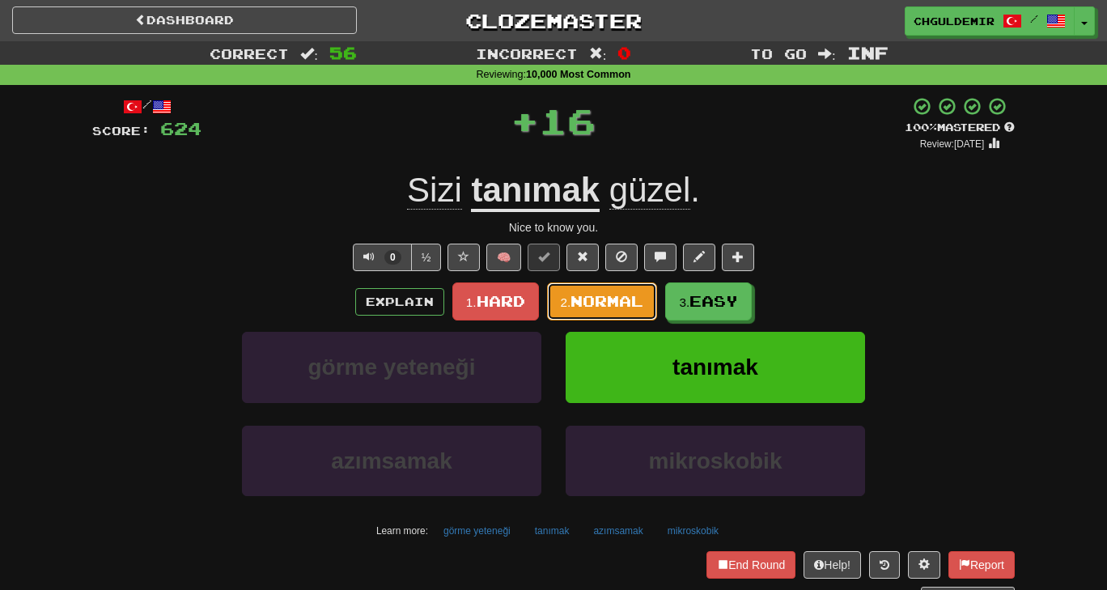
click at [612, 295] on span "Normal" at bounding box center [607, 301] width 73 height 18
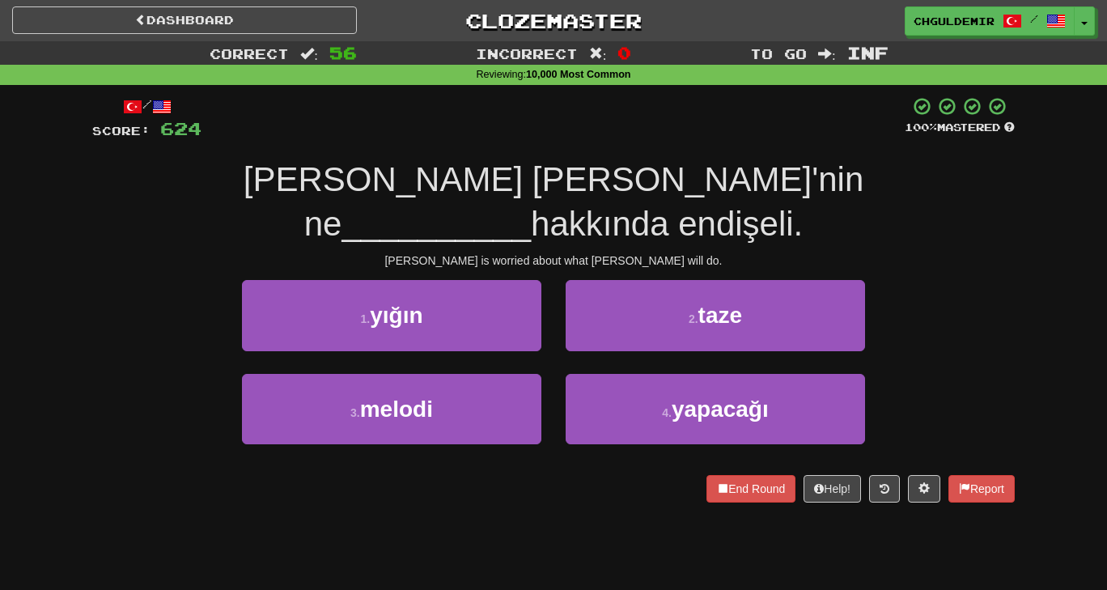
click at [634, 329] on div "2 . [GEOGRAPHIC_DATA]" at bounding box center [716, 326] width 324 height 93
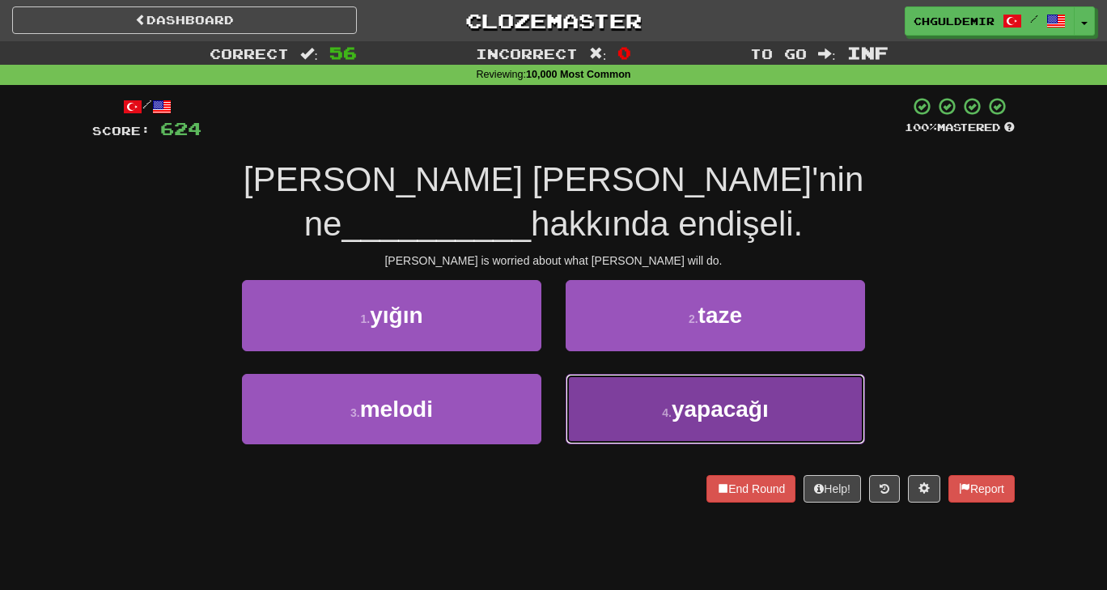
click at [648, 374] on button "4 . yapacağı" at bounding box center [716, 409] width 300 height 70
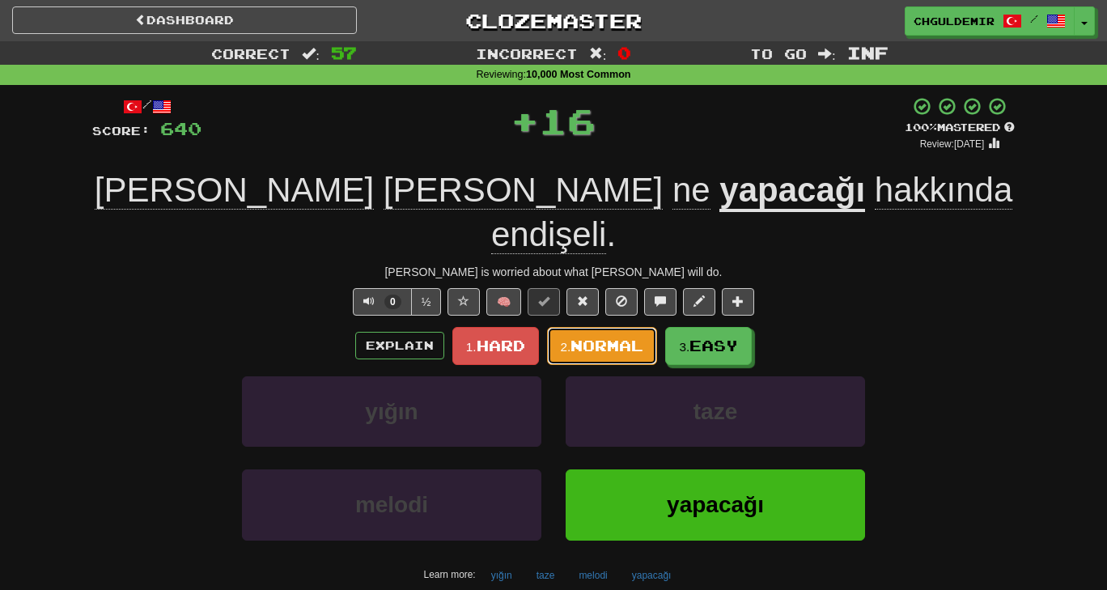
click at [606, 337] on span "Normal" at bounding box center [607, 346] width 73 height 18
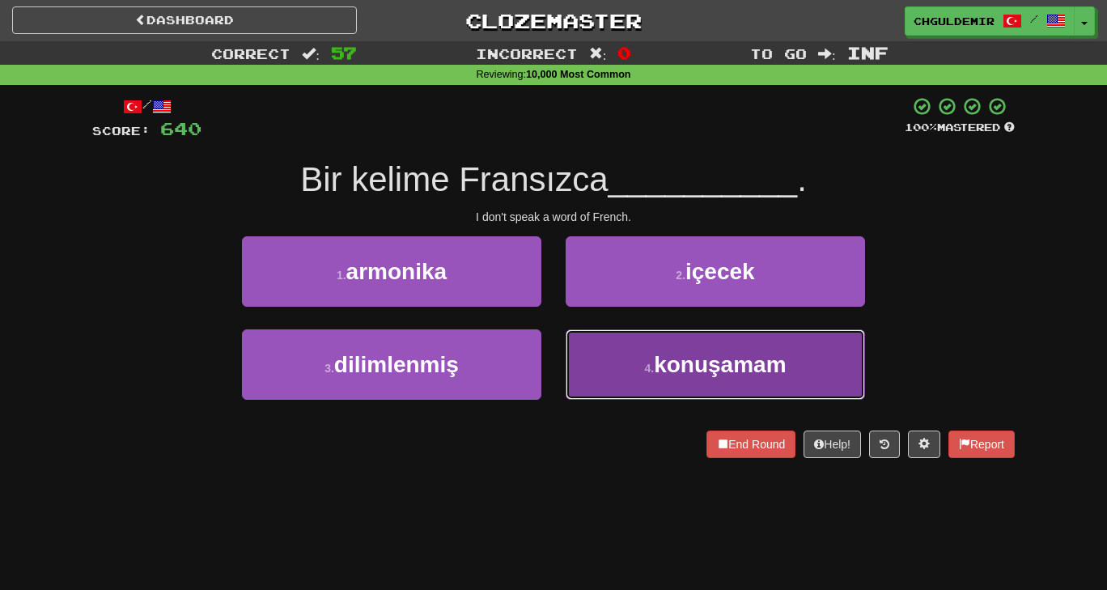
click at [620, 343] on button "4 . konuşamam" at bounding box center [716, 364] width 300 height 70
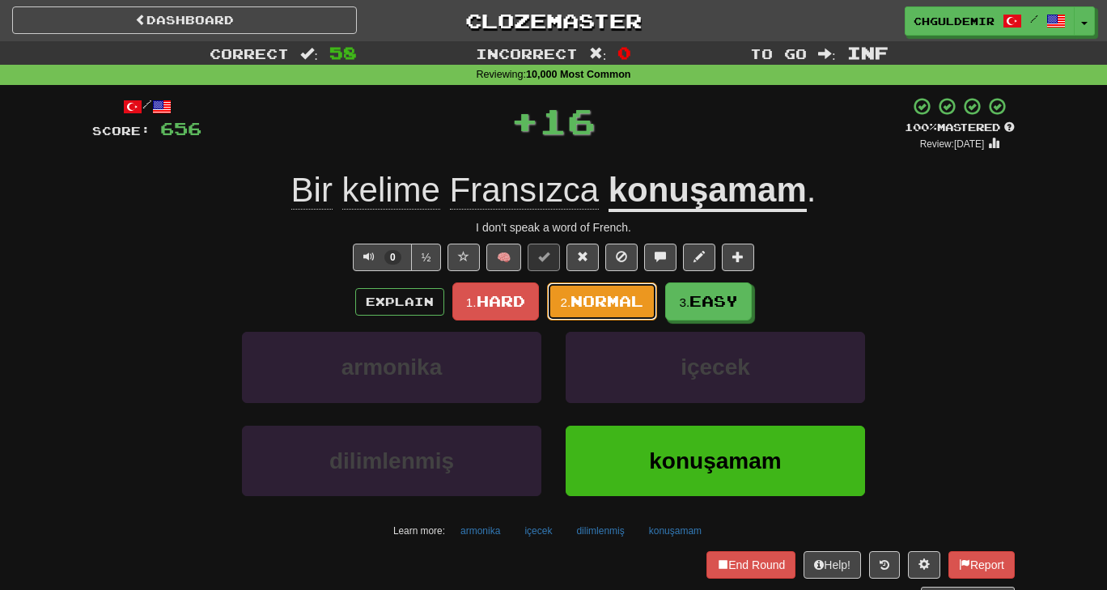
click at [593, 303] on span "Normal" at bounding box center [607, 301] width 73 height 18
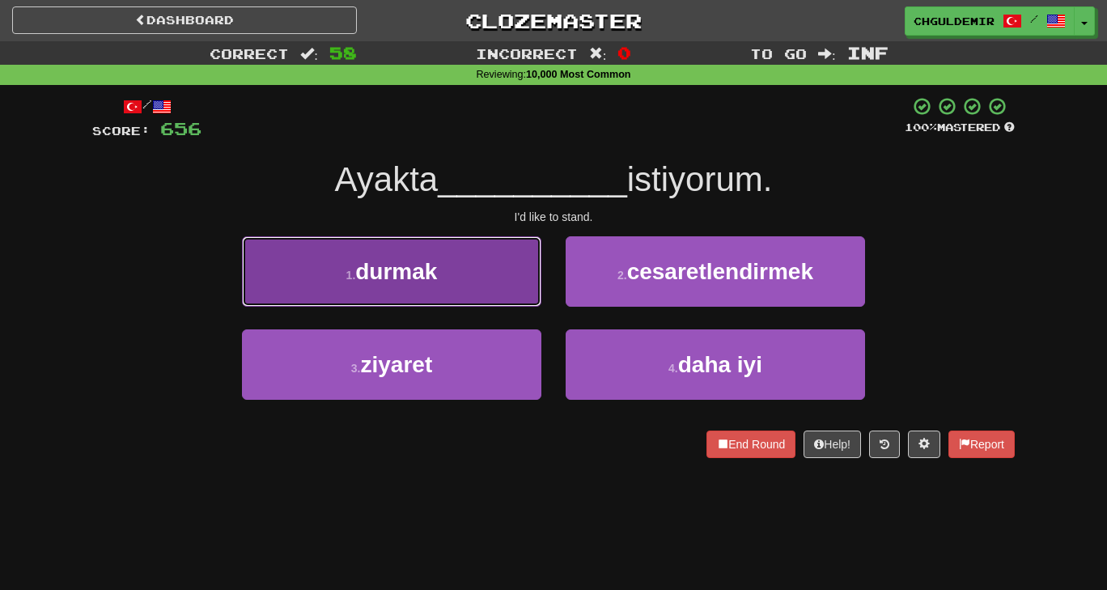
click at [495, 283] on button "1 . [GEOGRAPHIC_DATA]" at bounding box center [392, 271] width 300 height 70
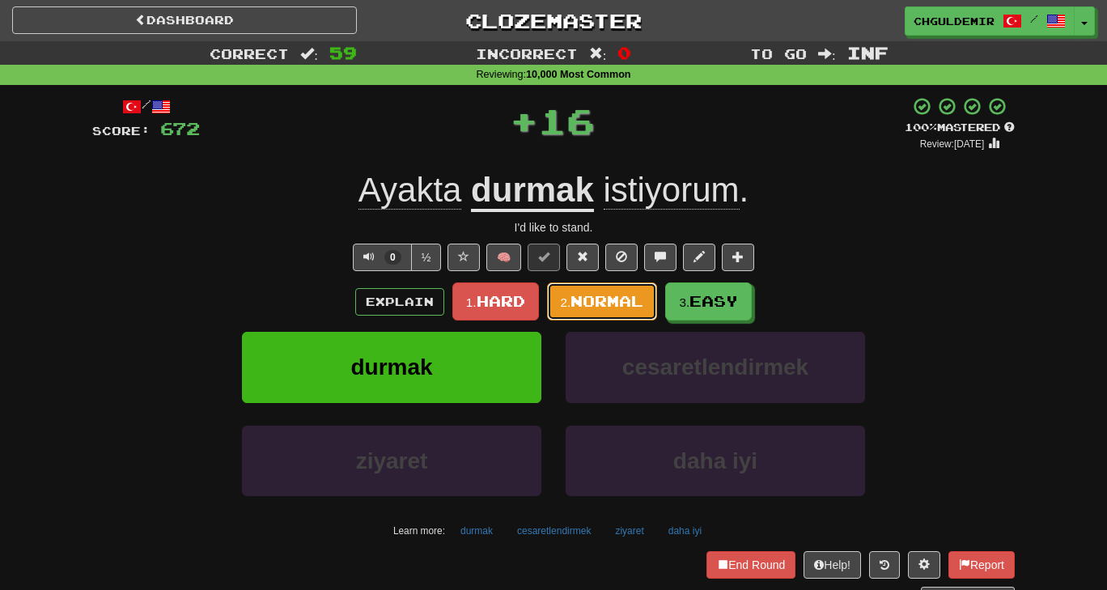
click at [574, 292] on span "Normal" at bounding box center [607, 301] width 73 height 18
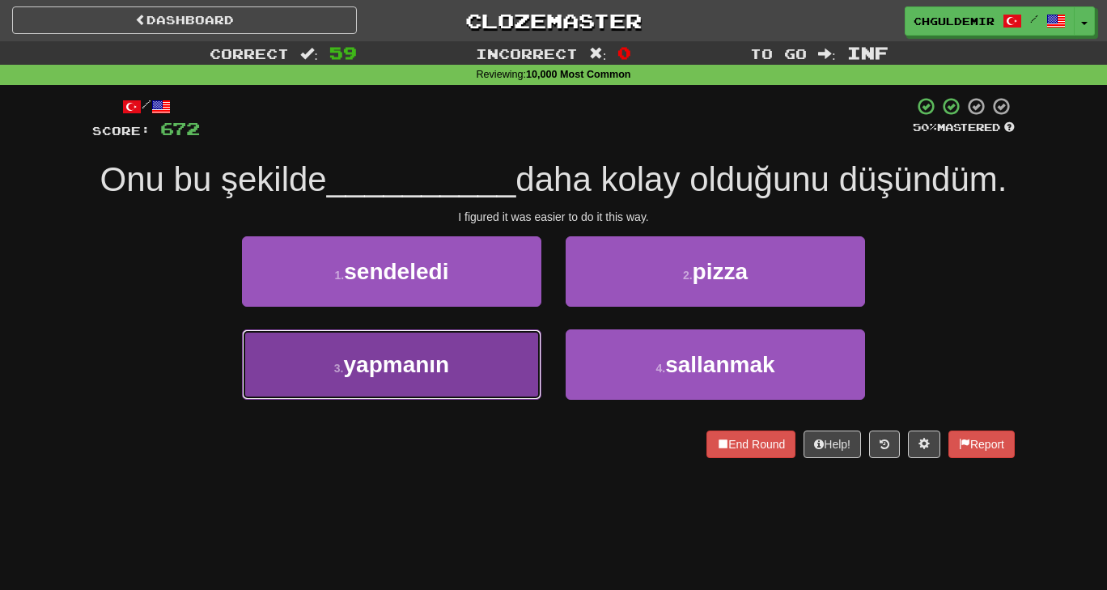
click at [459, 400] on button "3 . [GEOGRAPHIC_DATA]" at bounding box center [392, 364] width 300 height 70
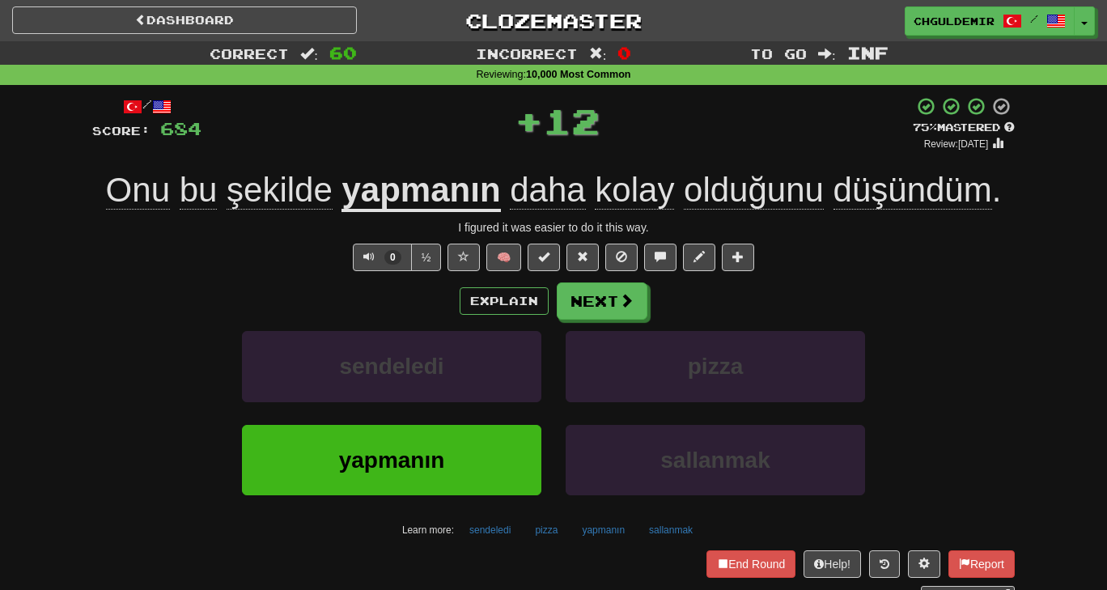
click at [583, 321] on div "Explain Next sendeledi pizza yapmanın sallanmak Learn more: sendeledi pizza yap…" at bounding box center [553, 413] width 923 height 260
click at [583, 314] on button "Next" at bounding box center [603, 301] width 91 height 37
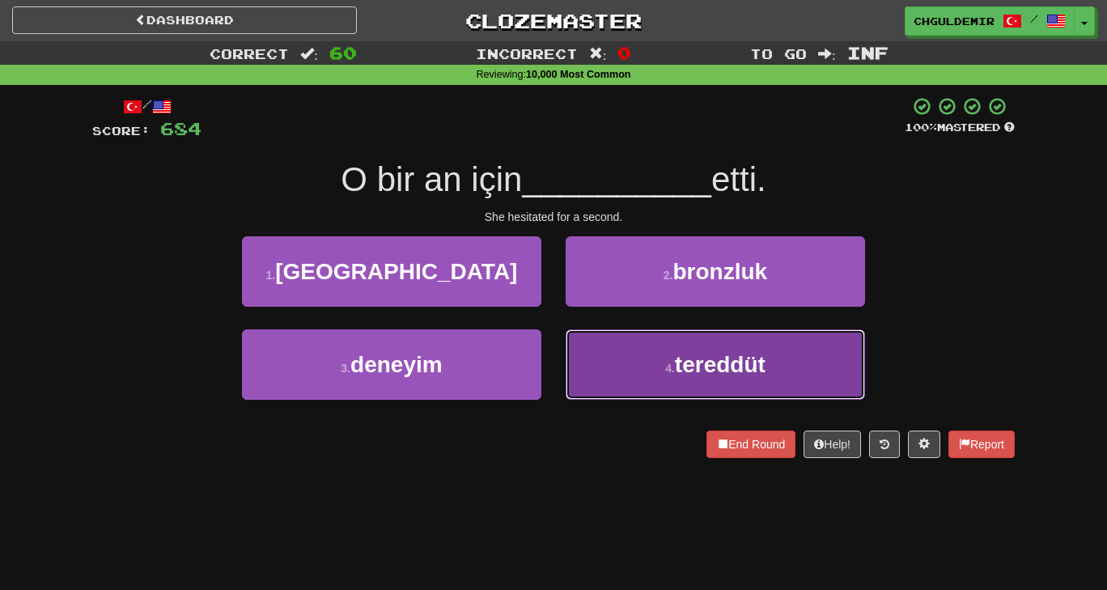
click at [591, 366] on button "4 . tereddüt" at bounding box center [716, 364] width 300 height 70
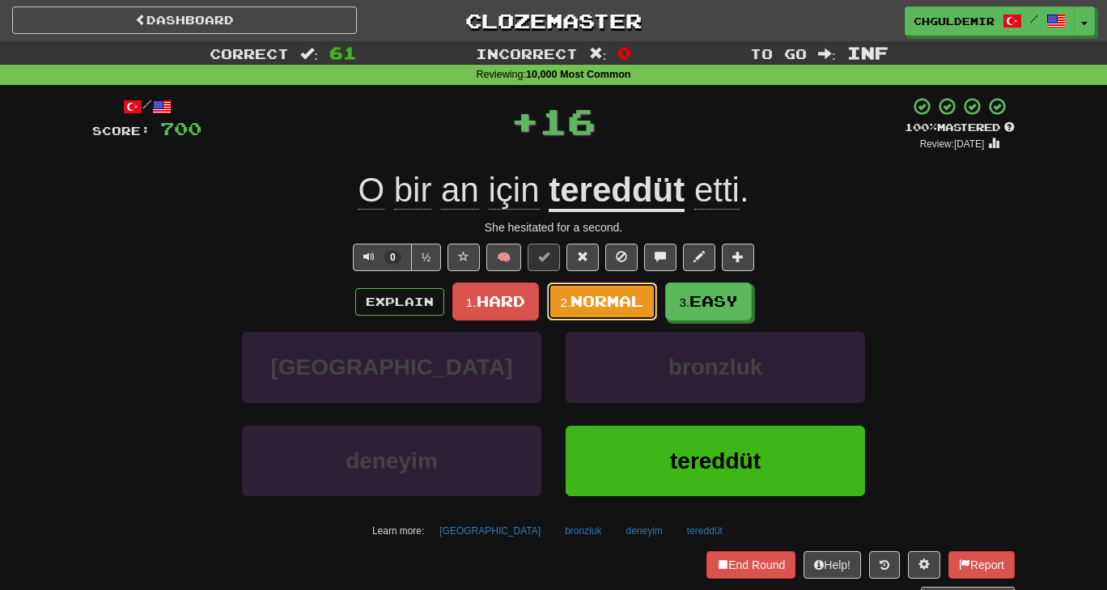
click at [602, 302] on span "Normal" at bounding box center [607, 301] width 73 height 18
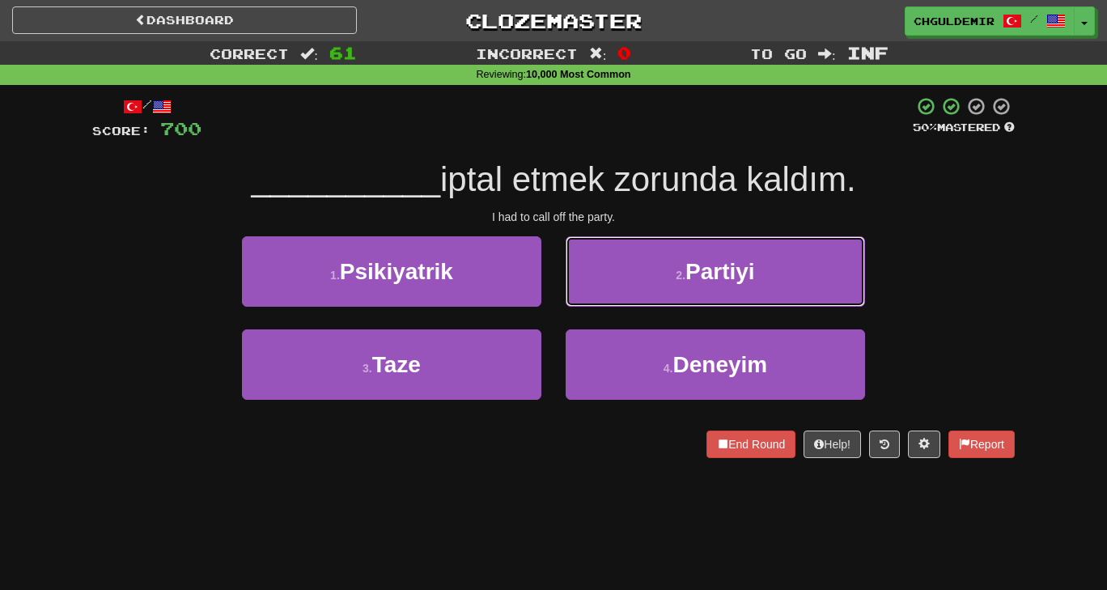
click at [602, 302] on button "2 . Partiyi" at bounding box center [716, 271] width 300 height 70
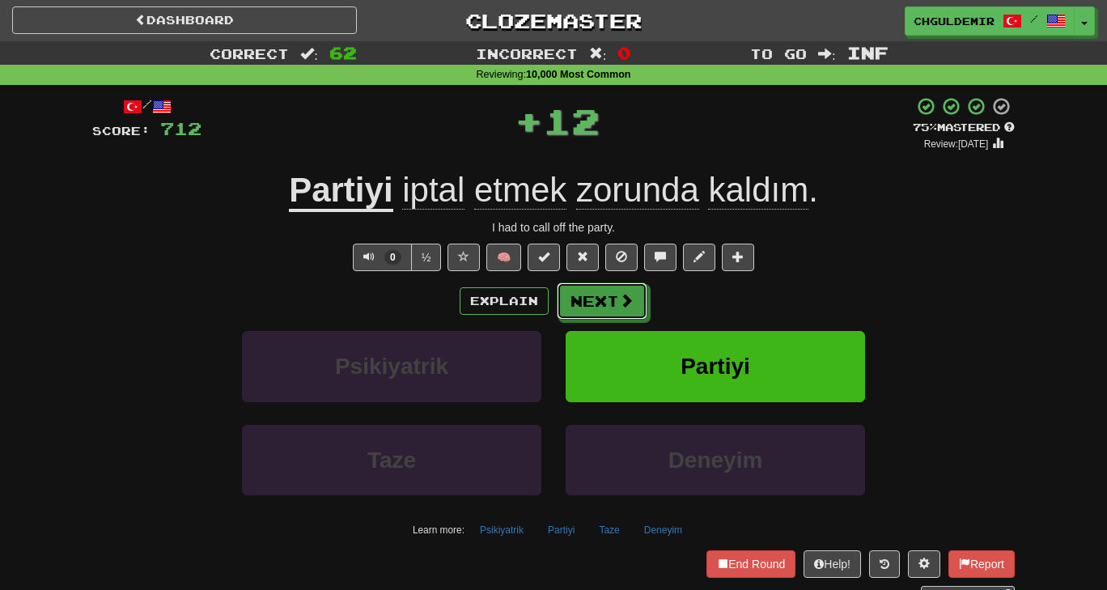
click at [602, 302] on button "Next" at bounding box center [602, 301] width 91 height 37
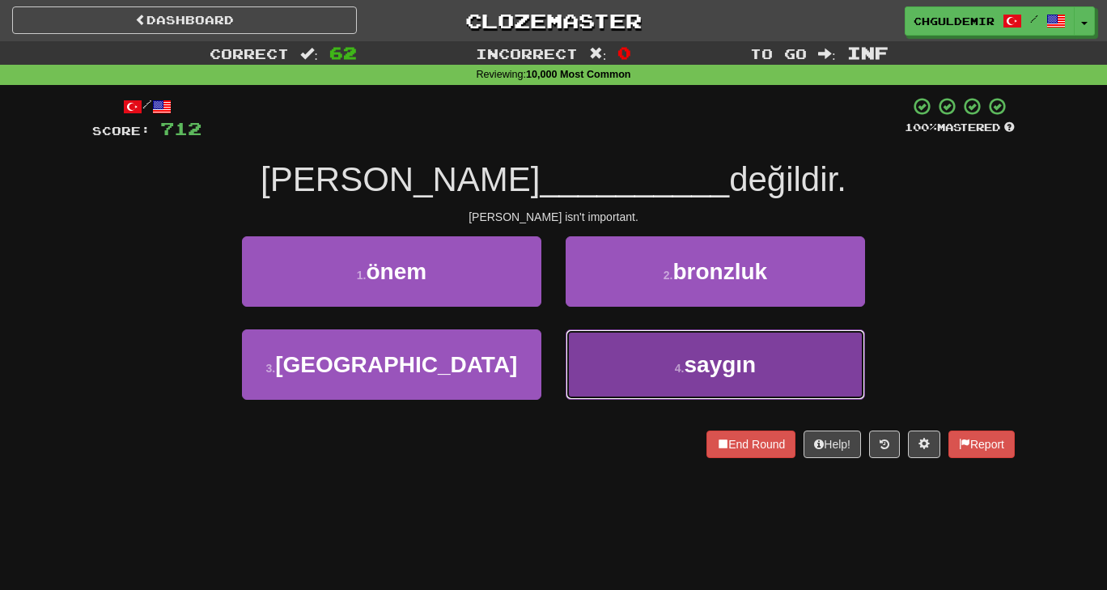
click at [614, 361] on button "4 . saygın" at bounding box center [716, 364] width 300 height 70
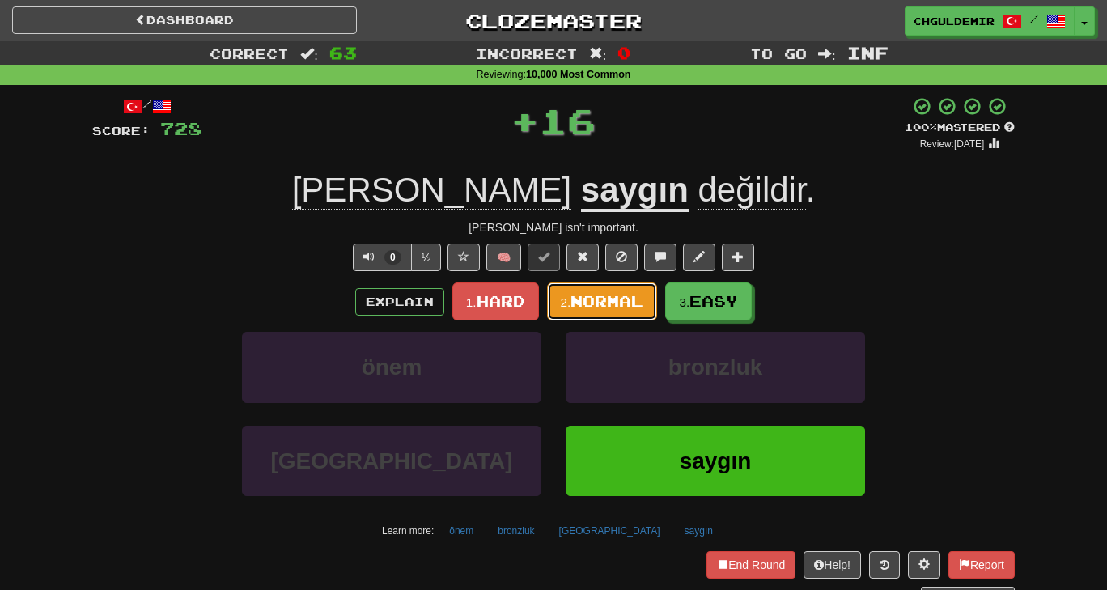
click at [612, 308] on span "Normal" at bounding box center [607, 301] width 73 height 18
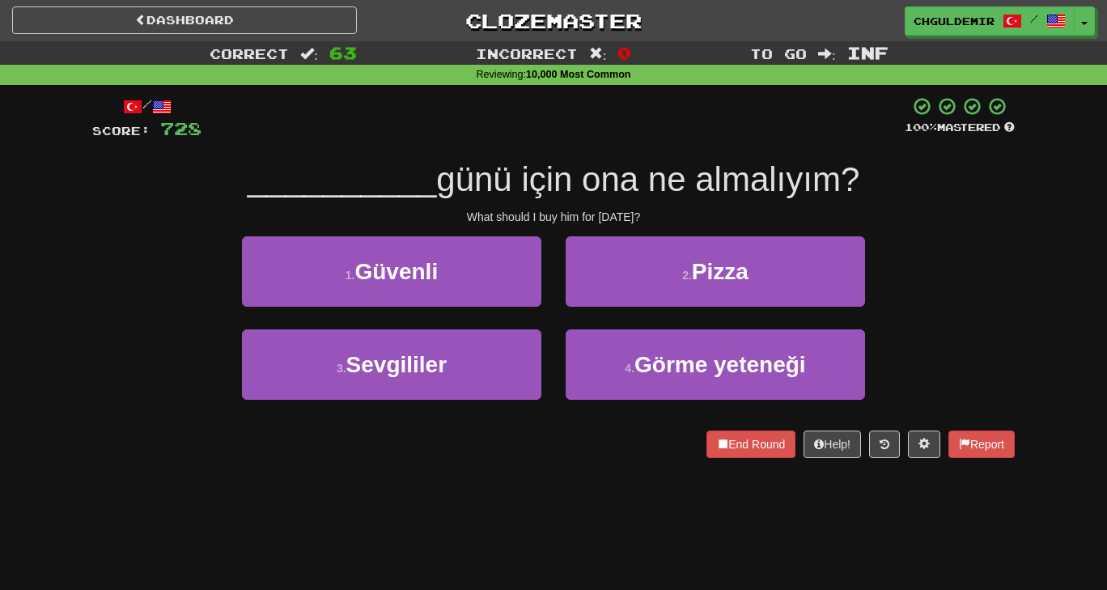
drag, startPoint x: 668, startPoint y: 218, endPoint x: 528, endPoint y: 223, distance: 140.1
click at [528, 223] on div "What should I buy him for [DATE]?" at bounding box center [553, 217] width 923 height 16
drag, startPoint x: 540, startPoint y: 215, endPoint x: 662, endPoint y: 217, distance: 122.3
click at [662, 217] on div "What should I buy him for [DATE]?" at bounding box center [553, 217] width 923 height 16
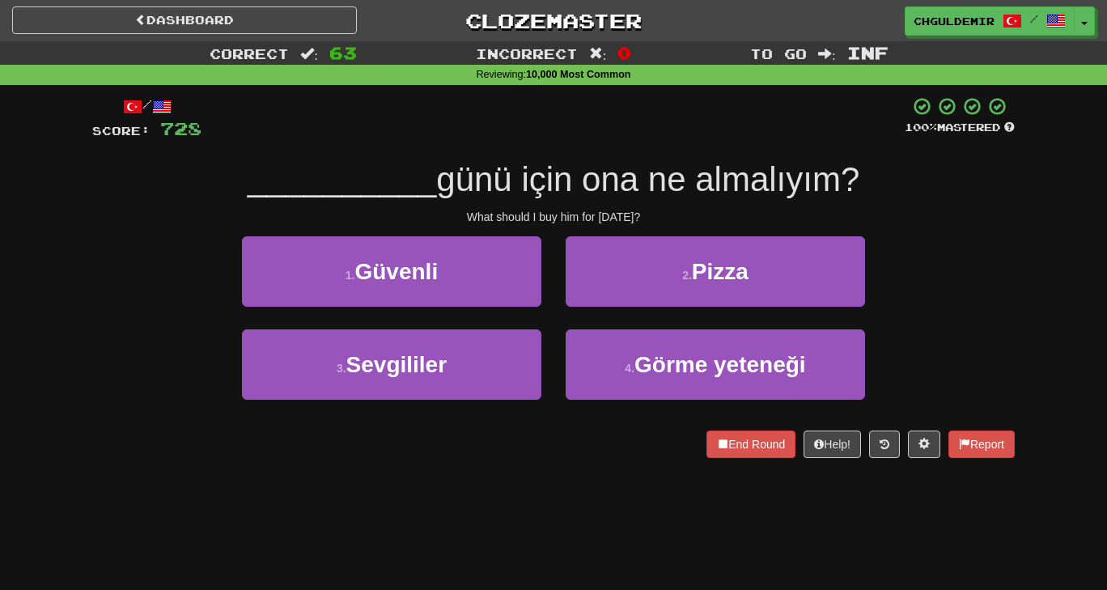
click at [662, 217] on div "What should I buy him for [DATE]?" at bounding box center [553, 217] width 923 height 16
click at [606, 221] on div "What should I buy him for [DATE]?" at bounding box center [553, 217] width 923 height 16
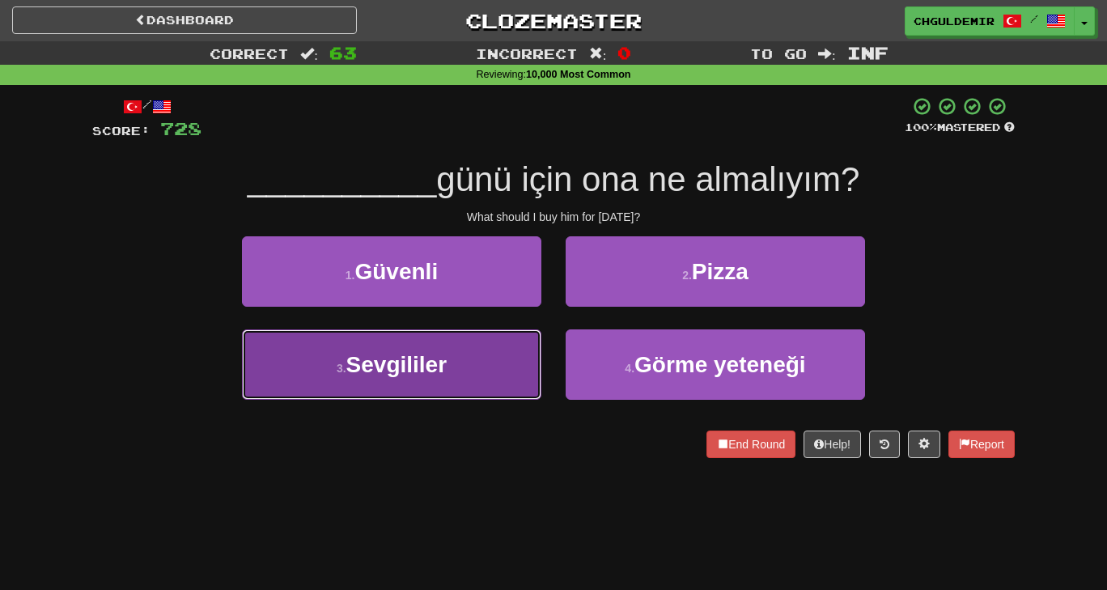
click at [496, 341] on button "3 . Sevgililer" at bounding box center [392, 364] width 300 height 70
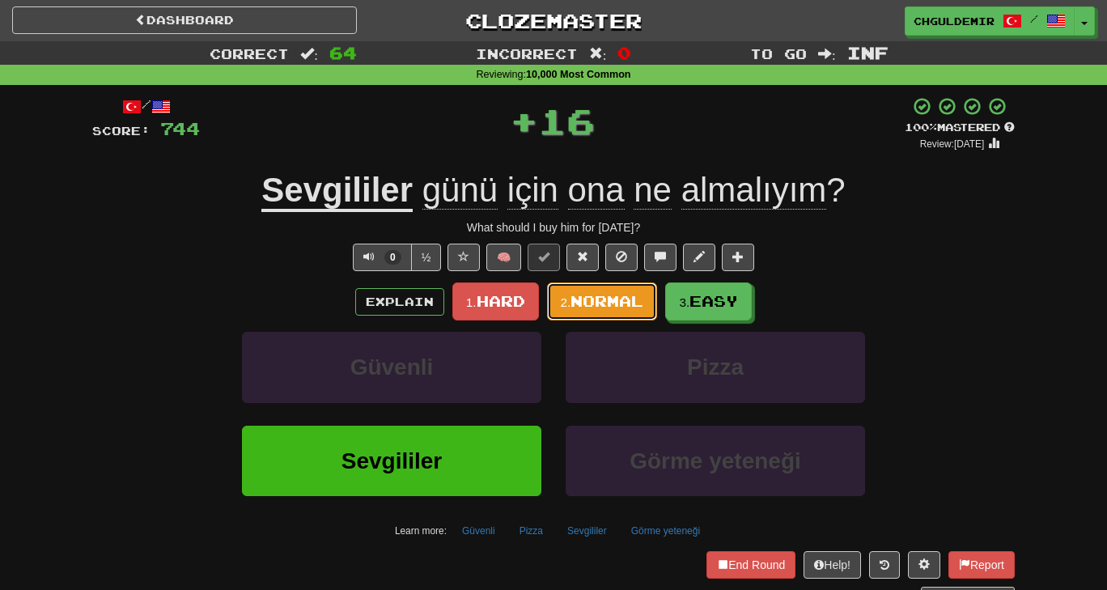
click at [572, 288] on button "2. Normal" at bounding box center [602, 302] width 111 height 38
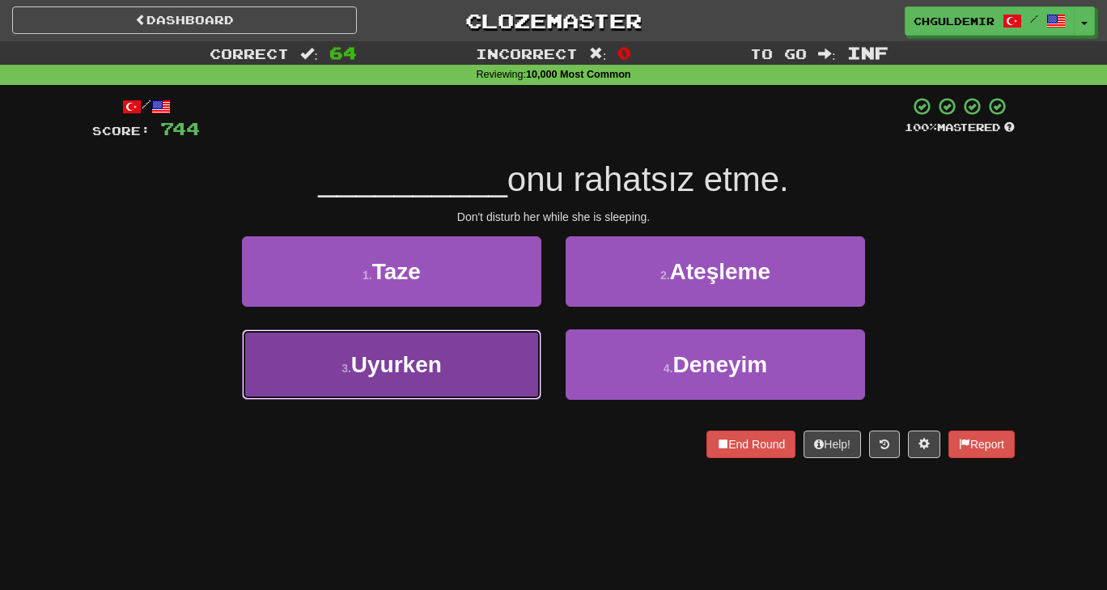
click at [481, 370] on button "3 . [GEOGRAPHIC_DATA]" at bounding box center [392, 364] width 300 height 70
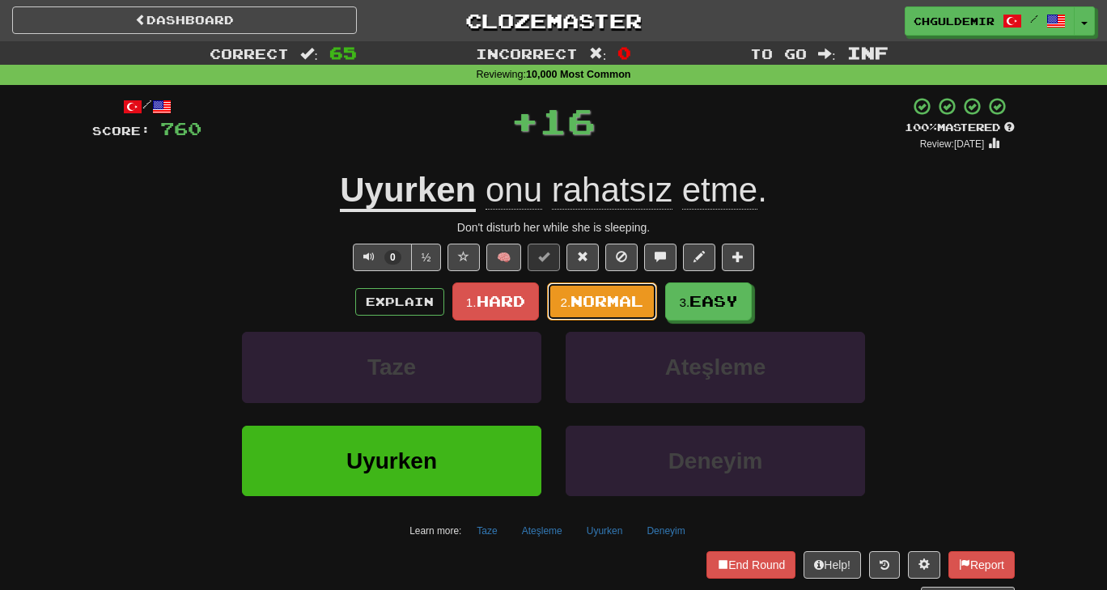
click at [614, 297] on span "Normal" at bounding box center [607, 301] width 73 height 18
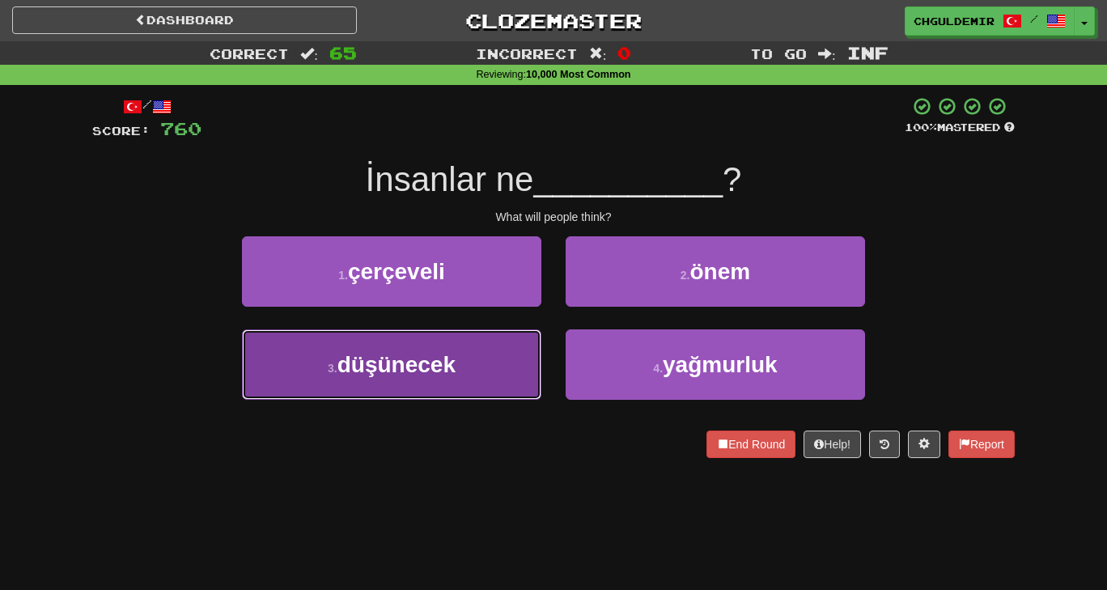
click at [445, 370] on span "düşünecek" at bounding box center [397, 364] width 118 height 25
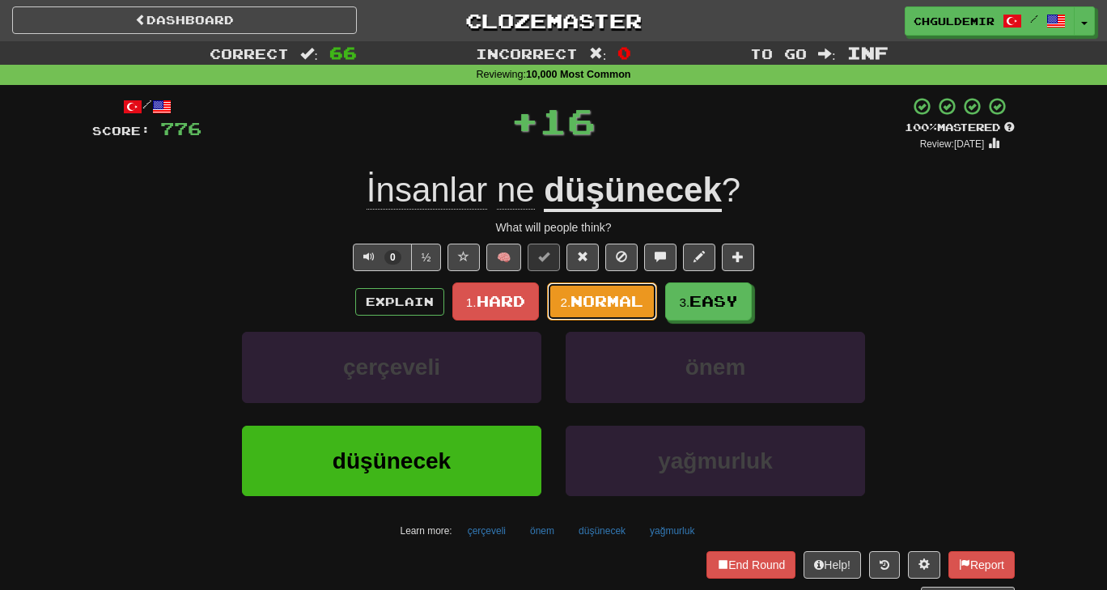
click at [615, 297] on span "Normal" at bounding box center [607, 301] width 73 height 18
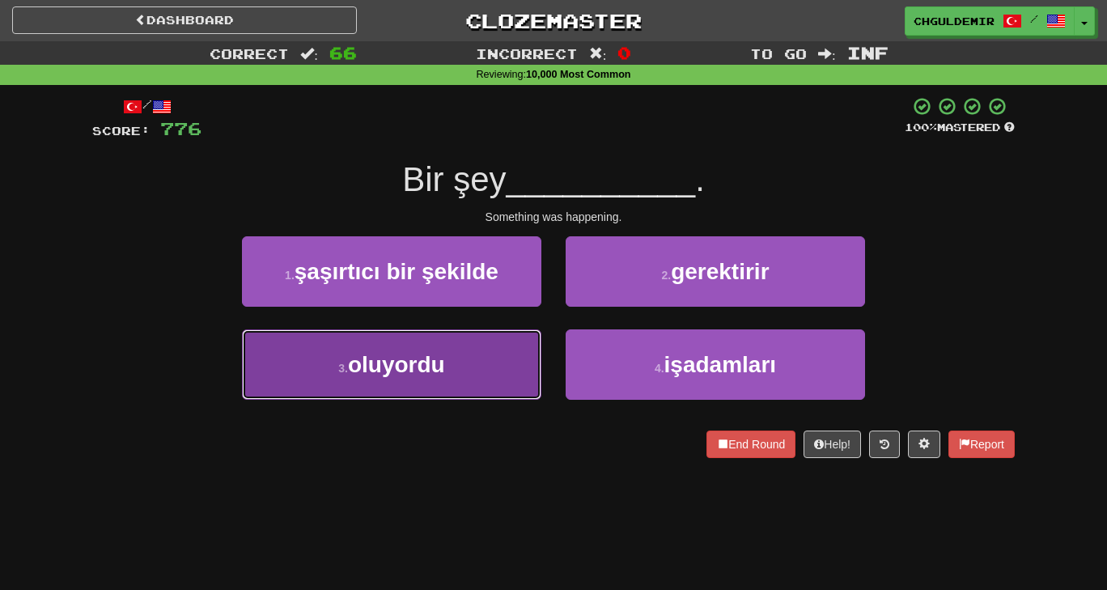
click at [506, 352] on button "3 . oluyordu" at bounding box center [392, 364] width 300 height 70
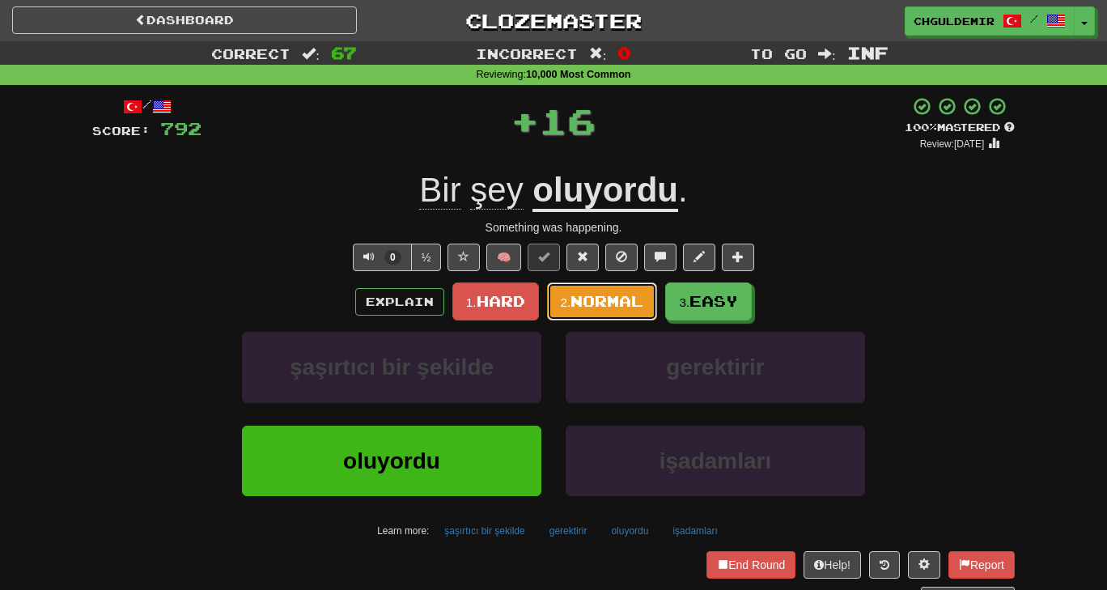
click at [579, 308] on span "Normal" at bounding box center [607, 301] width 73 height 18
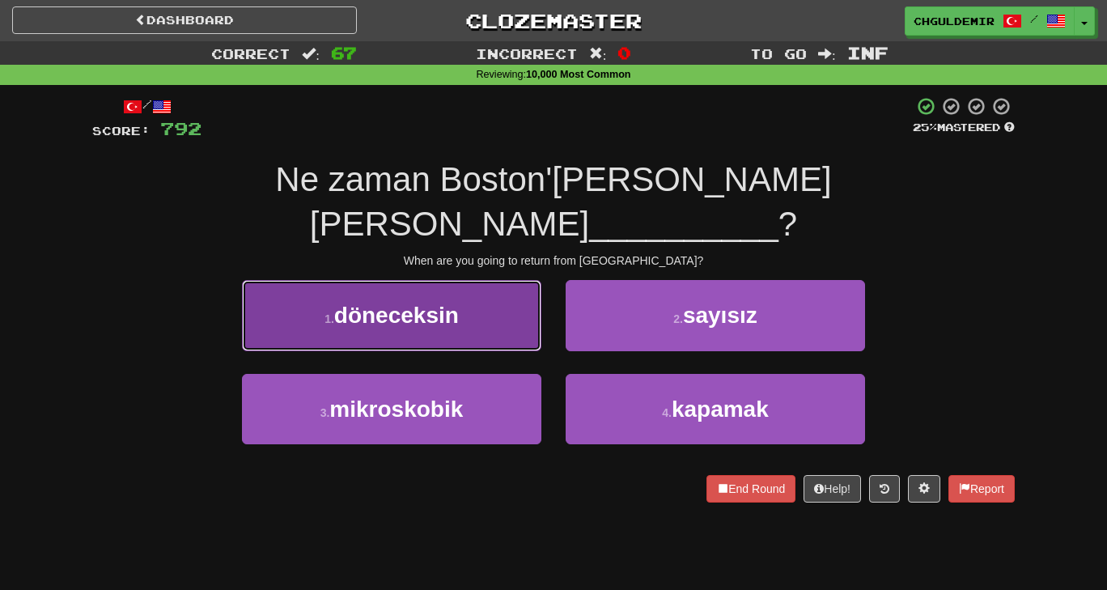
click at [473, 281] on button "1 . döneceksin" at bounding box center [392, 315] width 300 height 70
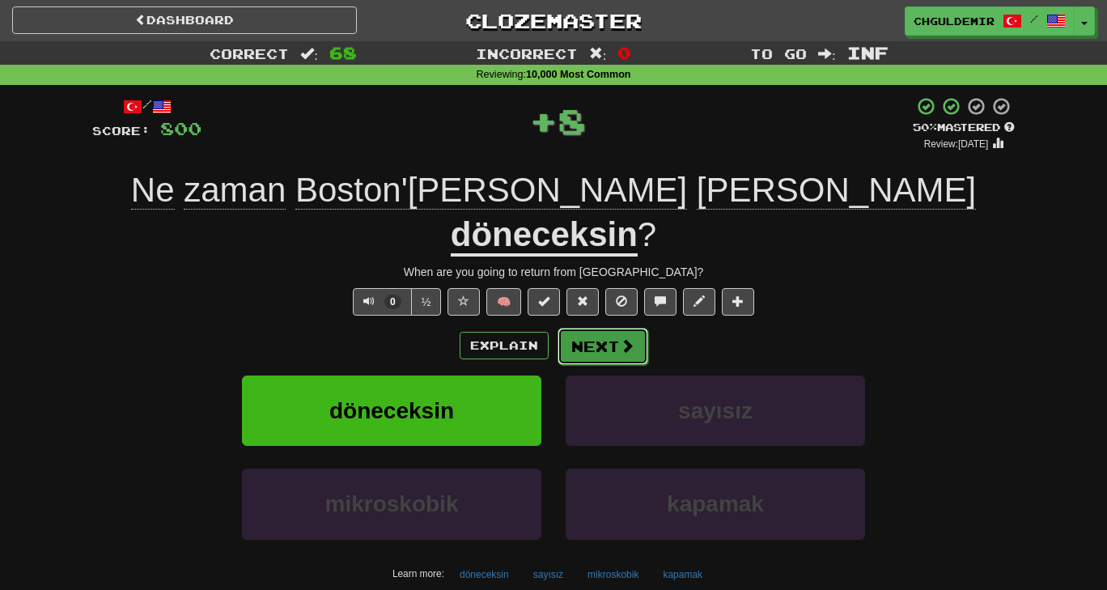
click at [576, 328] on button "Next" at bounding box center [603, 346] width 91 height 37
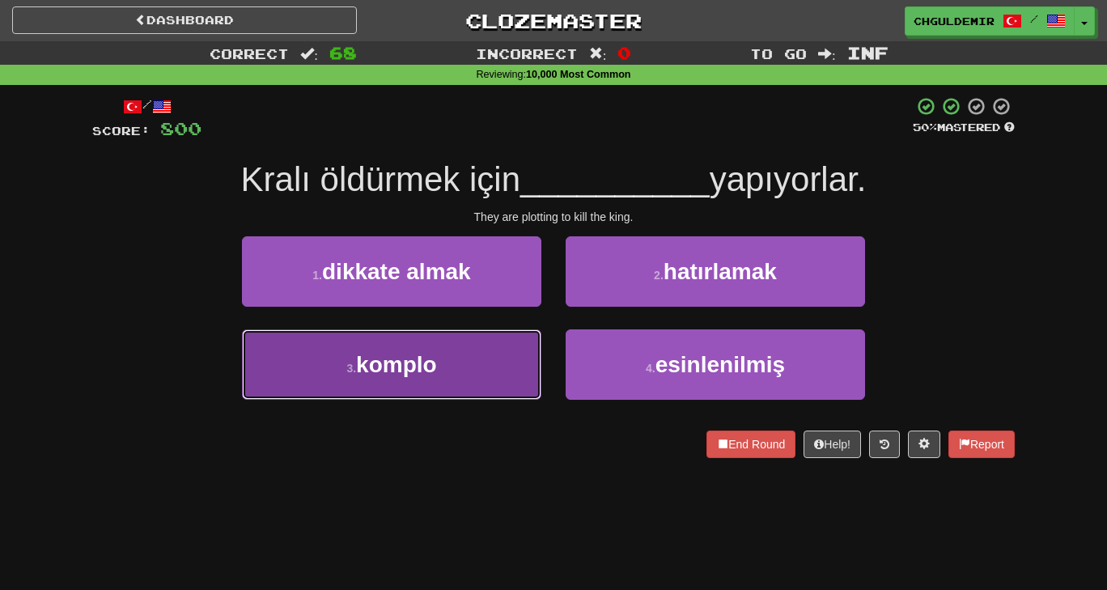
click at [483, 382] on button "3 . komplo" at bounding box center [392, 364] width 300 height 70
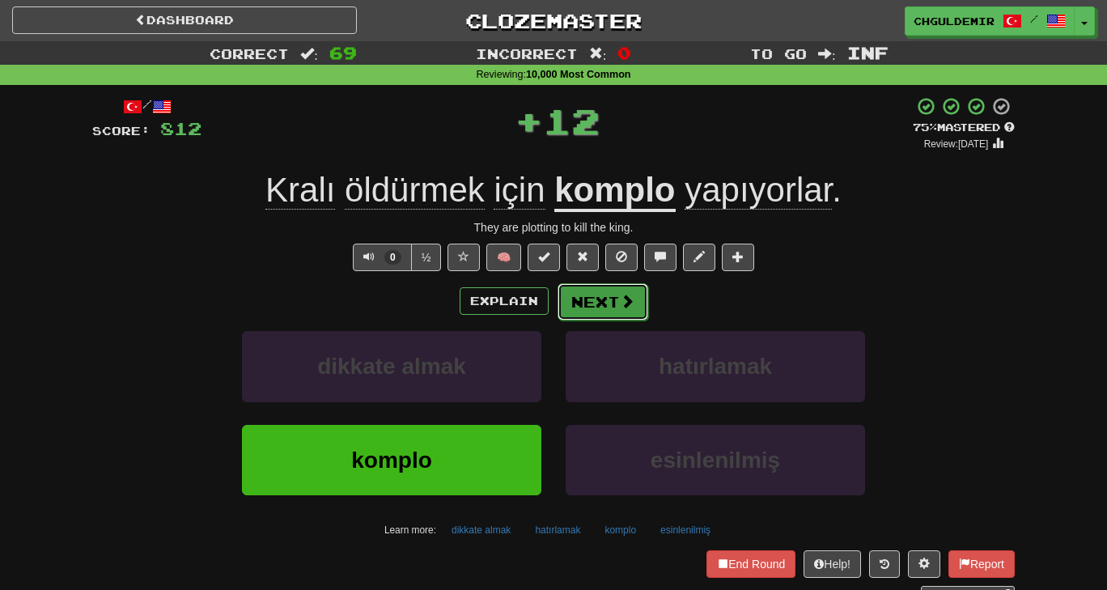
click at [597, 312] on button "Next" at bounding box center [603, 301] width 91 height 37
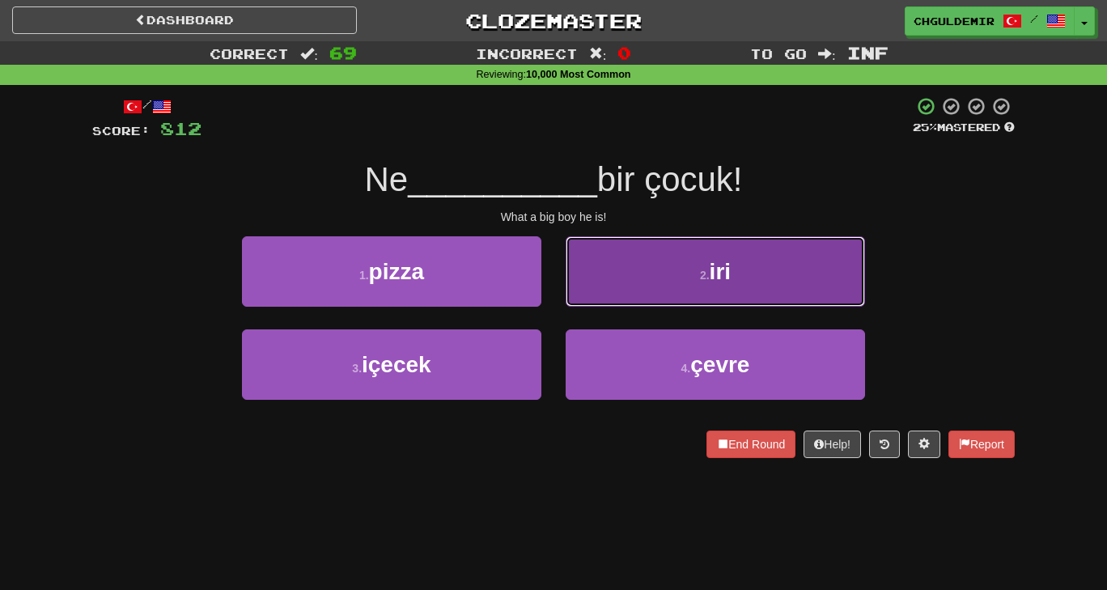
click at [610, 283] on button "2 . iri" at bounding box center [716, 271] width 300 height 70
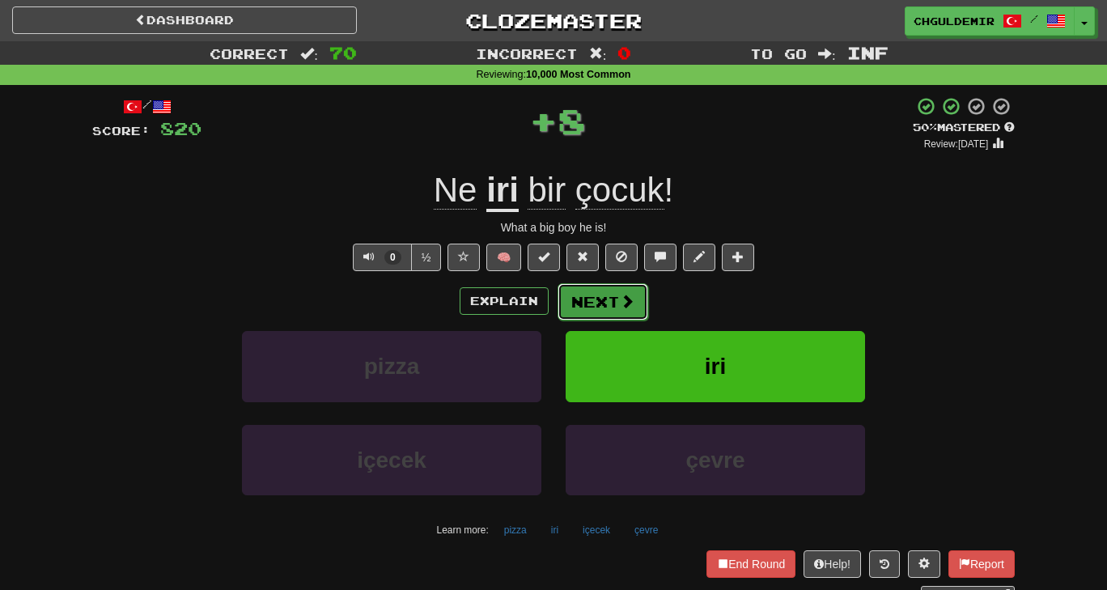
click at [595, 300] on button "Next" at bounding box center [603, 301] width 91 height 37
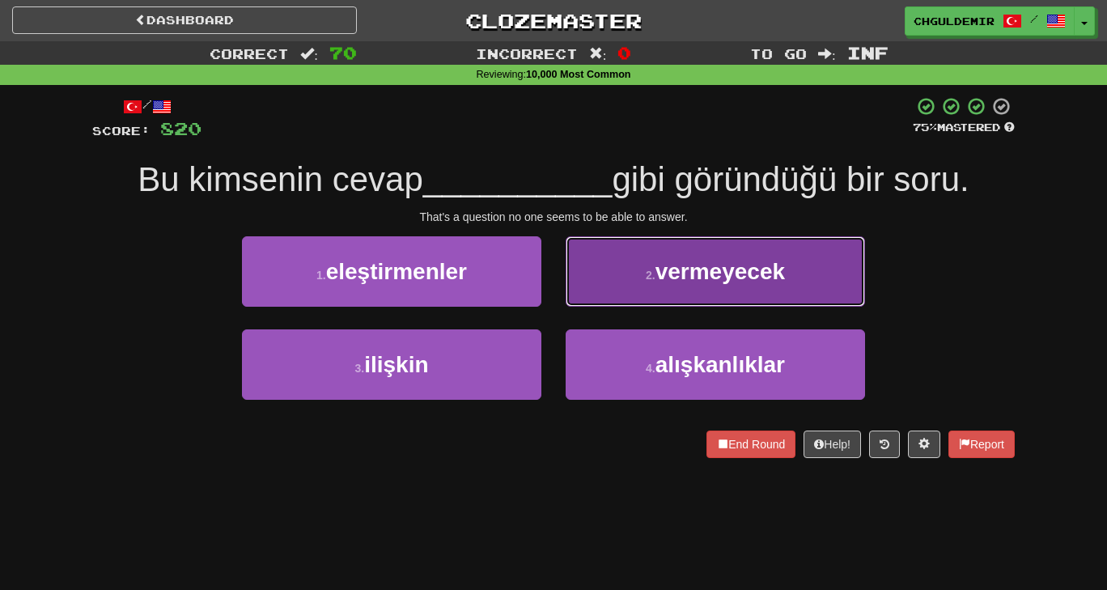
click at [621, 286] on button "2 . vermeyecek" at bounding box center [716, 271] width 300 height 70
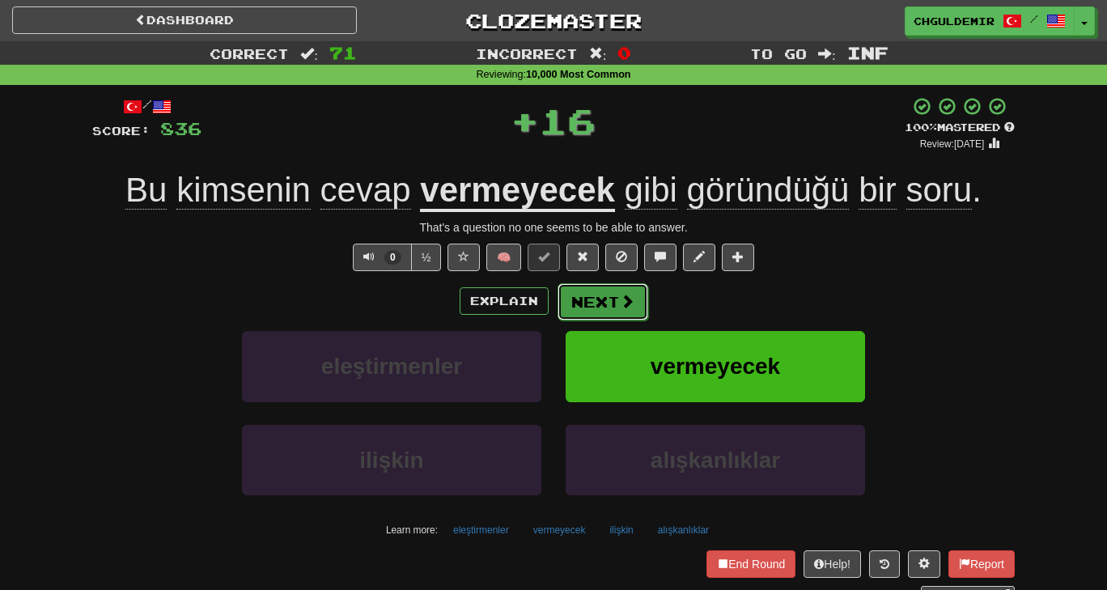
click at [607, 296] on button "Next" at bounding box center [603, 301] width 91 height 37
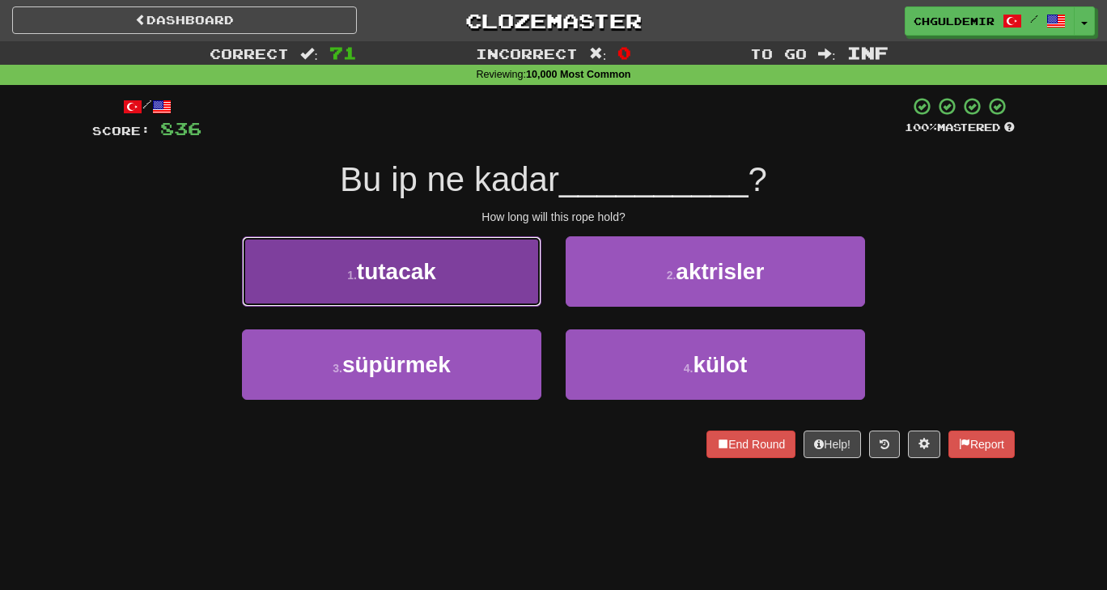
click at [489, 300] on button "1 . tutacak" at bounding box center [392, 271] width 300 height 70
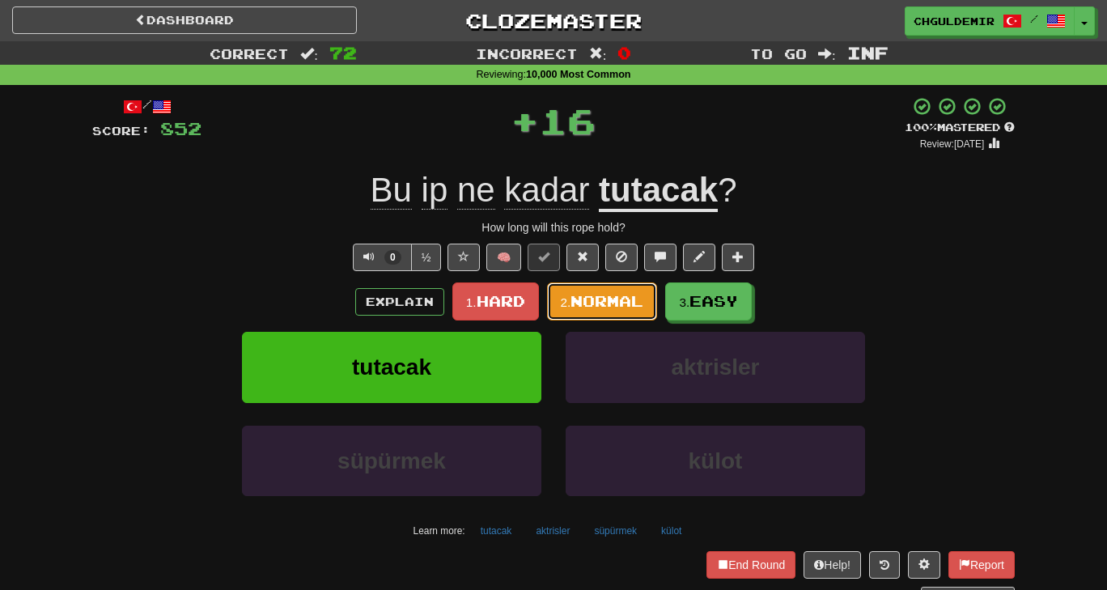
click at [612, 312] on button "2. Normal" at bounding box center [602, 302] width 111 height 38
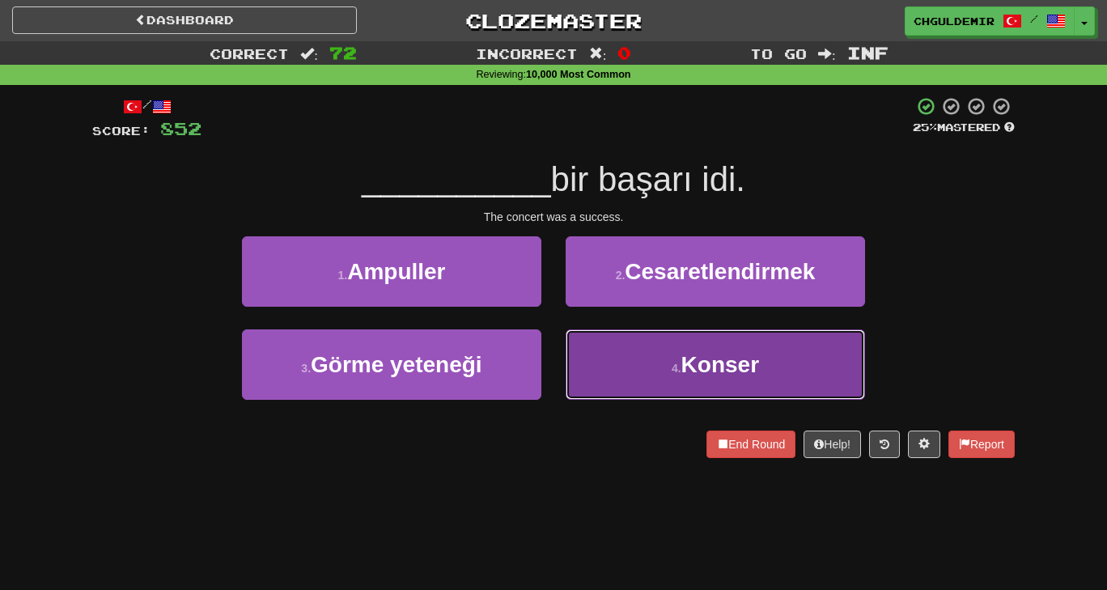
click at [631, 362] on button "4 . Konser" at bounding box center [716, 364] width 300 height 70
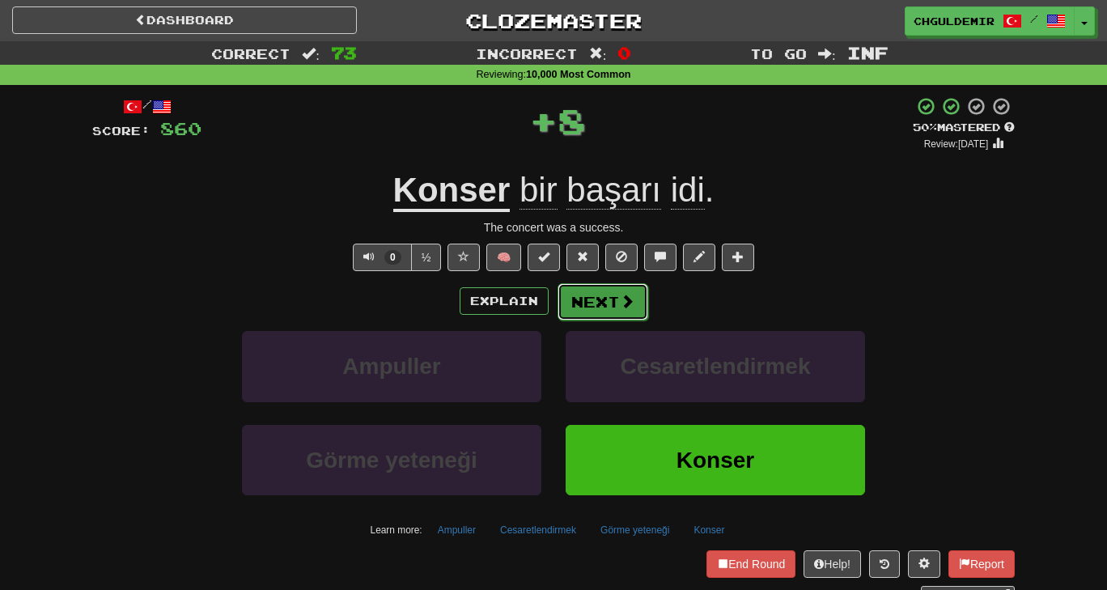
click at [591, 290] on button "Next" at bounding box center [603, 301] width 91 height 37
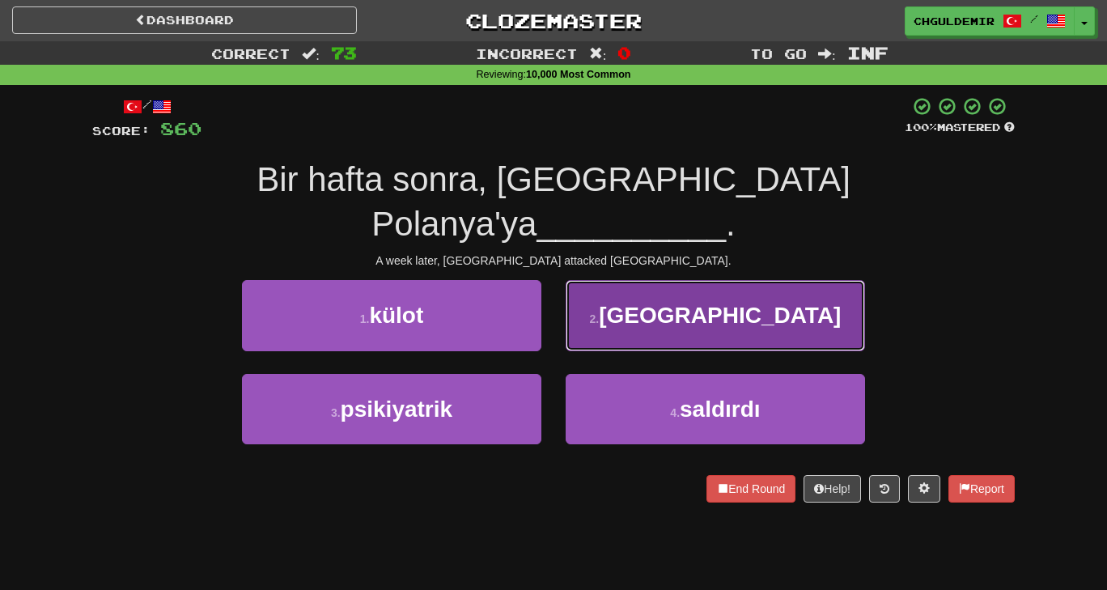
click at [569, 281] on button "2 . [GEOGRAPHIC_DATA]" at bounding box center [716, 315] width 300 height 70
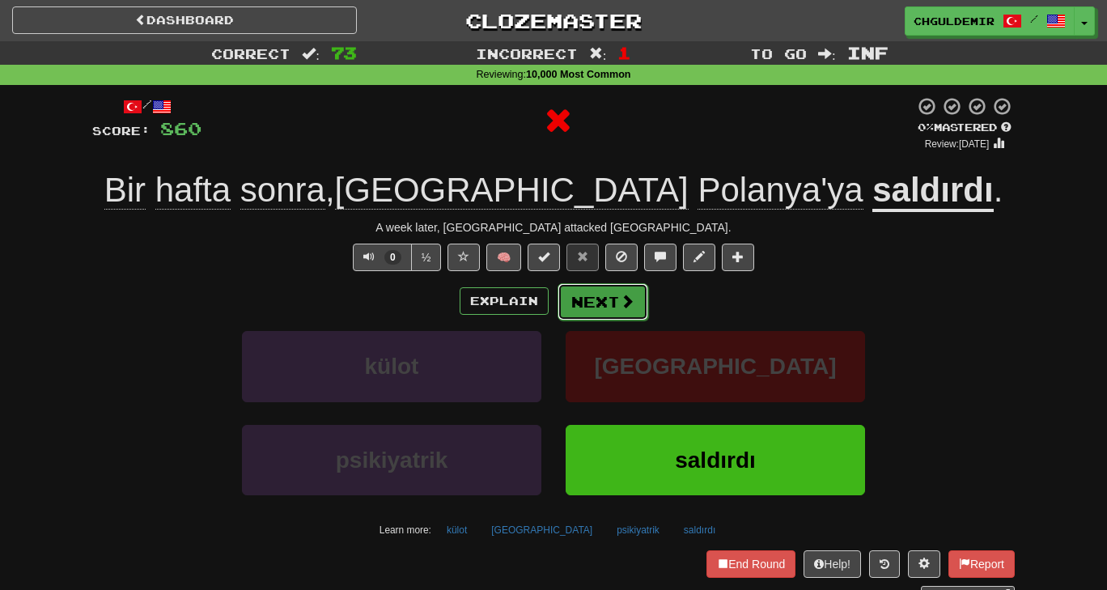
click at [588, 294] on button "Next" at bounding box center [603, 301] width 91 height 37
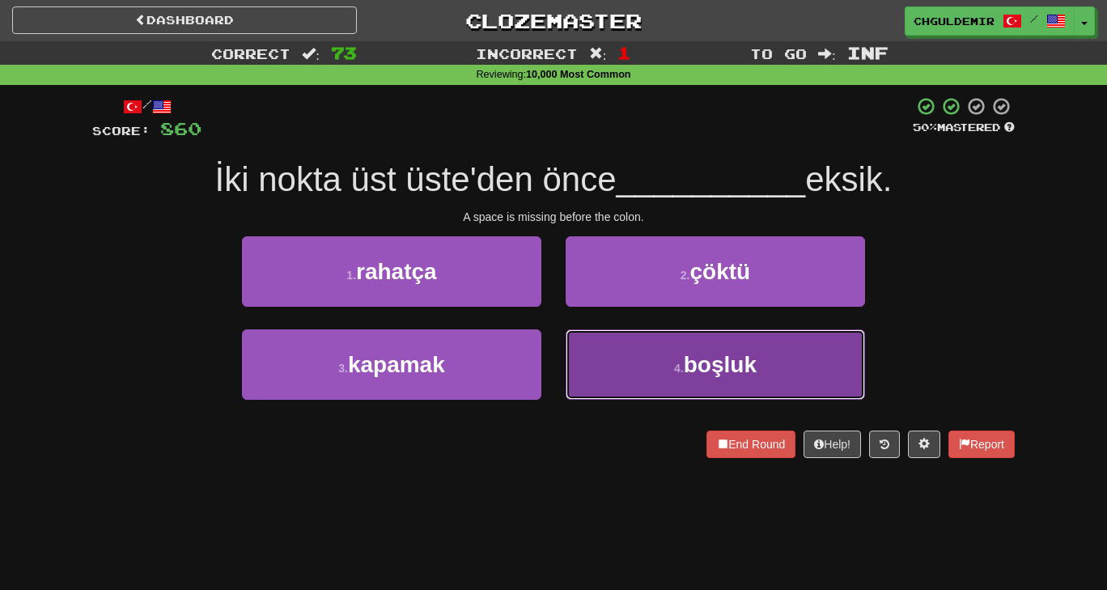
click at [616, 368] on button "4 . boşluk" at bounding box center [716, 364] width 300 height 70
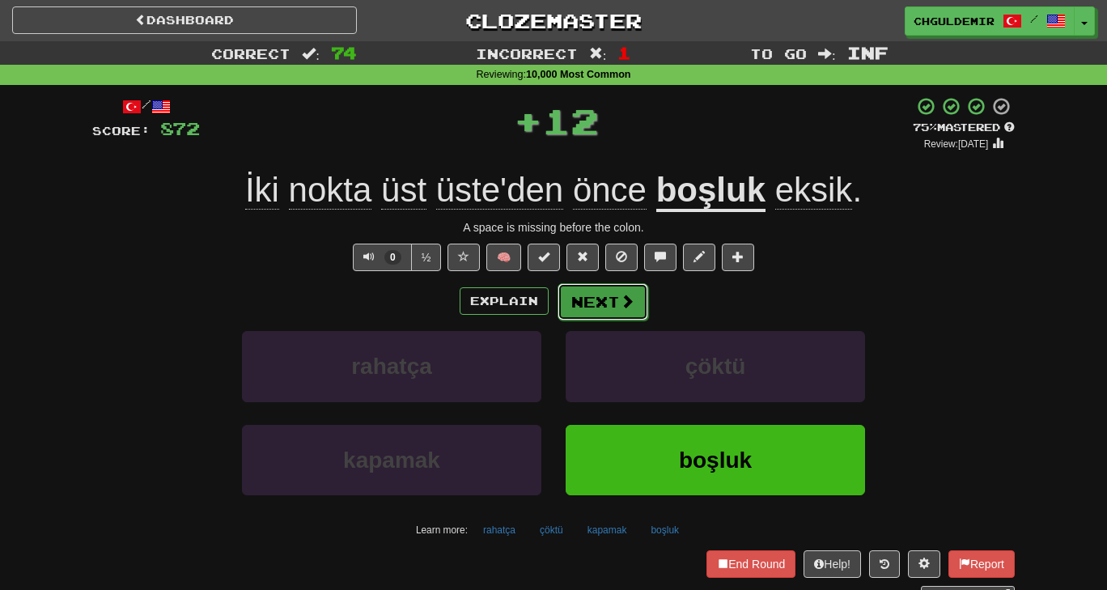
click at [610, 297] on button "Next" at bounding box center [603, 301] width 91 height 37
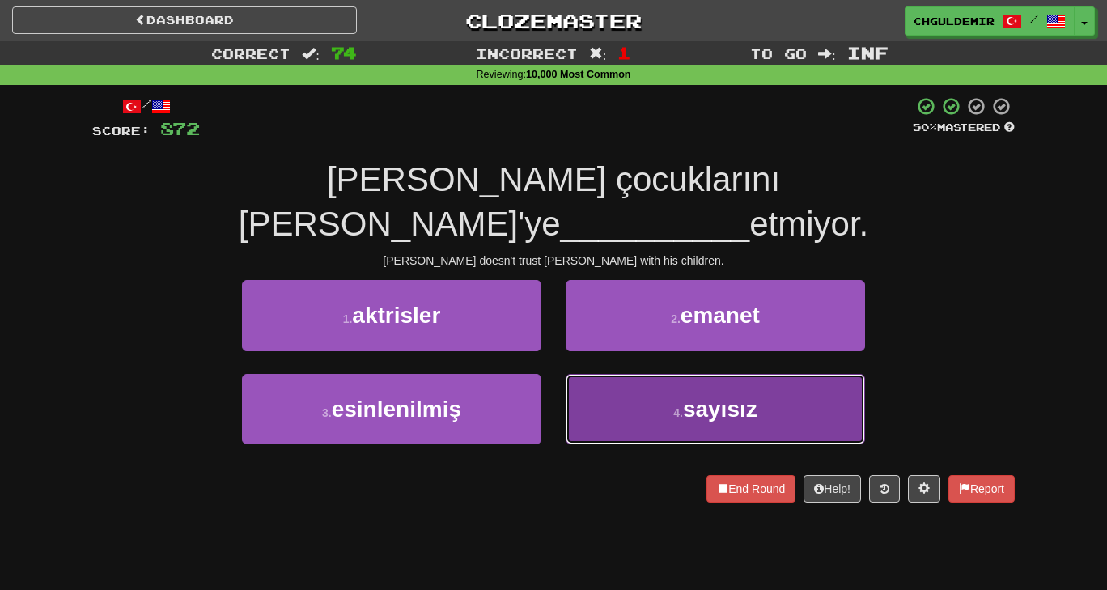
click at [662, 374] on button "4 . sayısız" at bounding box center [716, 409] width 300 height 70
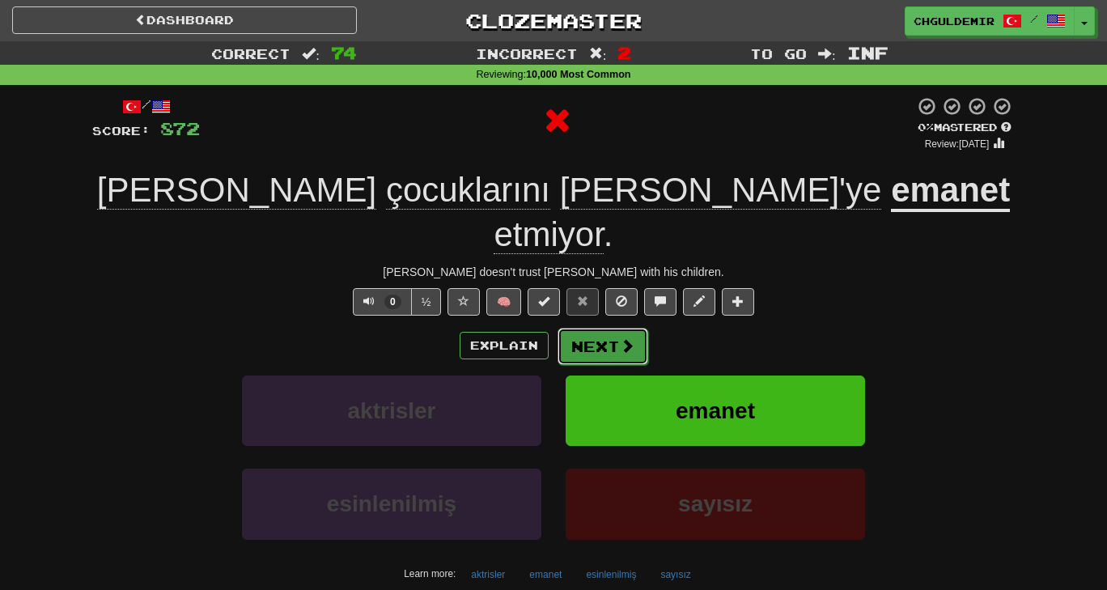
click at [611, 328] on button "Next" at bounding box center [603, 346] width 91 height 37
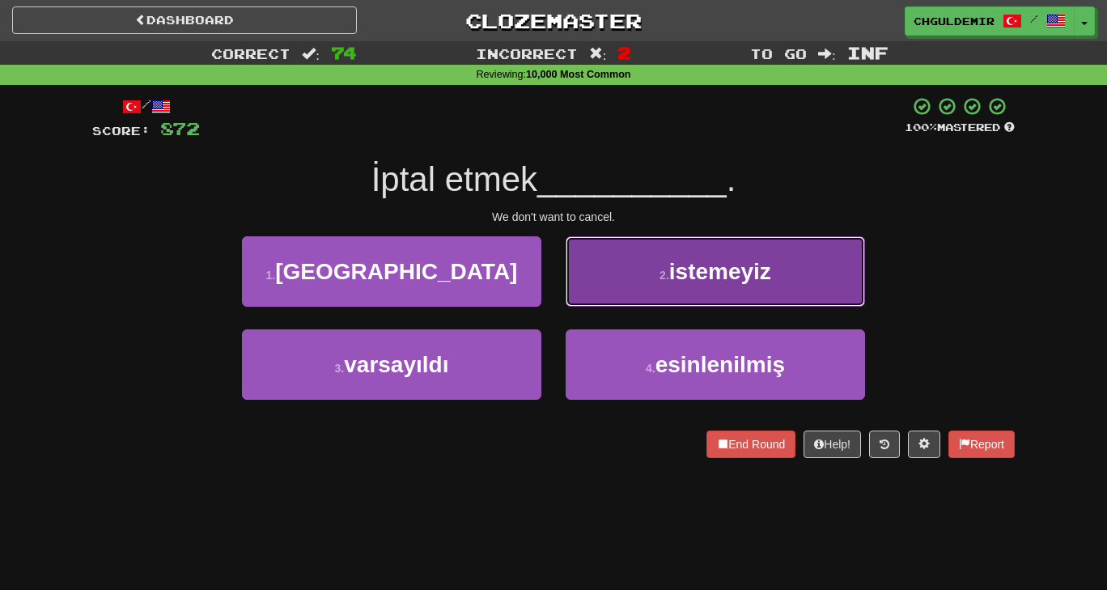
click at [635, 279] on button "2 . istemeyiz" at bounding box center [716, 271] width 300 height 70
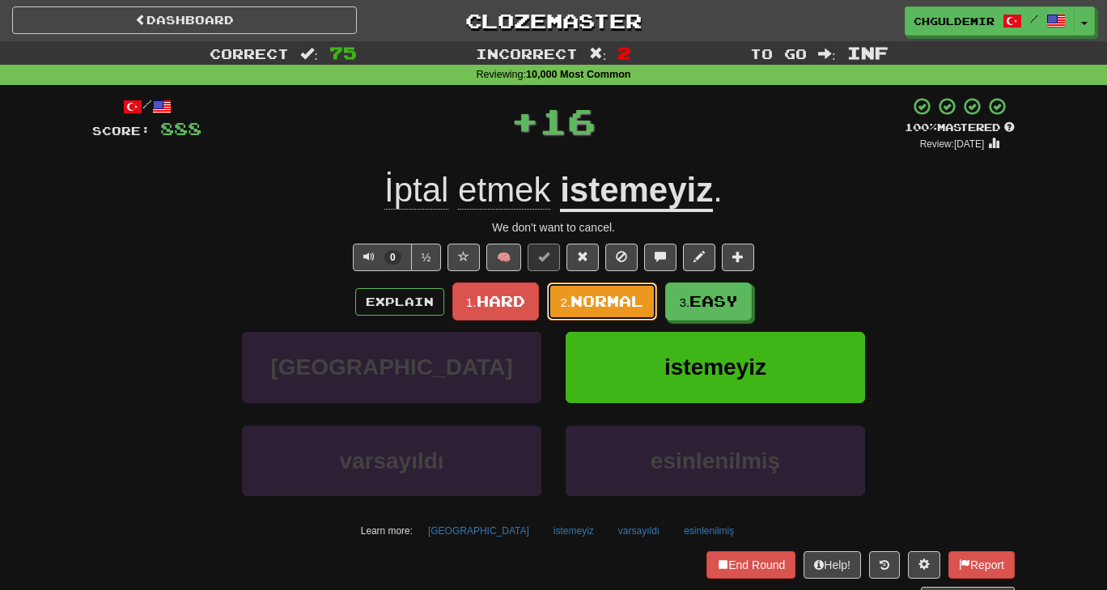
click at [580, 302] on span "Normal" at bounding box center [607, 301] width 73 height 18
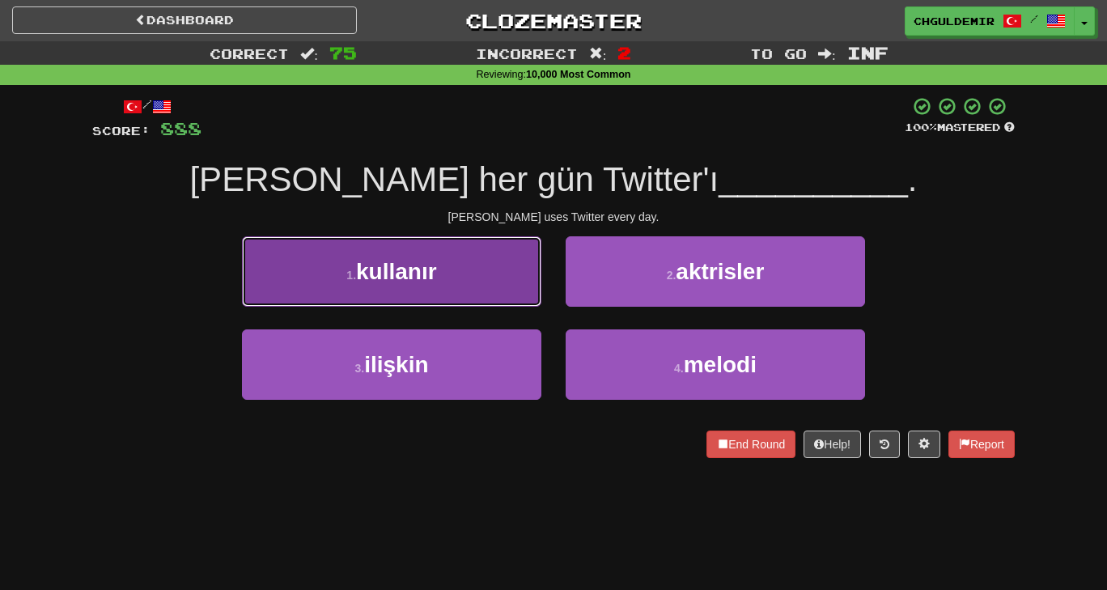
click at [479, 290] on button "1 . kullanır" at bounding box center [392, 271] width 300 height 70
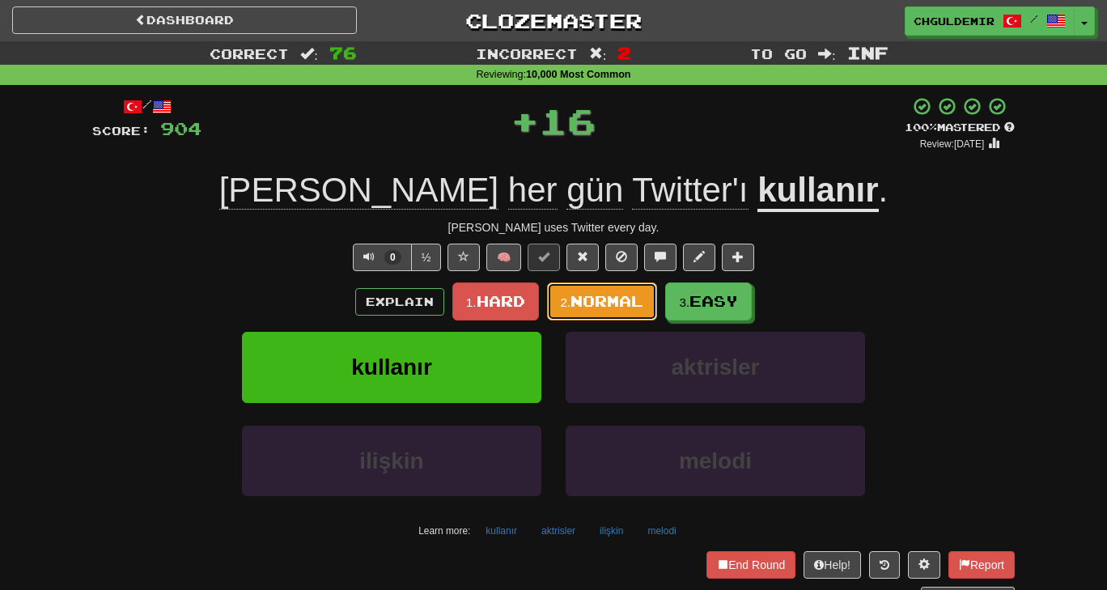
click at [618, 309] on span "Normal" at bounding box center [607, 301] width 73 height 18
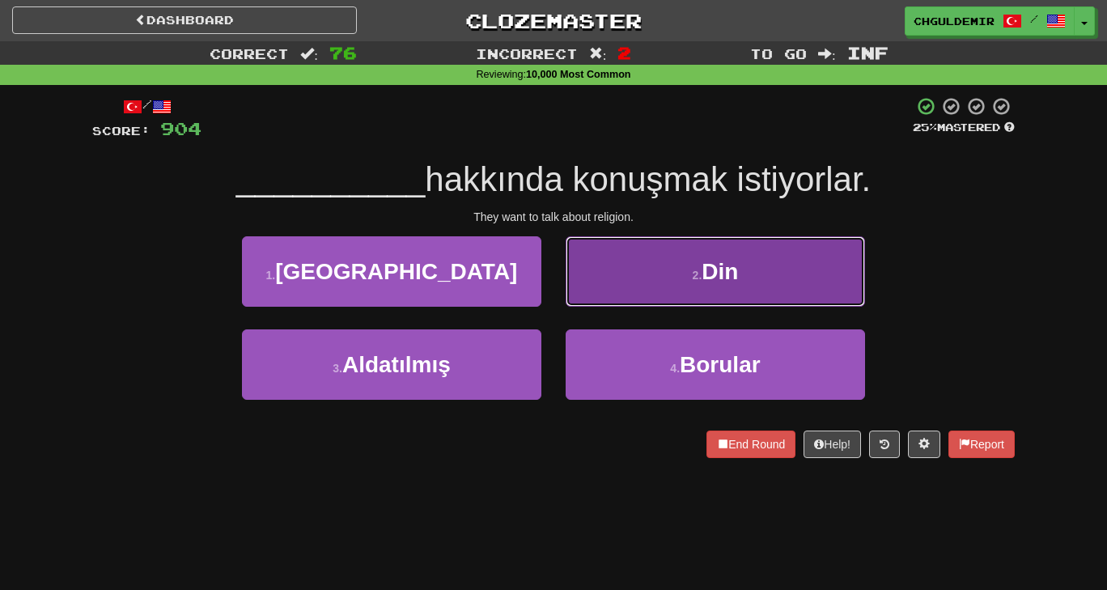
click at [657, 286] on button "2 . Din" at bounding box center [716, 271] width 300 height 70
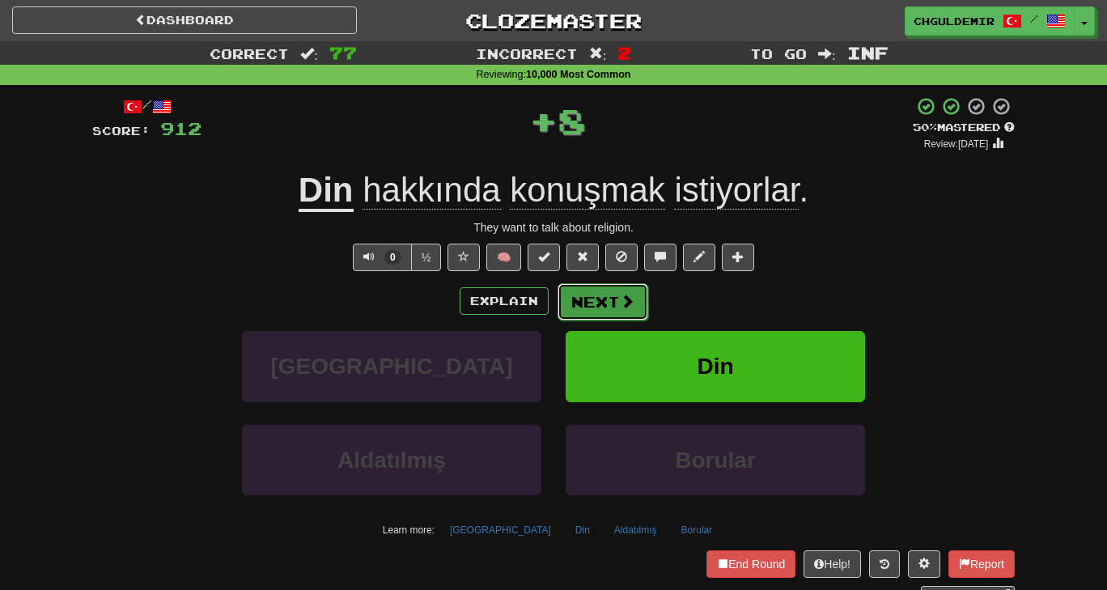
click at [594, 303] on button "Next" at bounding box center [603, 301] width 91 height 37
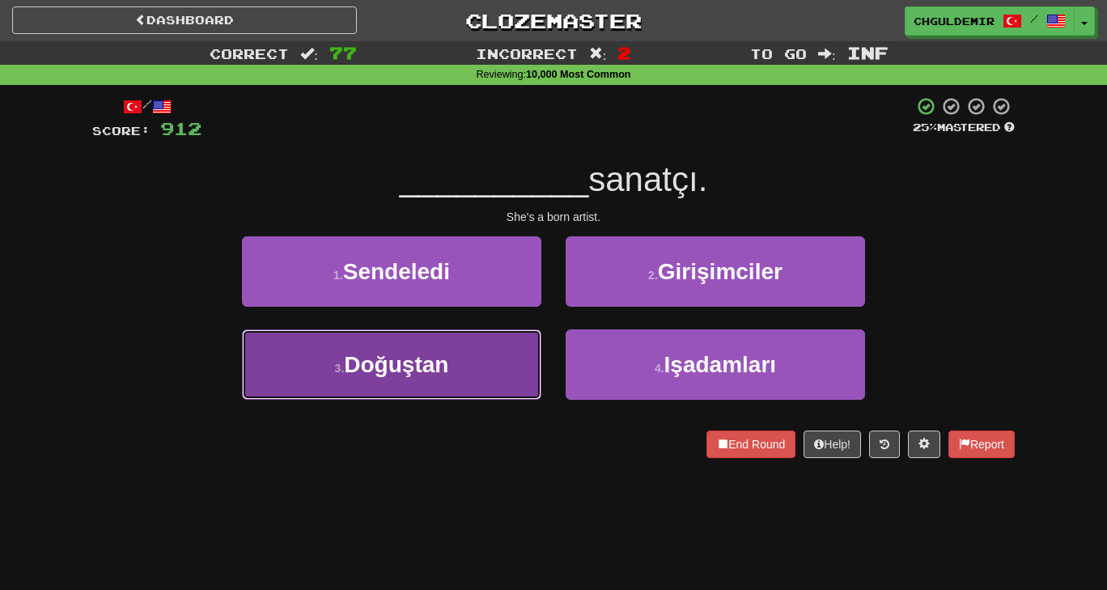
click at [462, 372] on button "3 . [GEOGRAPHIC_DATA]" at bounding box center [392, 364] width 300 height 70
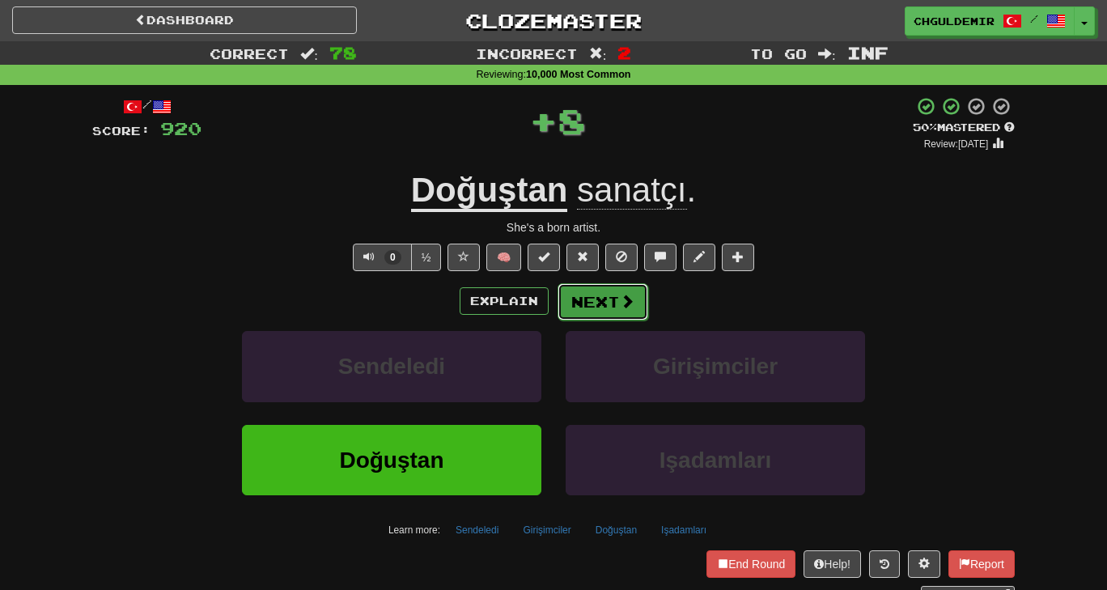
click at [593, 300] on button "Next" at bounding box center [603, 301] width 91 height 37
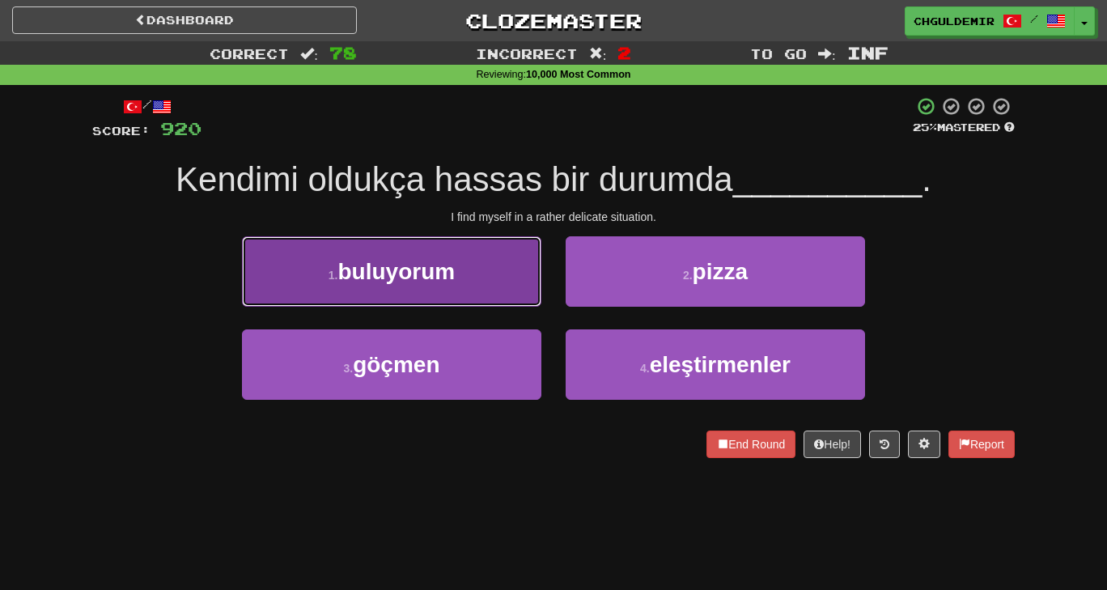
click at [478, 275] on button "1 . [GEOGRAPHIC_DATA]" at bounding box center [392, 271] width 300 height 70
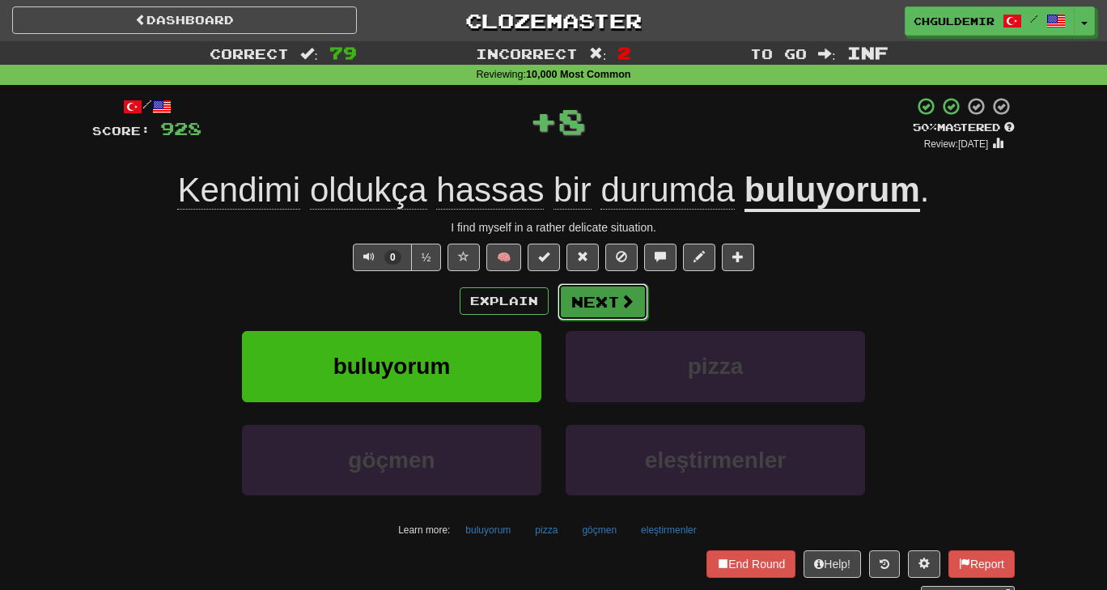
click at [588, 291] on button "Next" at bounding box center [603, 301] width 91 height 37
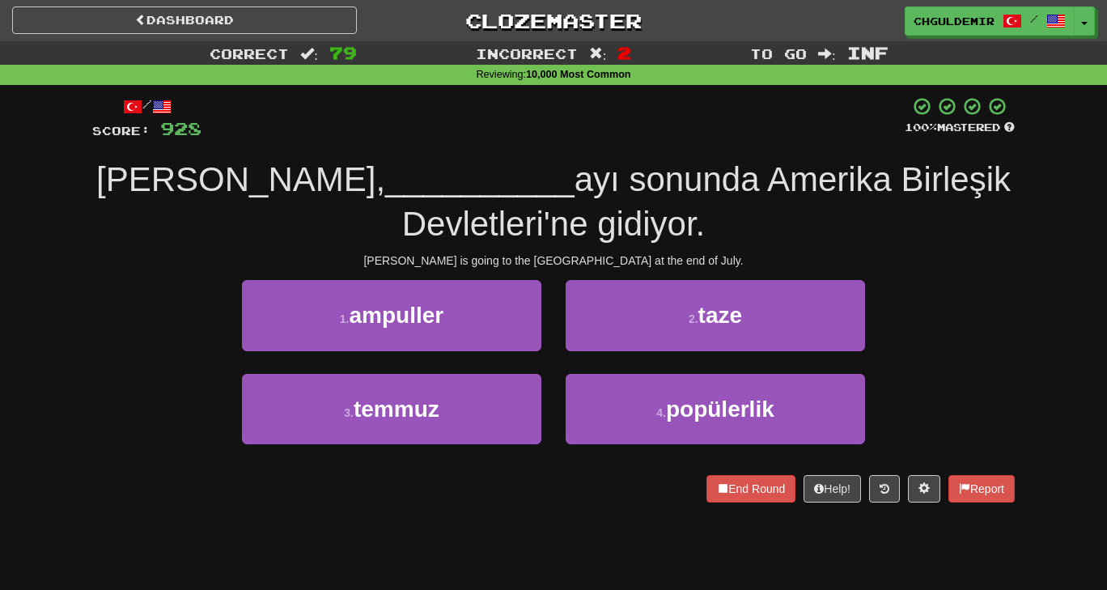
click at [605, 223] on span "ayı sonunda Amerika Birleşik Devletleri'ne gidiyor." at bounding box center [706, 201] width 609 height 83
drag, startPoint x: 596, startPoint y: 193, endPoint x: 536, endPoint y: 177, distance: 61.8
click at [536, 177] on span "ayı sonunda Amerika Birleşik Devletleri'ne gidiyor." at bounding box center [706, 201] width 609 height 83
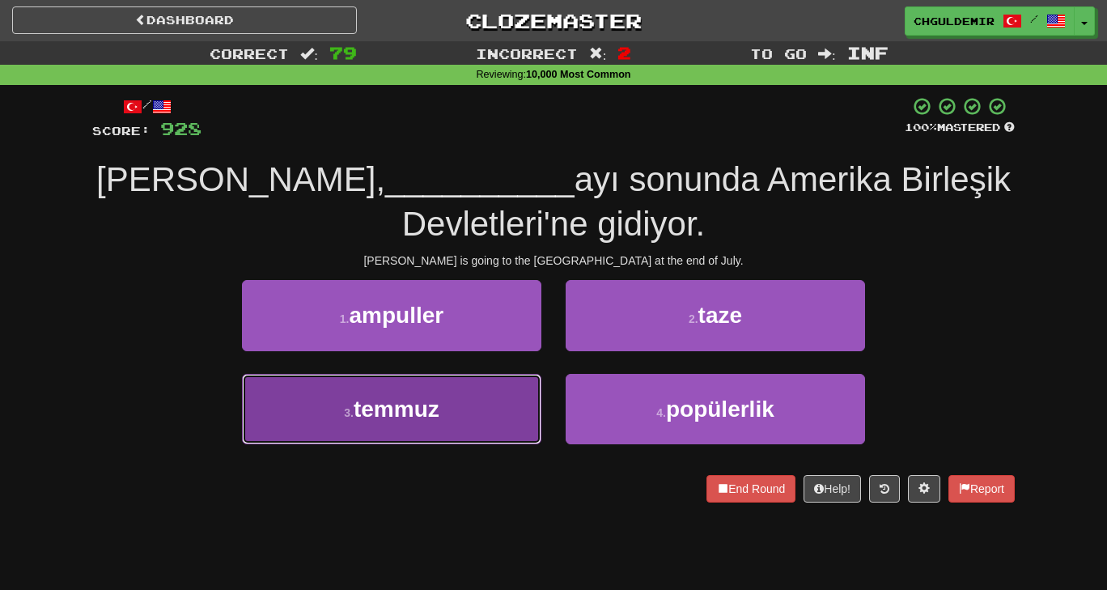
click at [487, 402] on button "3 . temmuz" at bounding box center [392, 409] width 300 height 70
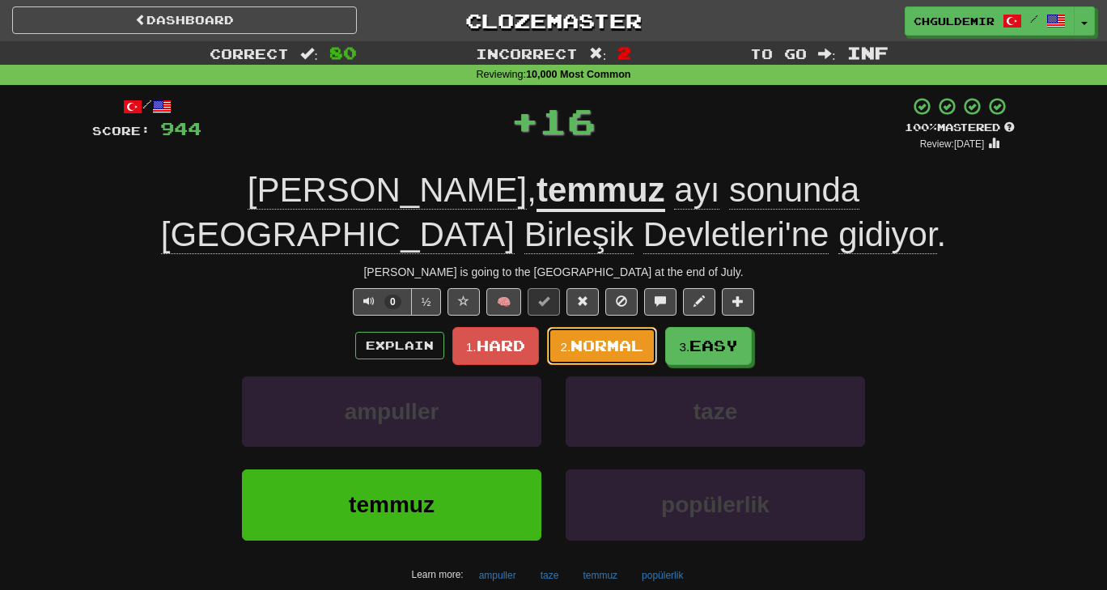
click at [593, 331] on button "2. Normal" at bounding box center [602, 346] width 111 height 38
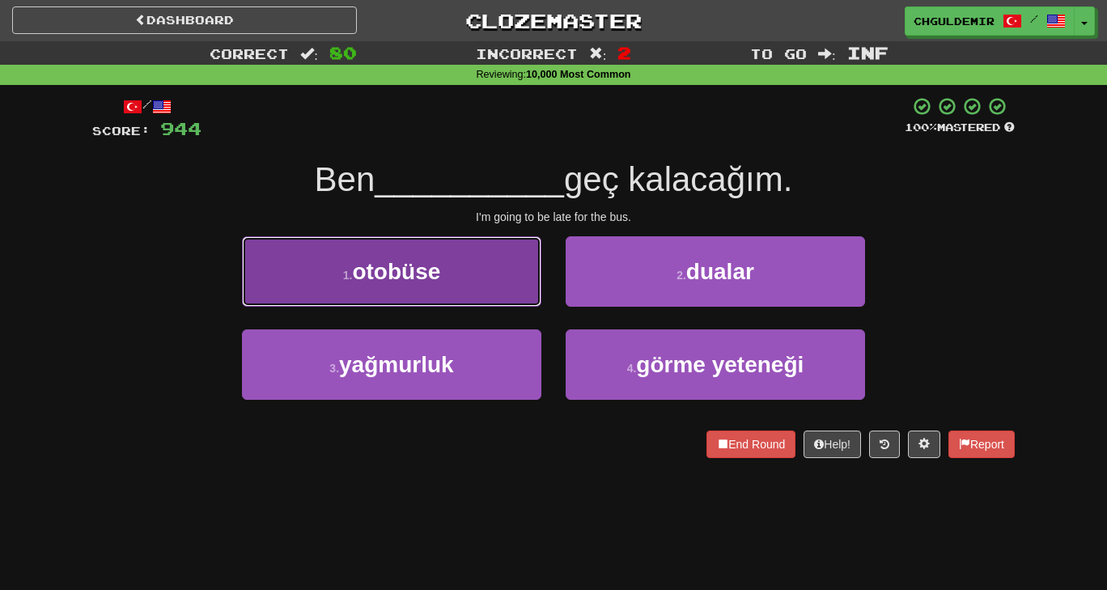
click at [499, 290] on button "1 . otobüse" at bounding box center [392, 271] width 300 height 70
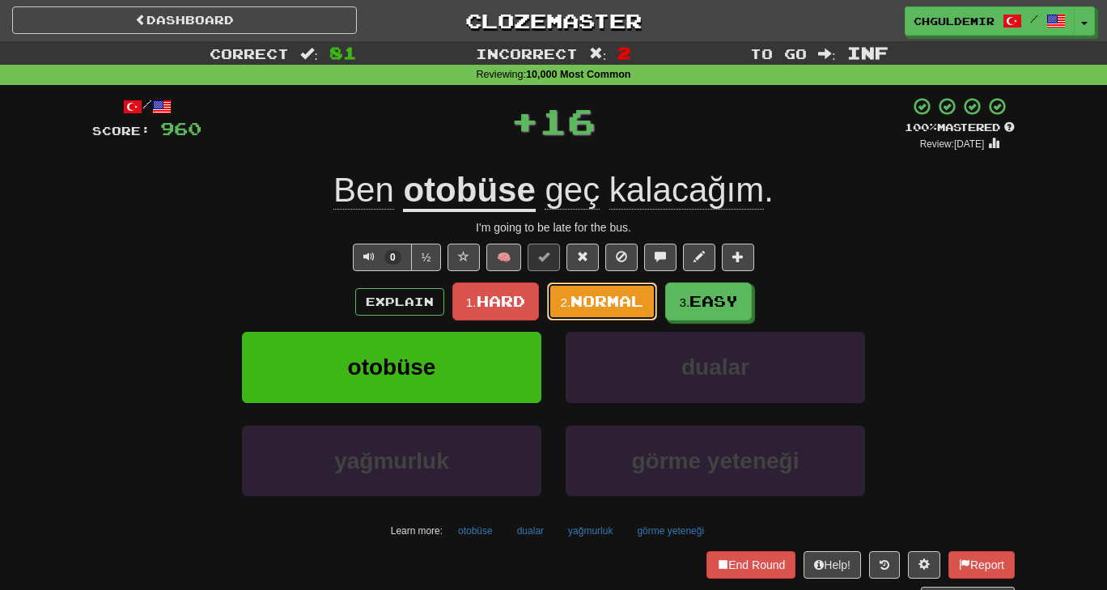
click at [588, 294] on span "Normal" at bounding box center [607, 301] width 73 height 18
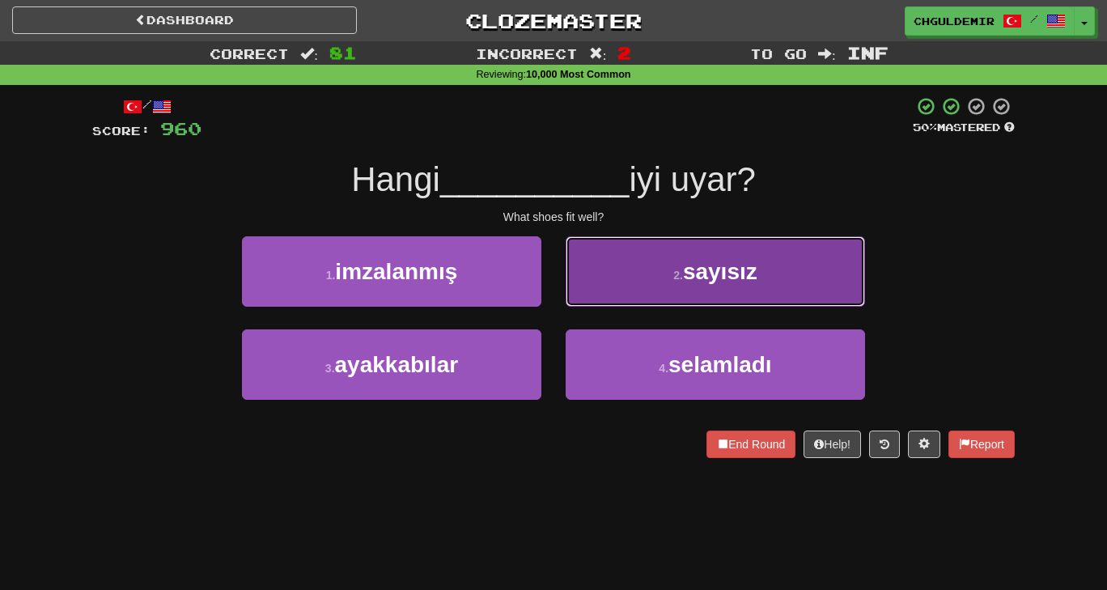
click at [646, 266] on button "2 . sayısız" at bounding box center [716, 271] width 300 height 70
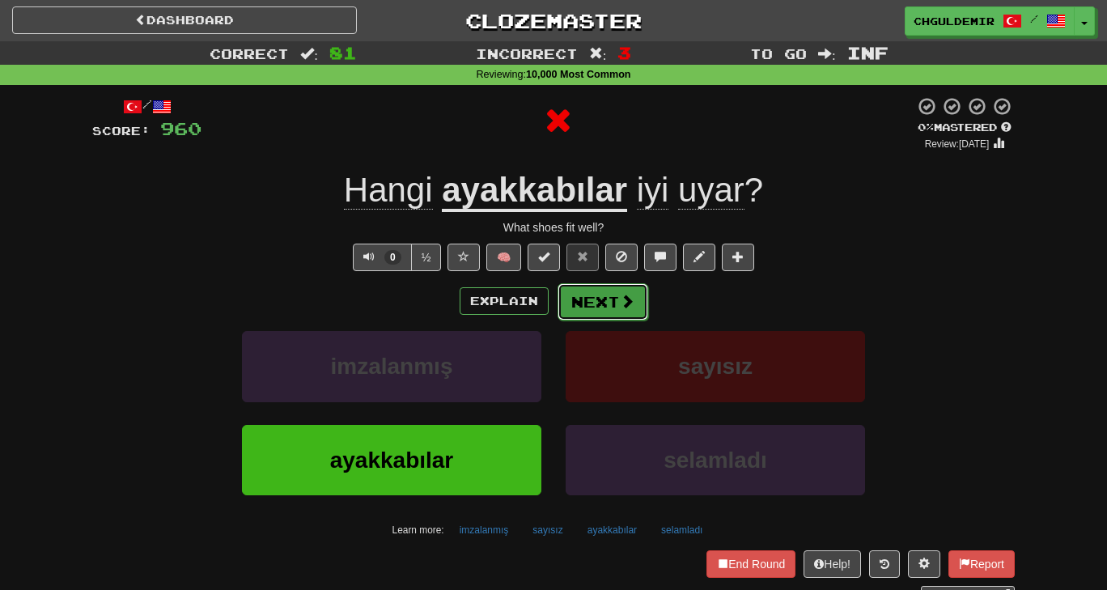
click at [608, 291] on button "Next" at bounding box center [603, 301] width 91 height 37
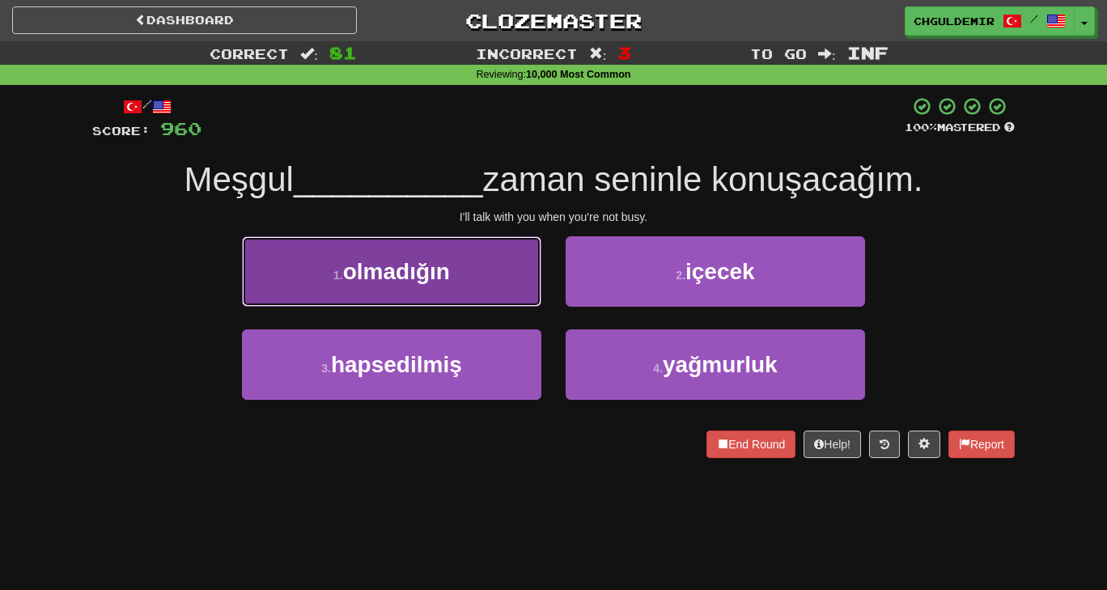
click at [512, 299] on button "1 . olmadığın" at bounding box center [392, 271] width 300 height 70
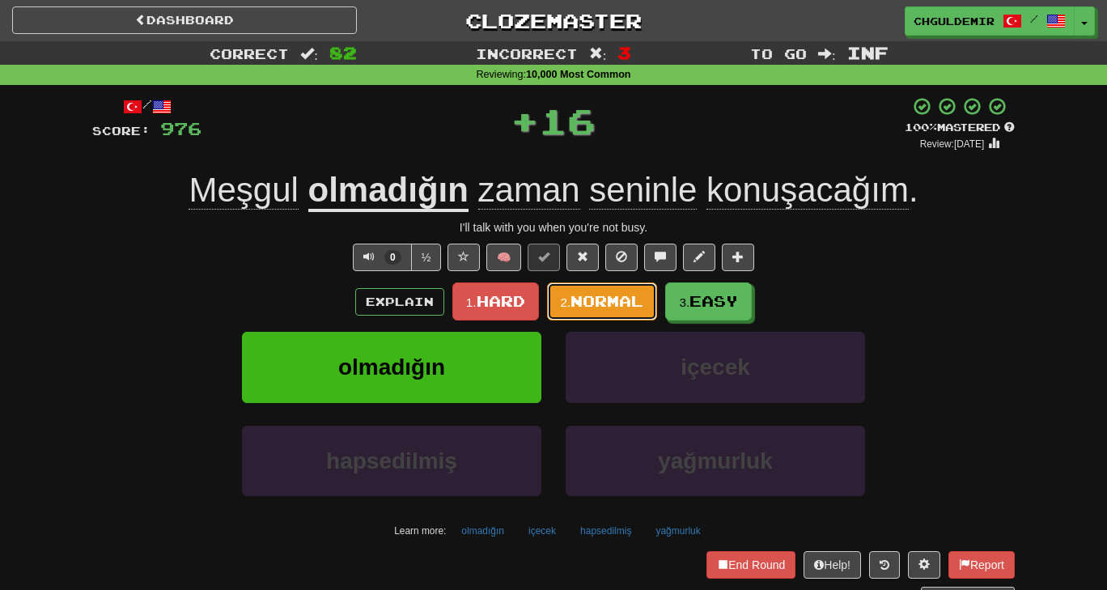
click at [580, 300] on span "Normal" at bounding box center [607, 301] width 73 height 18
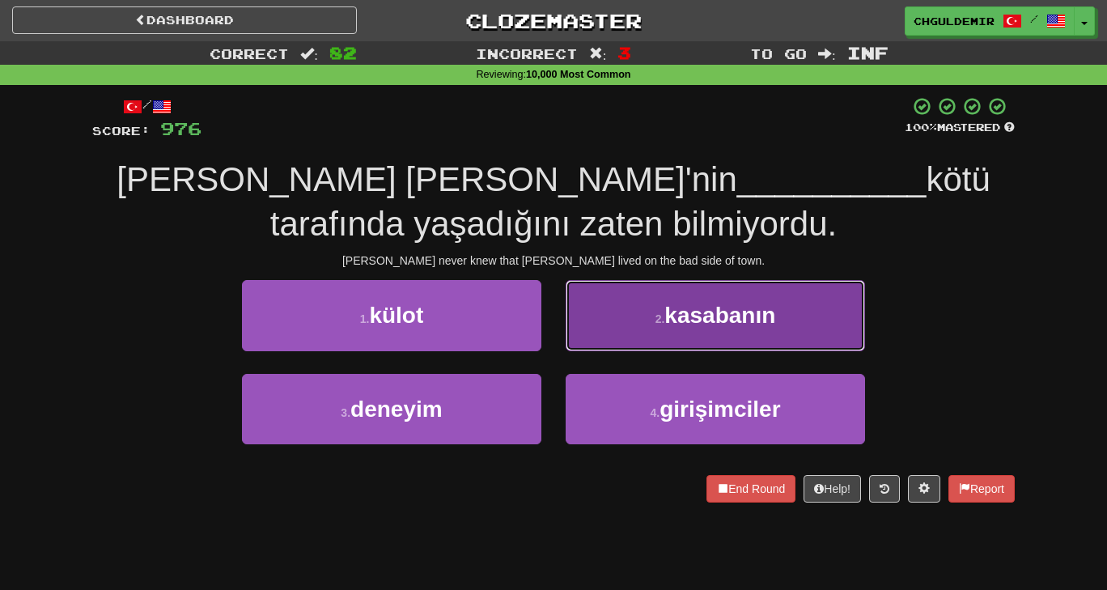
click at [627, 314] on button "2 . kasabanın" at bounding box center [716, 315] width 300 height 70
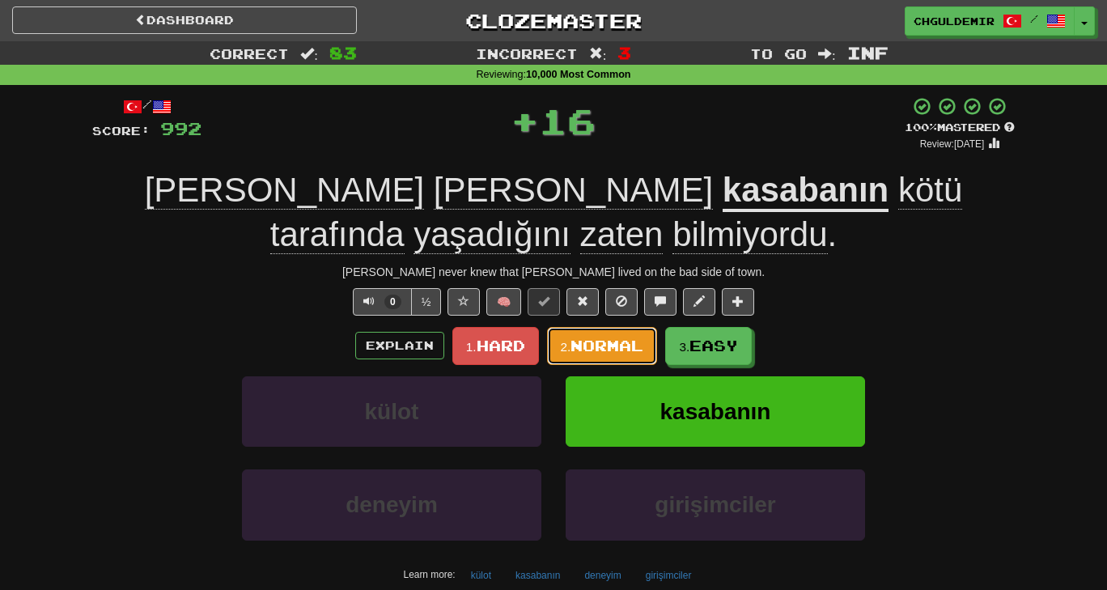
click at [589, 341] on span "Normal" at bounding box center [607, 346] width 73 height 18
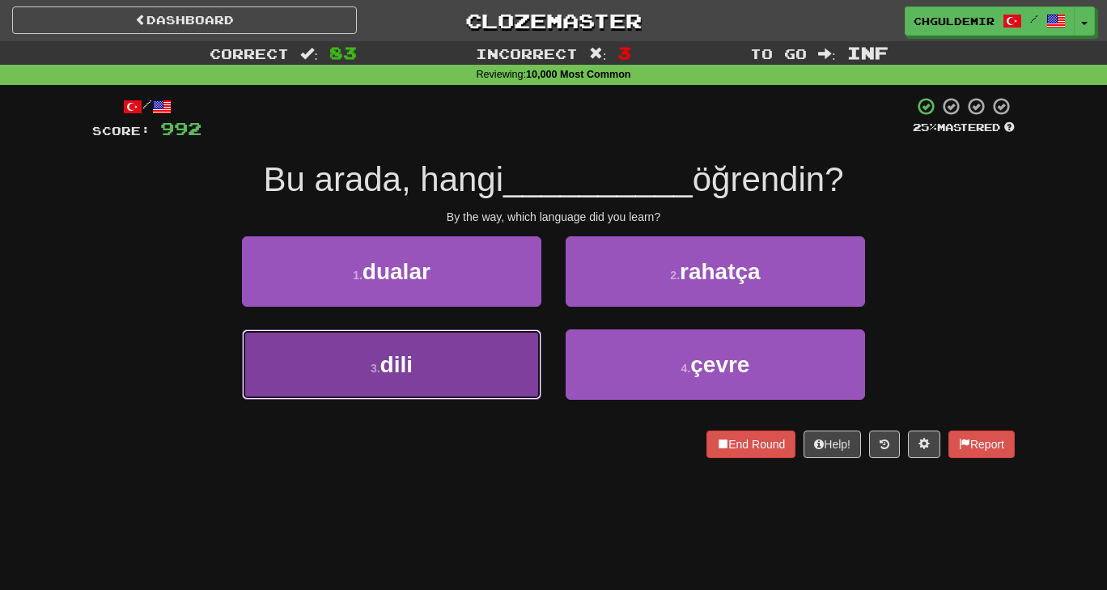
click at [470, 351] on button "3 . [GEOGRAPHIC_DATA]" at bounding box center [392, 364] width 300 height 70
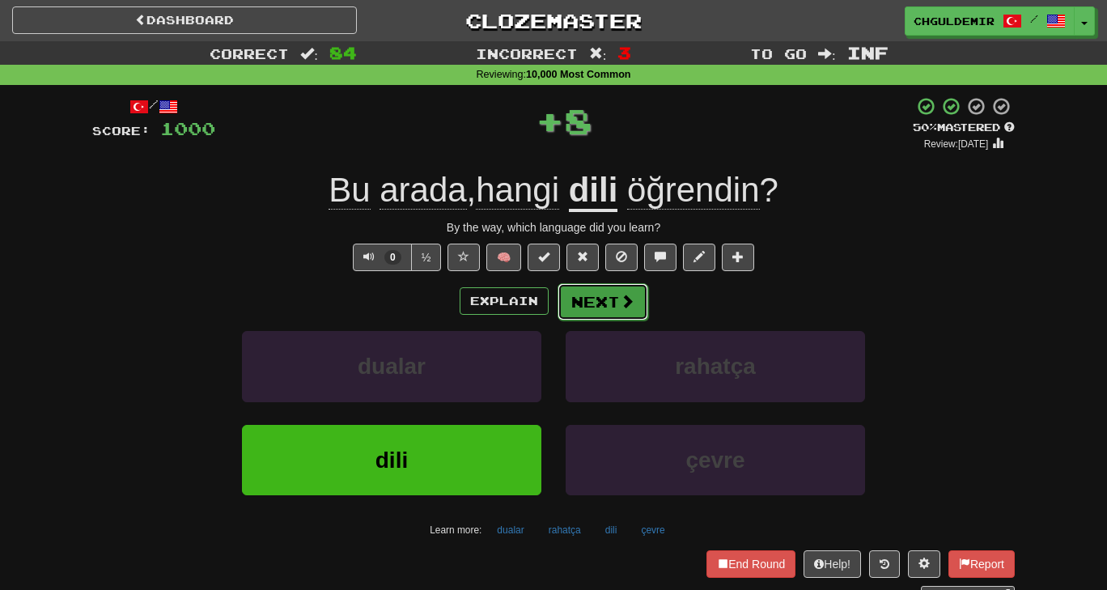
click at [589, 302] on button "Next" at bounding box center [603, 301] width 91 height 37
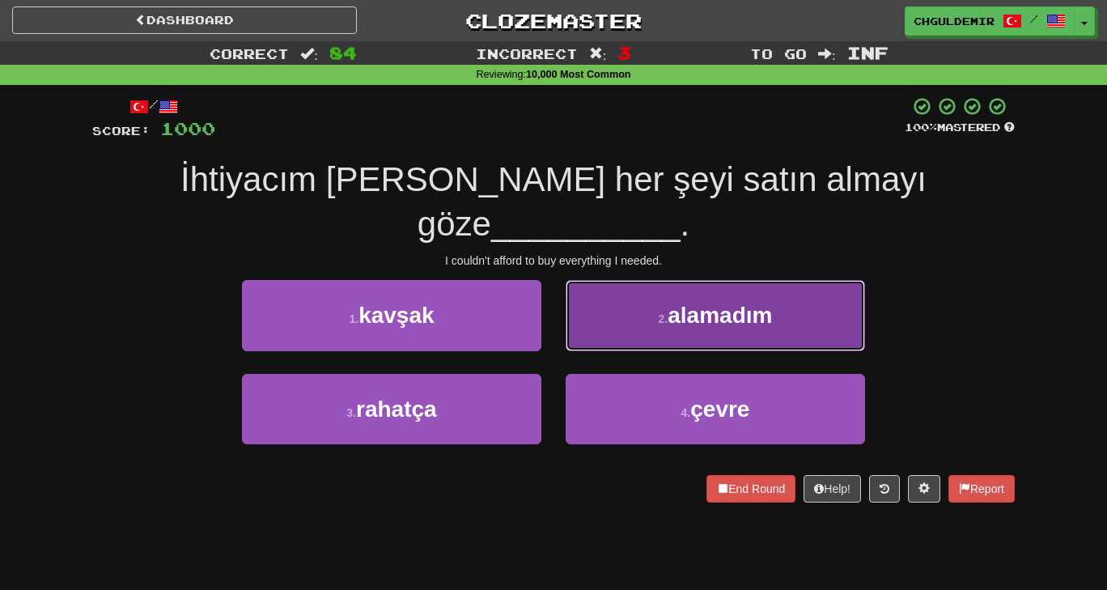
click at [600, 298] on button "2 . alamadım" at bounding box center [716, 315] width 300 height 70
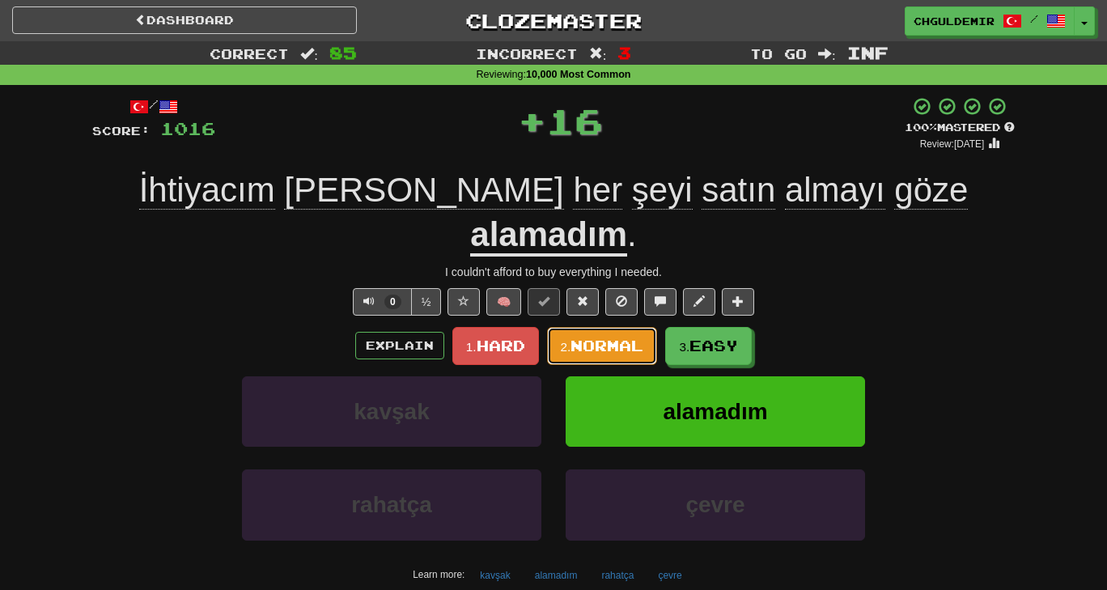
click at [600, 337] on span "Normal" at bounding box center [607, 346] width 73 height 18
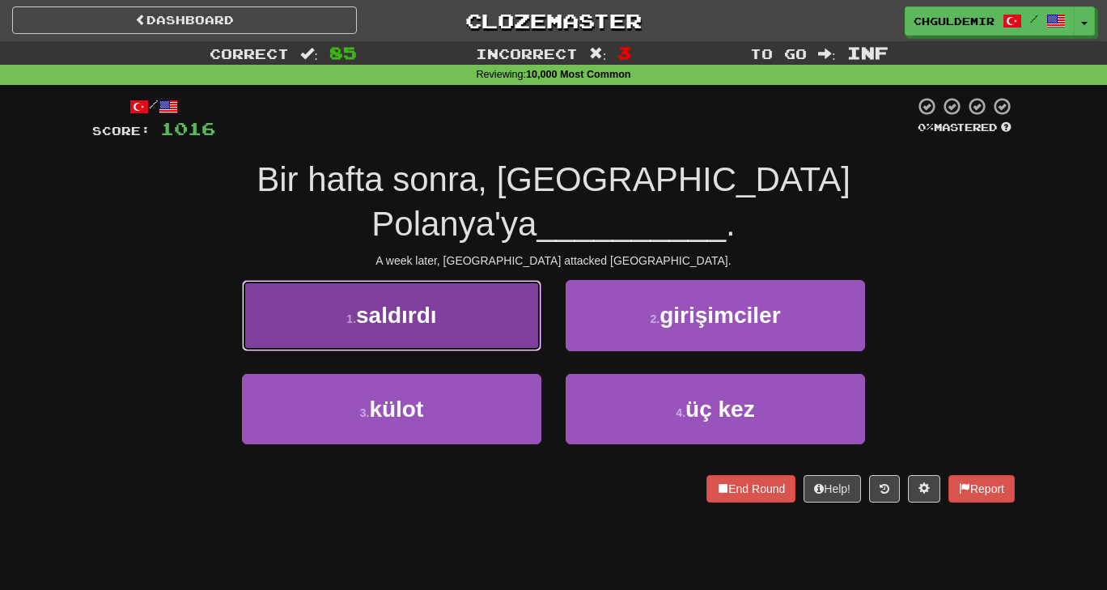
click at [470, 294] on button "1 . saldırdı" at bounding box center [392, 315] width 300 height 70
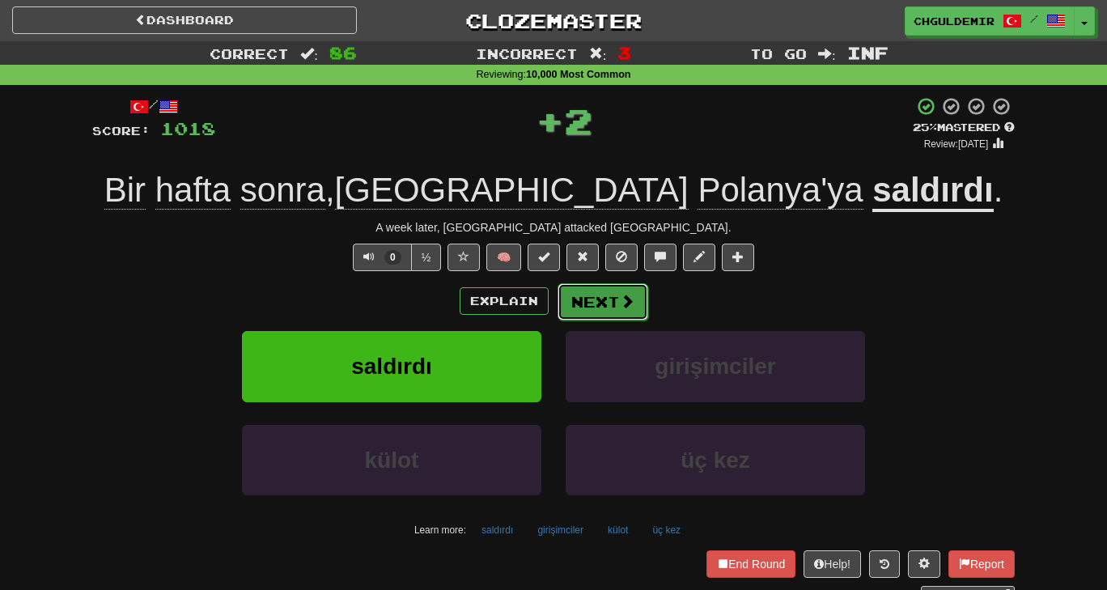
click at [623, 294] on span at bounding box center [627, 301] width 15 height 15
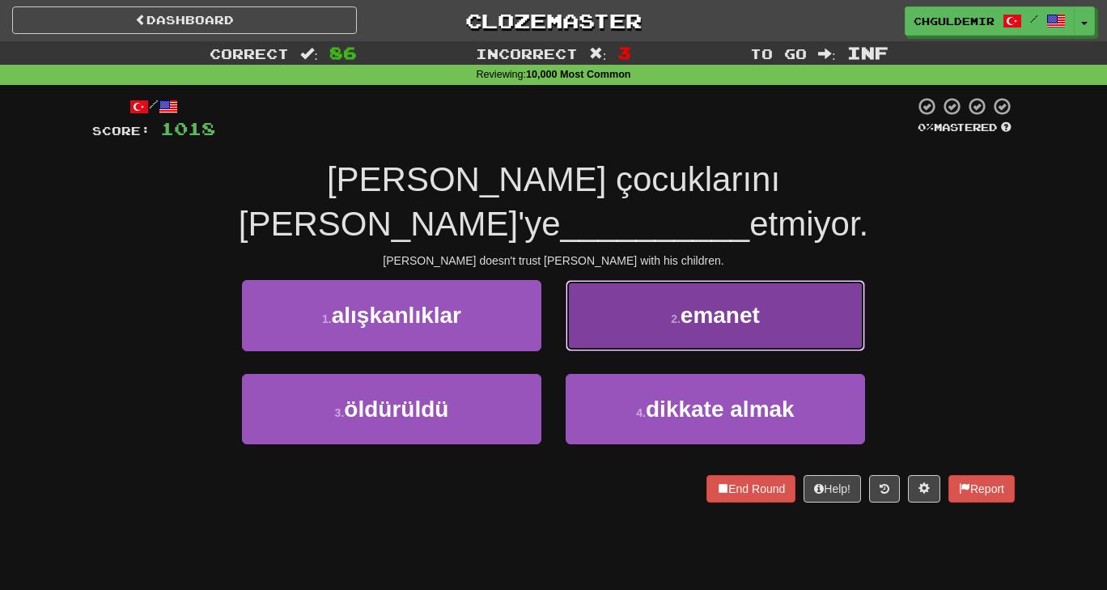
click at [624, 280] on button "2 . emanet" at bounding box center [716, 315] width 300 height 70
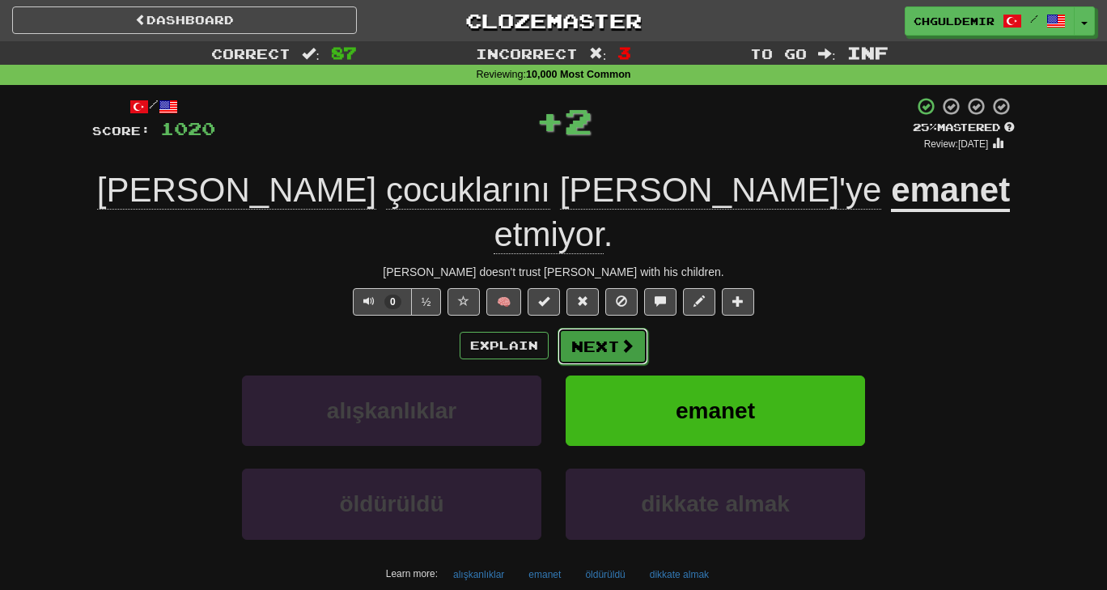
click at [580, 328] on button "Next" at bounding box center [603, 346] width 91 height 37
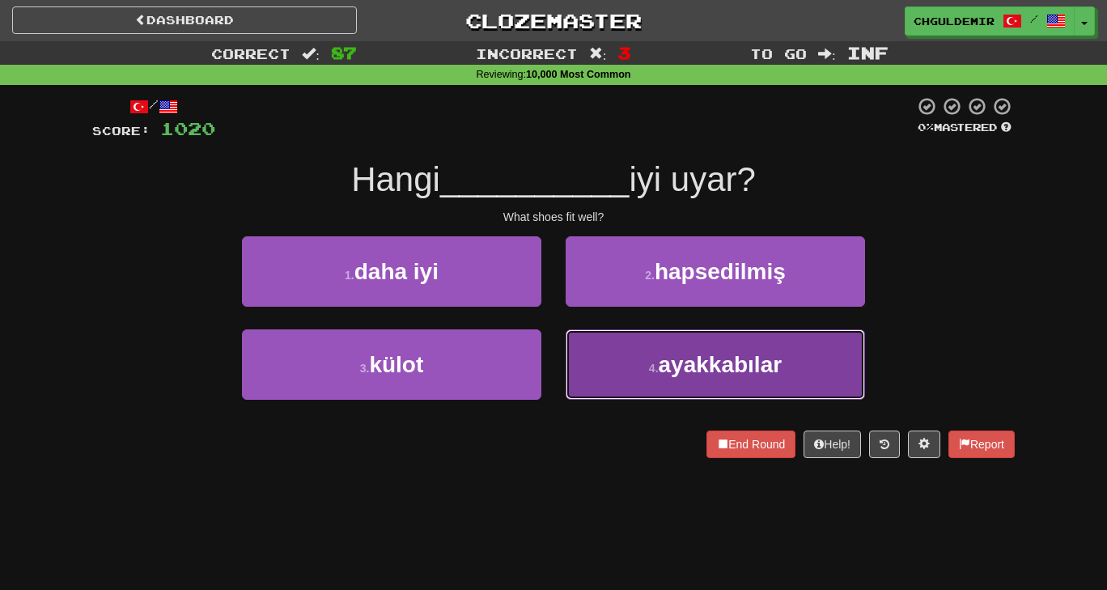
click at [667, 342] on button "4 . ayakkabılar" at bounding box center [716, 364] width 300 height 70
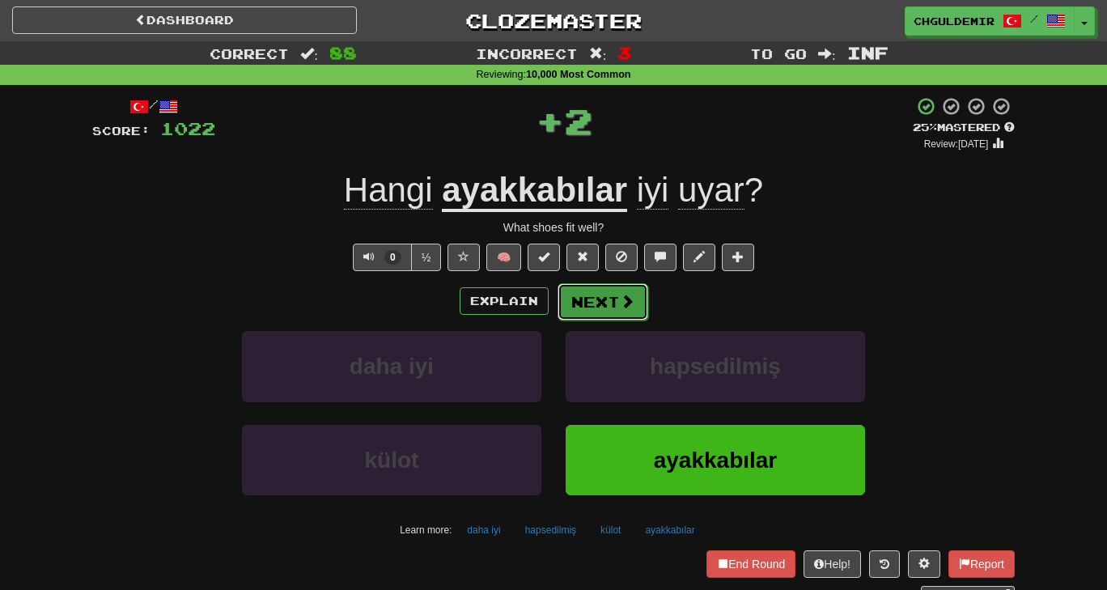
click at [627, 313] on button "Next" at bounding box center [603, 301] width 91 height 37
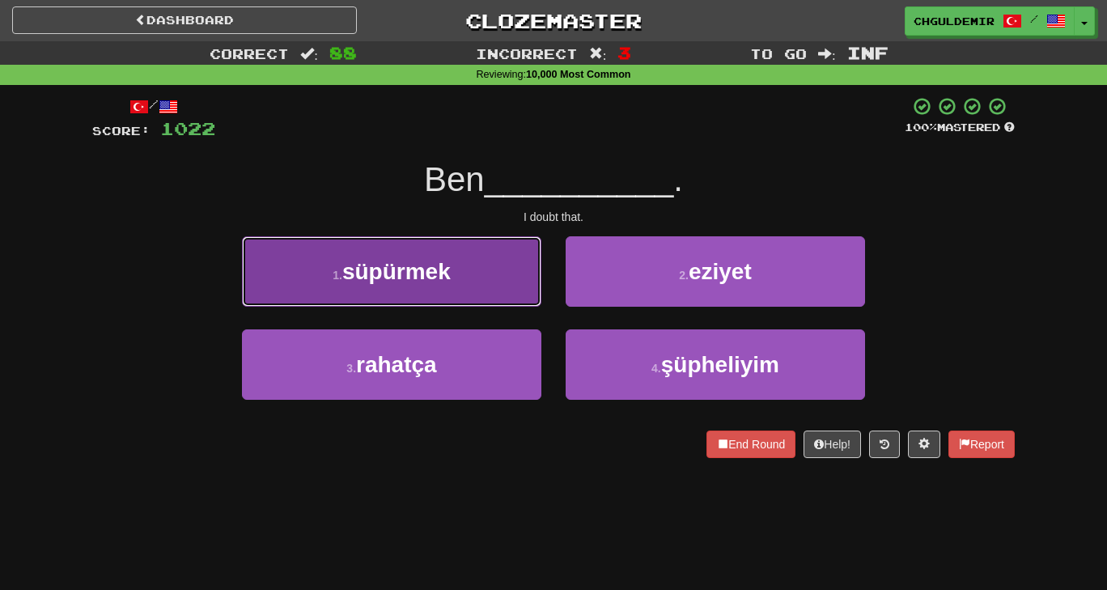
click at [489, 280] on button "1 . süpürmek" at bounding box center [392, 271] width 300 height 70
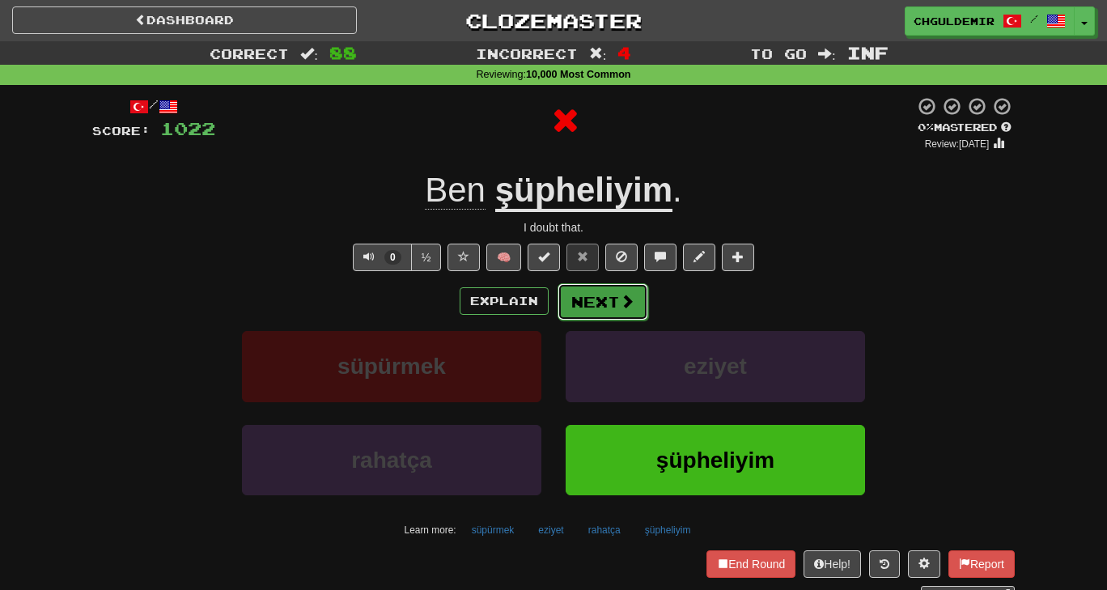
click at [565, 295] on button "Next" at bounding box center [603, 301] width 91 height 37
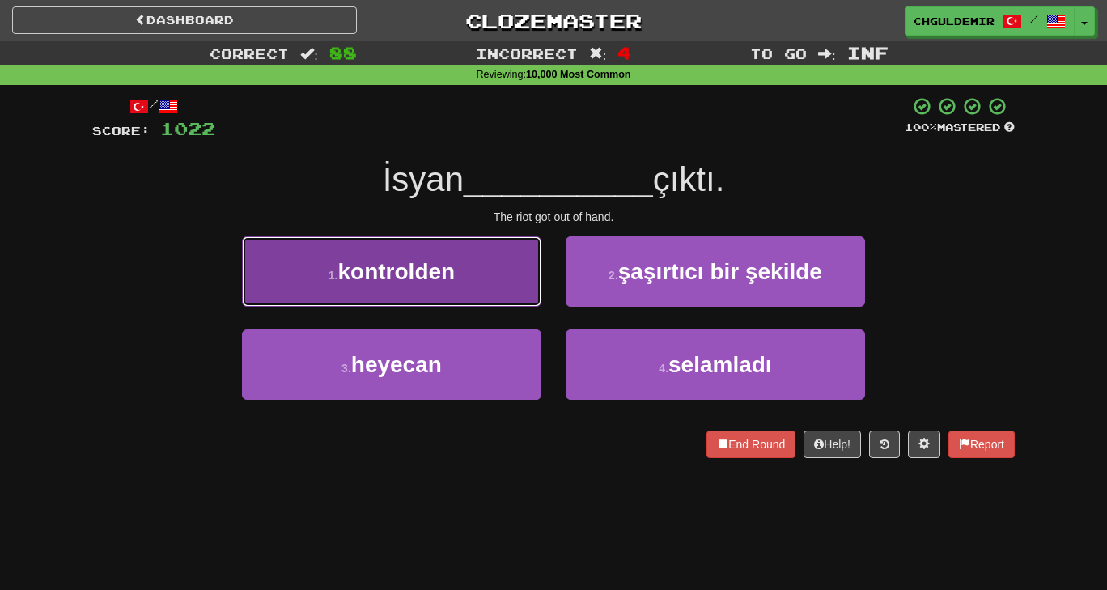
click at [476, 276] on button "1 . kontrolden" at bounding box center [392, 271] width 300 height 70
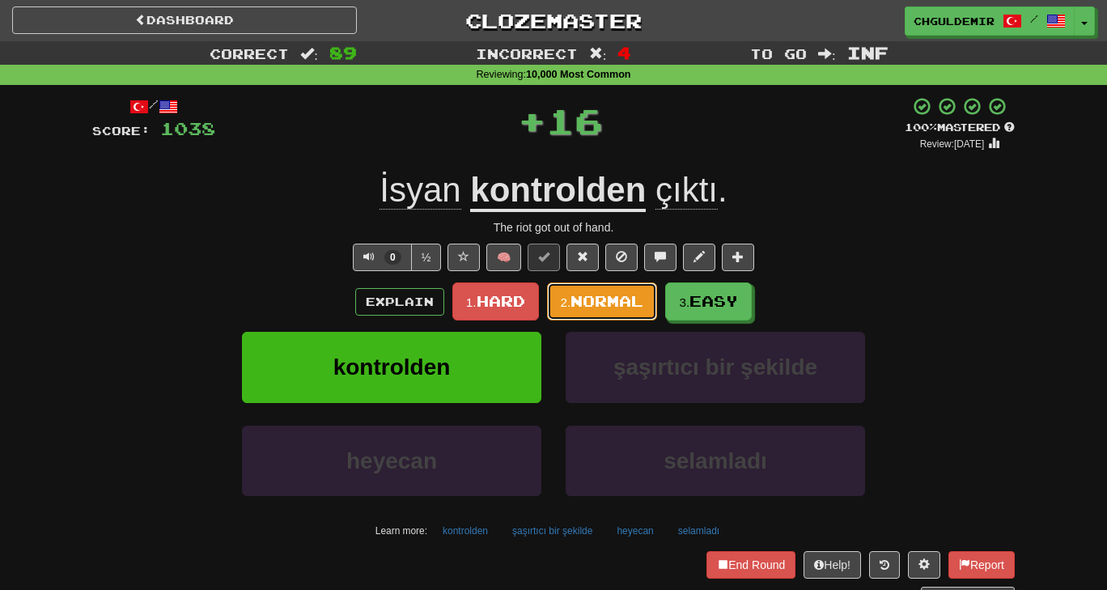
click at [567, 302] on small "2." at bounding box center [566, 302] width 11 height 14
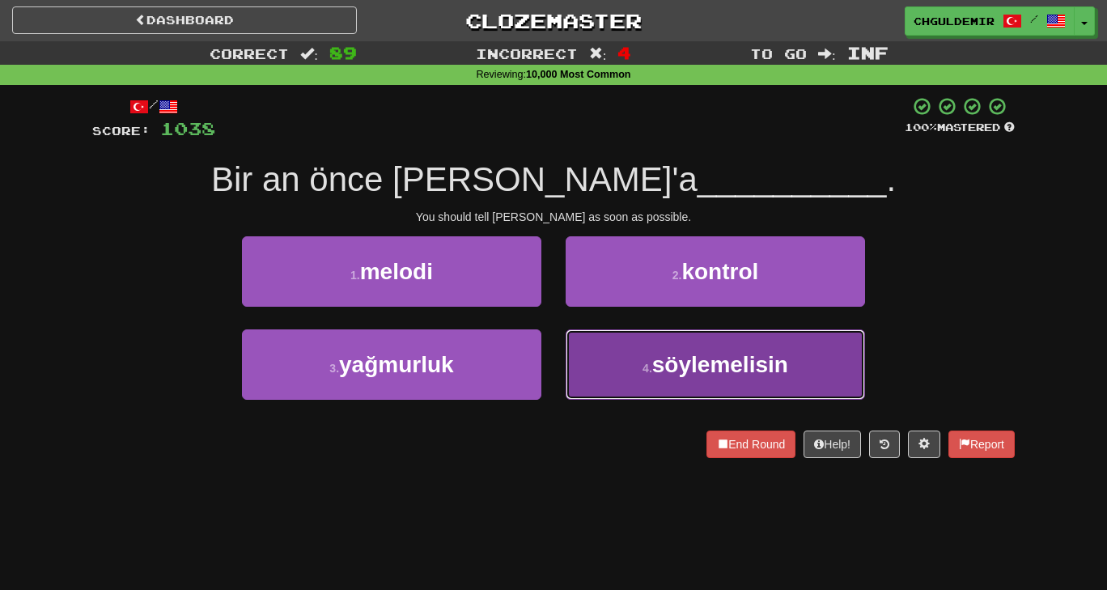
click at [637, 364] on button "4 . söylemelisin" at bounding box center [716, 364] width 300 height 70
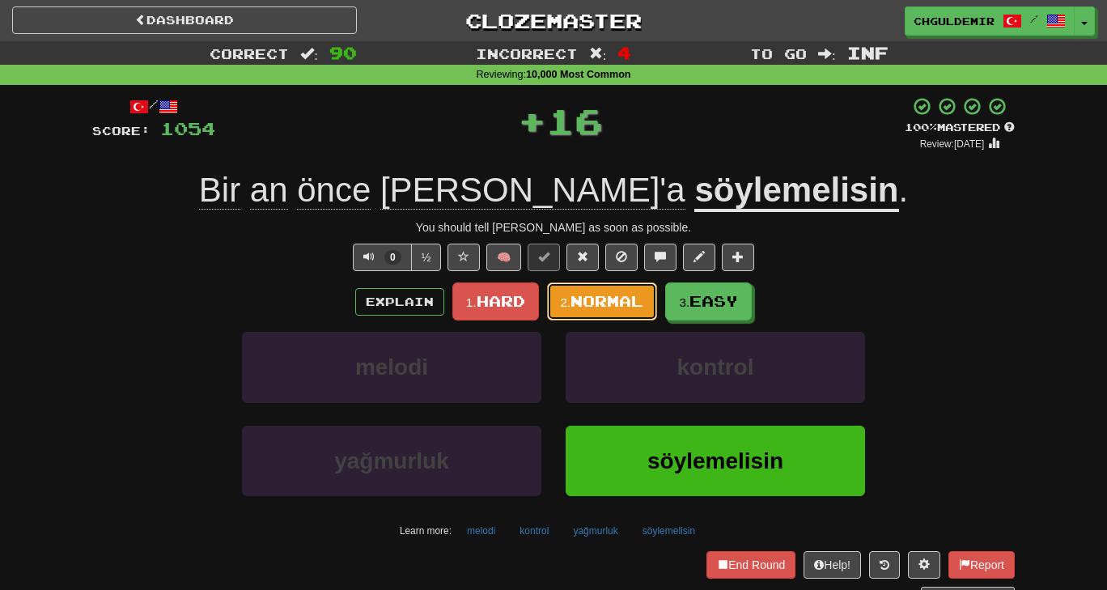
click at [610, 301] on span "Normal" at bounding box center [607, 301] width 73 height 18
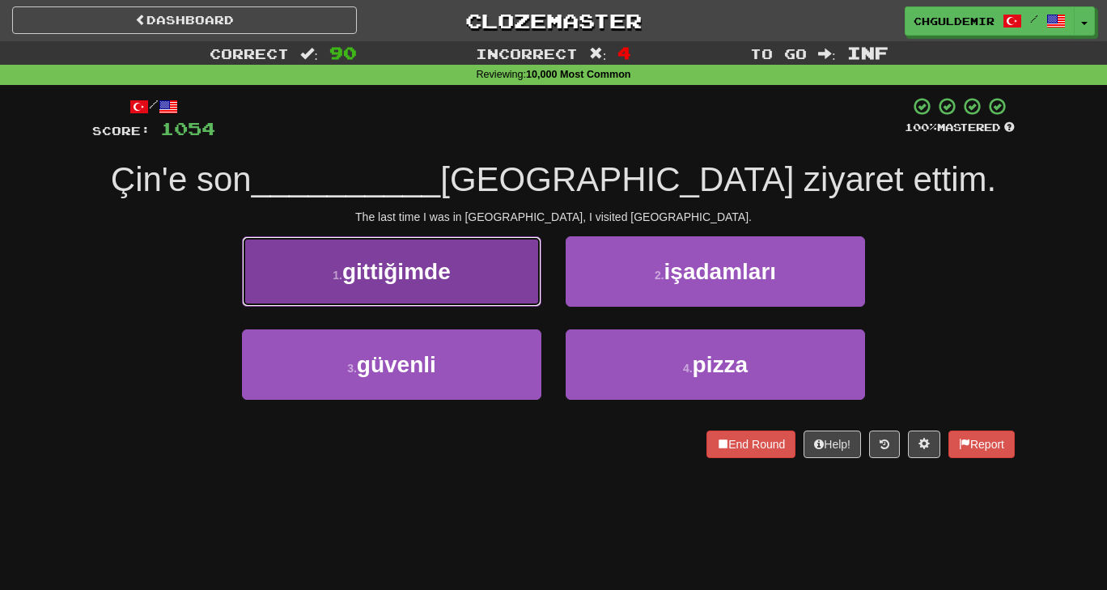
click at [487, 261] on button "1 . gittiğimde" at bounding box center [392, 271] width 300 height 70
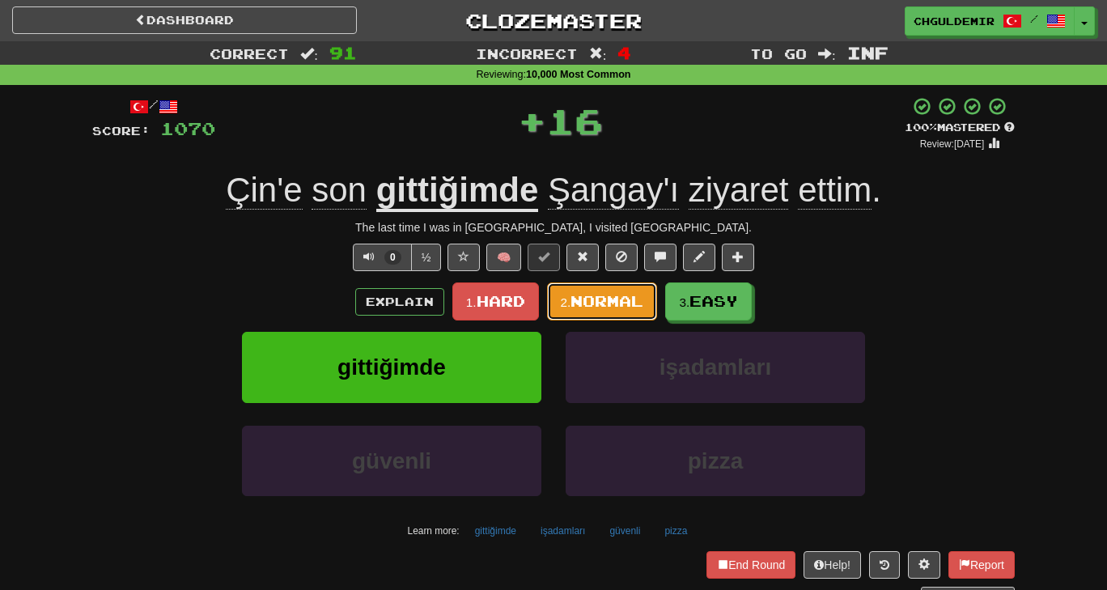
click at [552, 293] on button "2. Normal" at bounding box center [602, 302] width 111 height 38
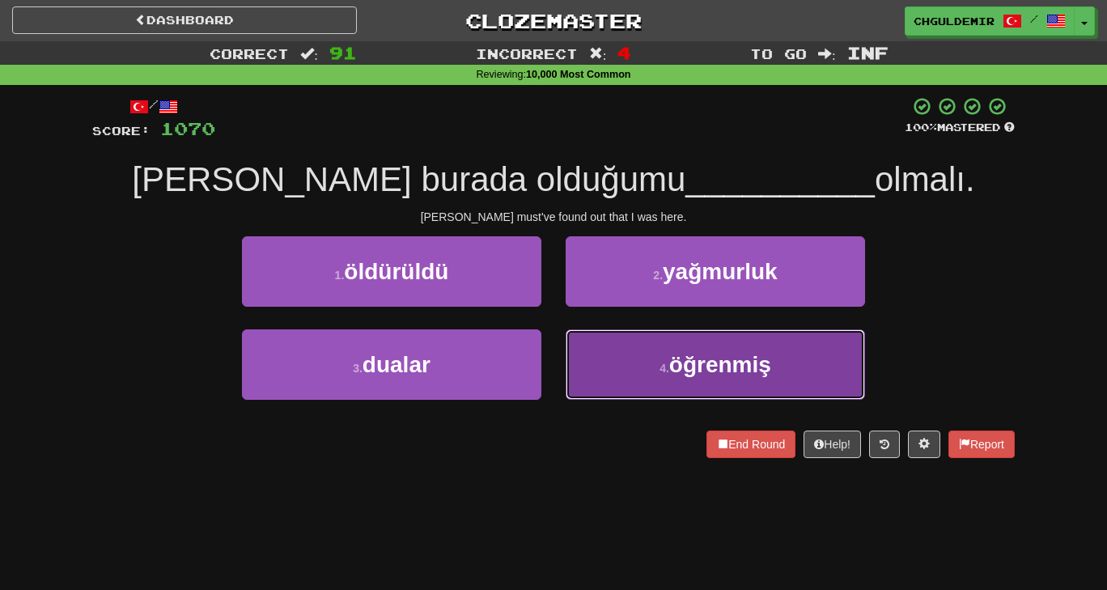
click at [679, 372] on span "öğrenmiş" at bounding box center [720, 364] width 102 height 25
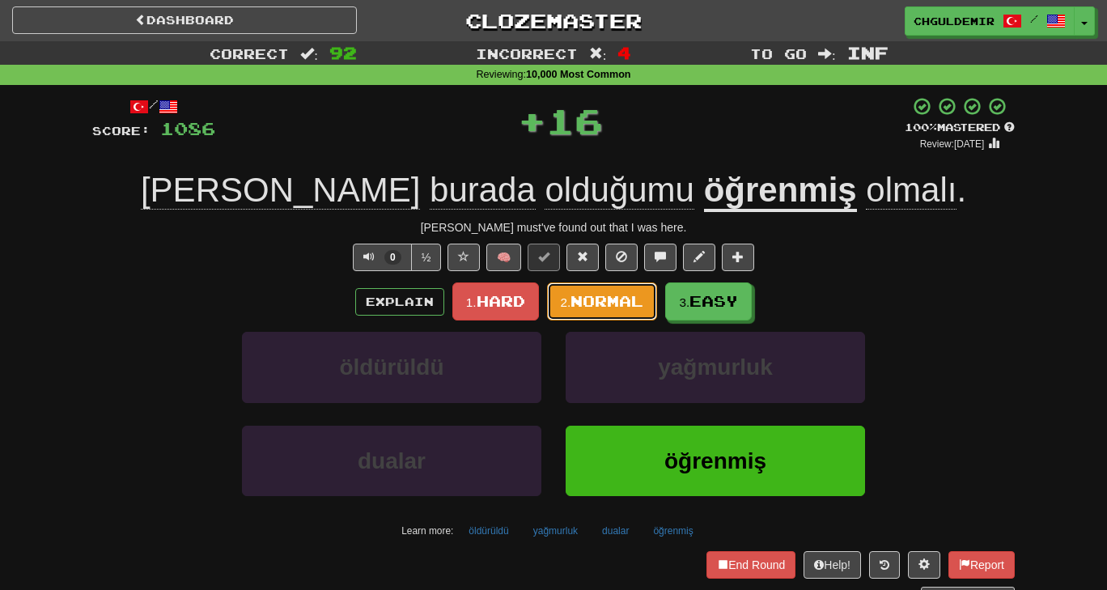
click at [619, 289] on button "2. Normal" at bounding box center [602, 302] width 111 height 38
